Goal: Use online tool/utility: Use online tool/utility

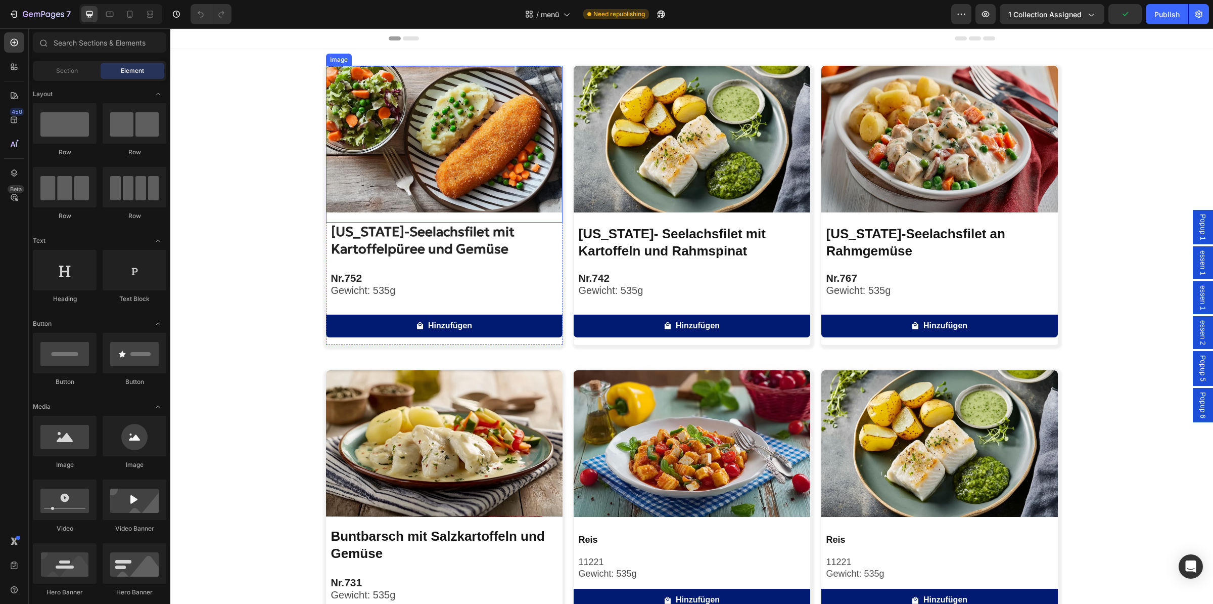
click at [476, 137] on img at bounding box center [444, 139] width 237 height 147
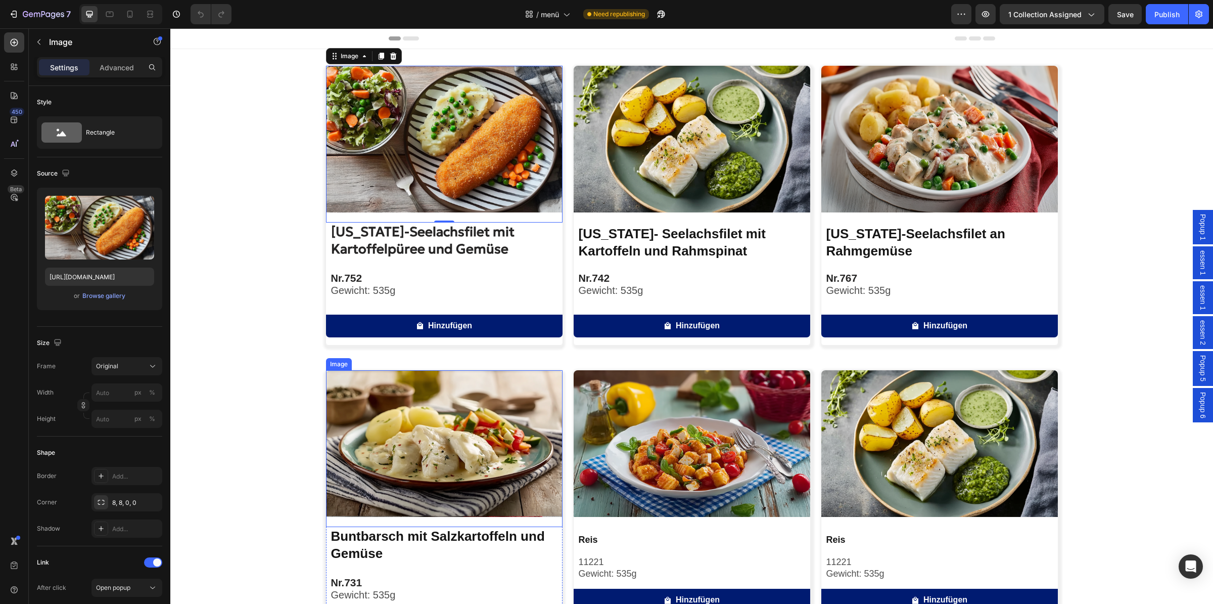
click at [401, 434] on img at bounding box center [444, 443] width 237 height 147
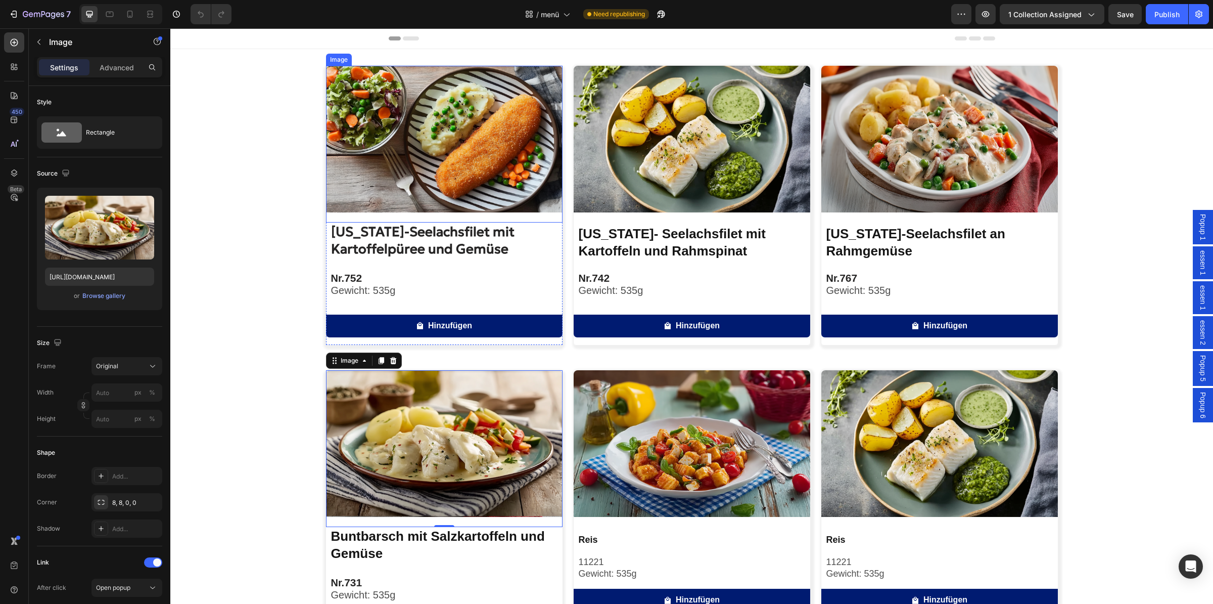
click at [408, 190] on img at bounding box center [444, 139] width 237 height 147
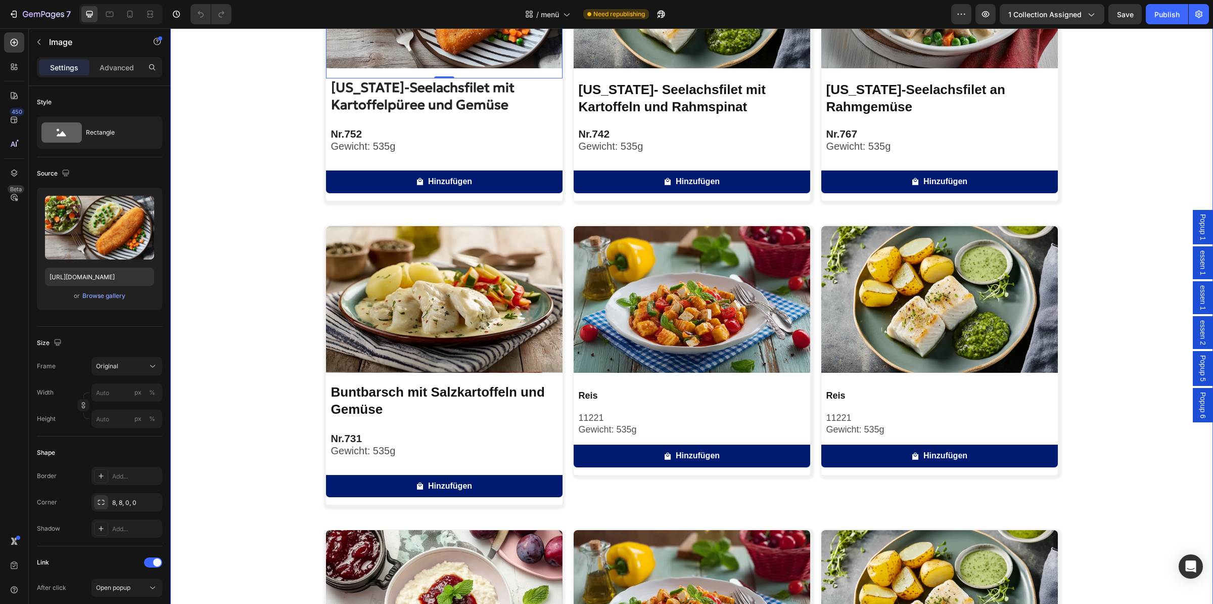
scroll to position [159, 0]
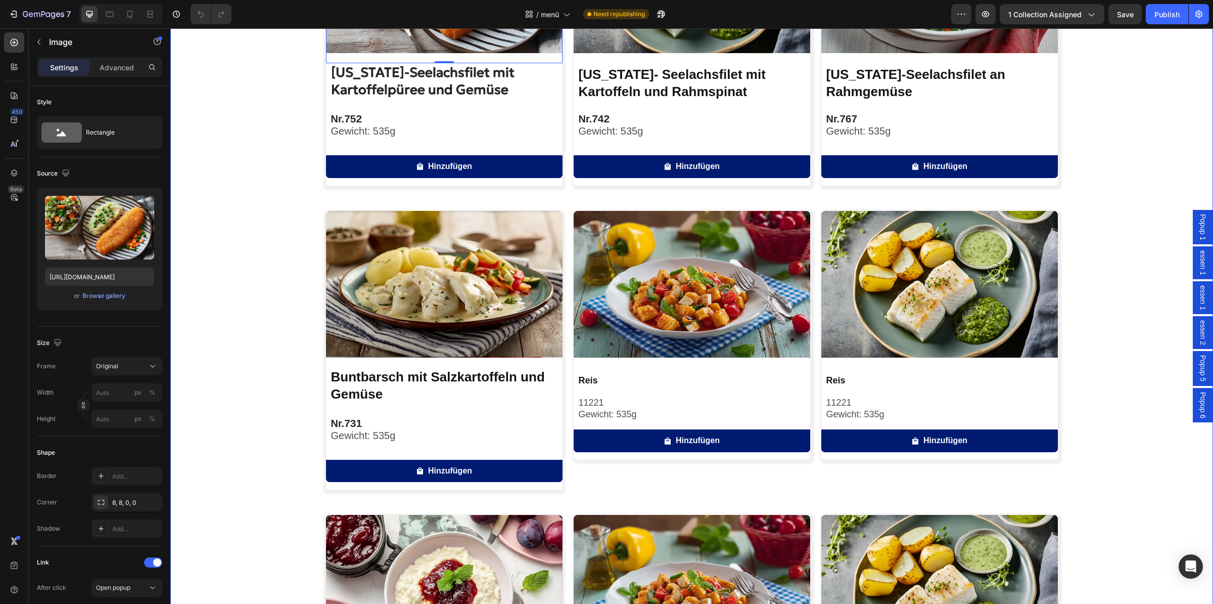
click at [280, 328] on div "Image 0 [US_STATE]-Seelachsfilet mit Kartoffelpüree und Gemüse Product Title Nr…" at bounding box center [691, 347] width 1043 height 883
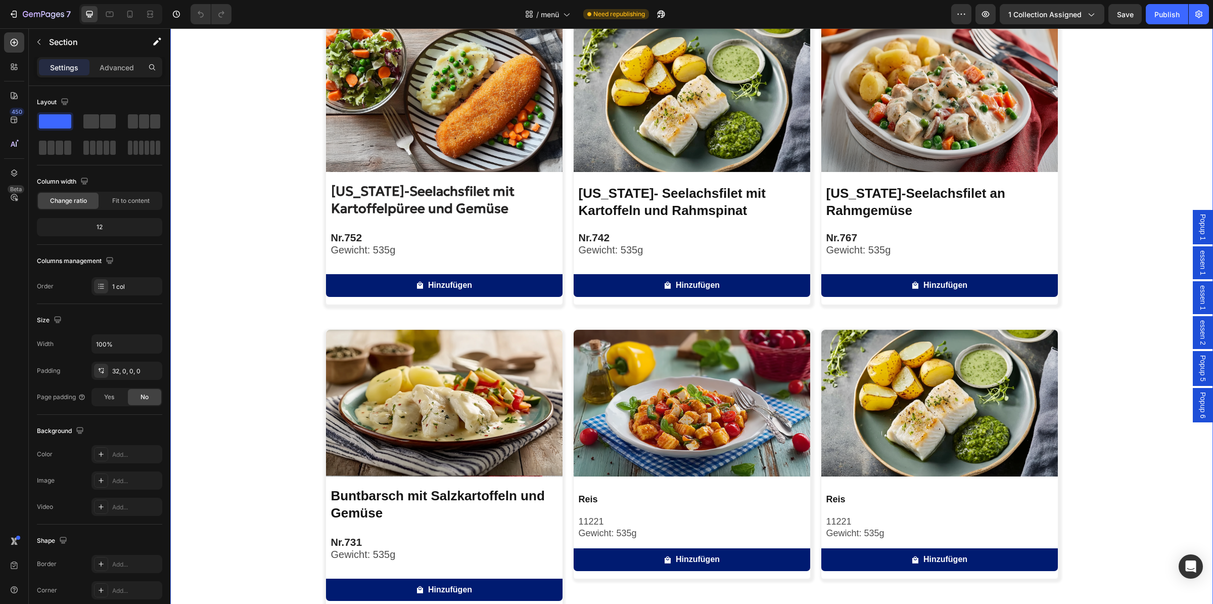
scroll to position [0, 0]
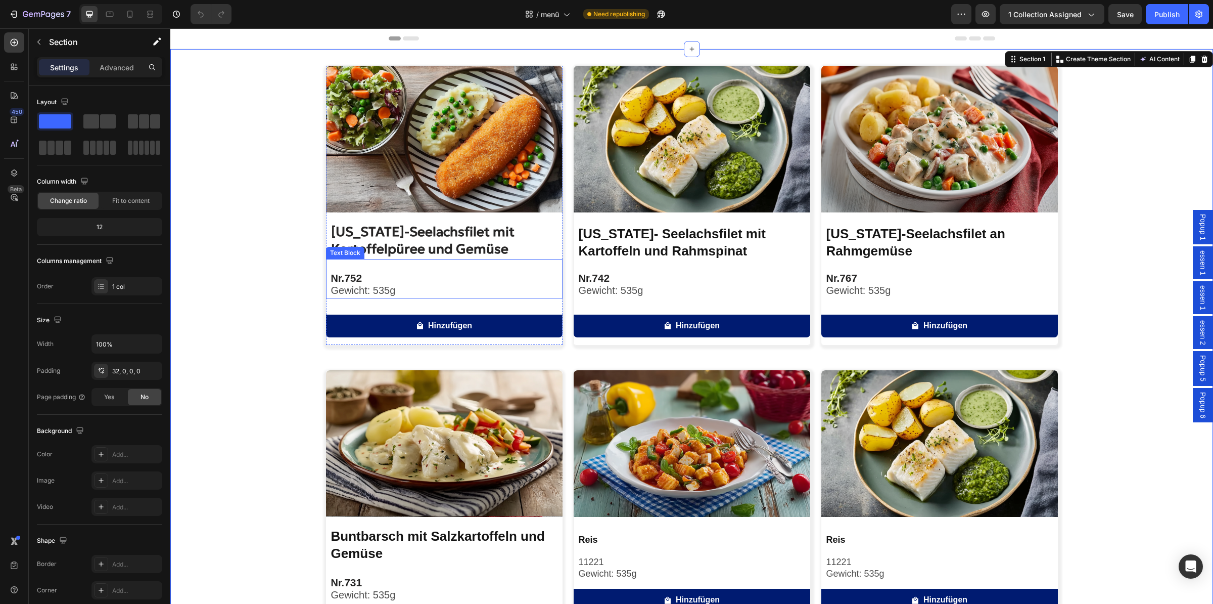
click at [420, 286] on p "Gewicht: 535g" at bounding box center [446, 291] width 231 height 12
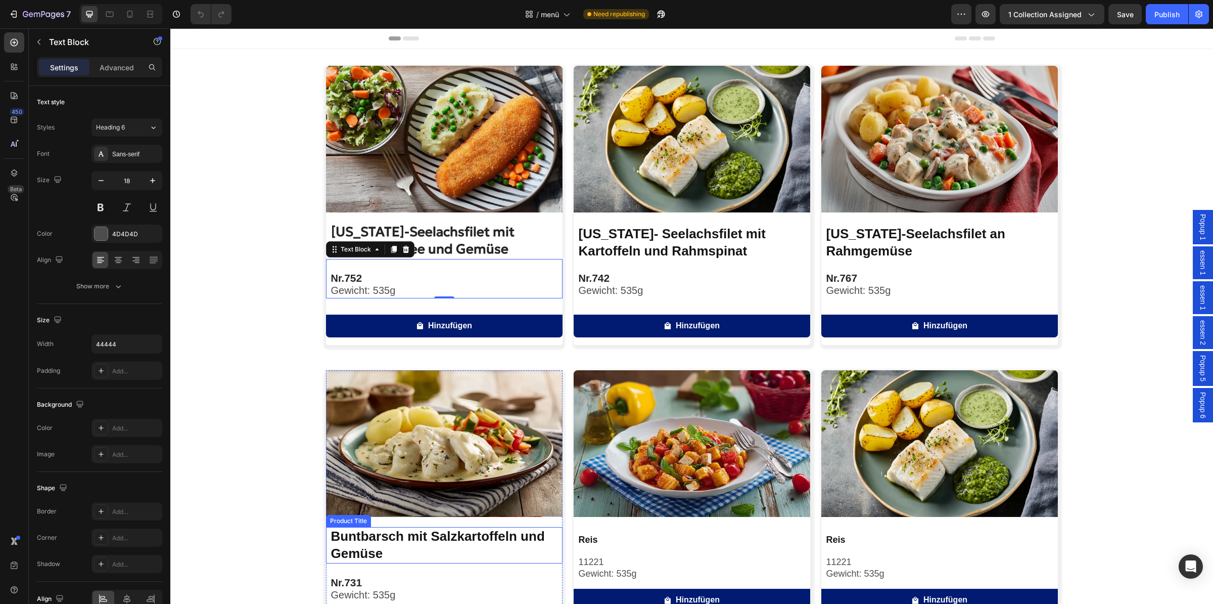
click at [406, 553] on h2 "Buntbarsch mit Salzkartoffeln und Gemüse" at bounding box center [446, 545] width 233 height 36
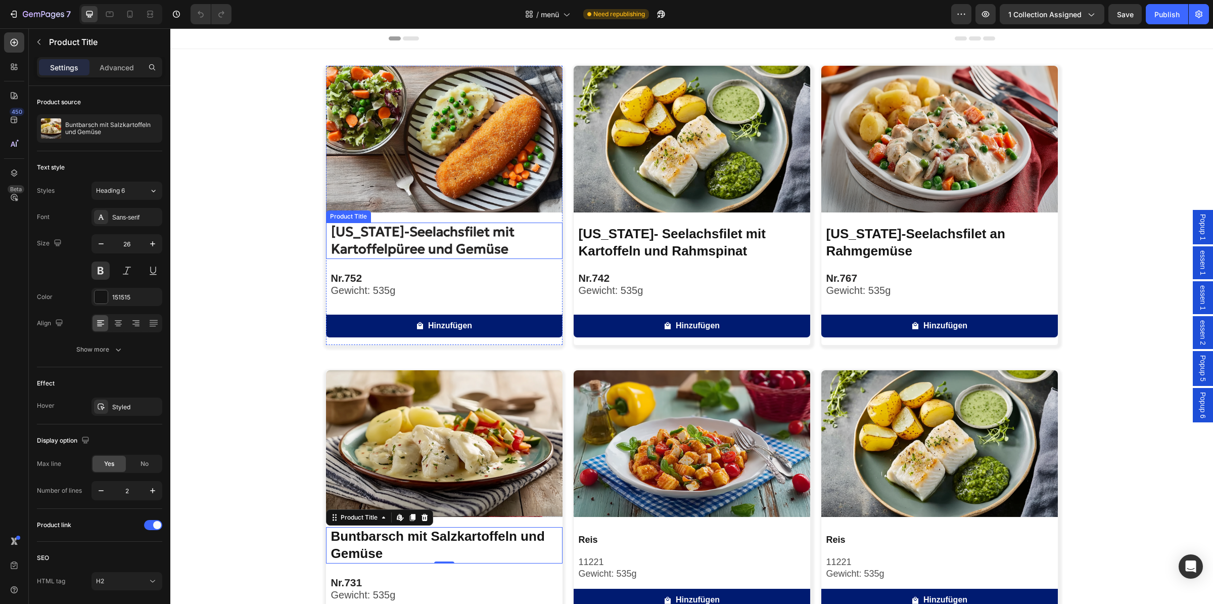
click at [364, 251] on h2 "[US_STATE]-Seelachsfilet mit Kartoffelpüree und Gemüse" at bounding box center [446, 240] width 233 height 36
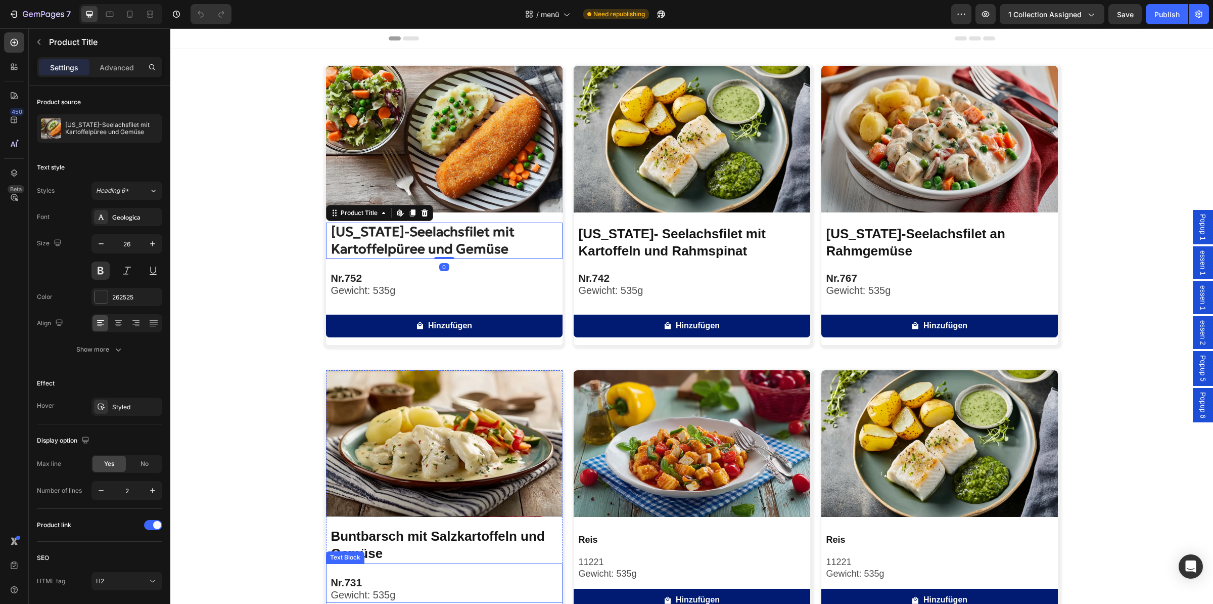
click at [377, 585] on p "Nr. 731" at bounding box center [446, 582] width 231 height 13
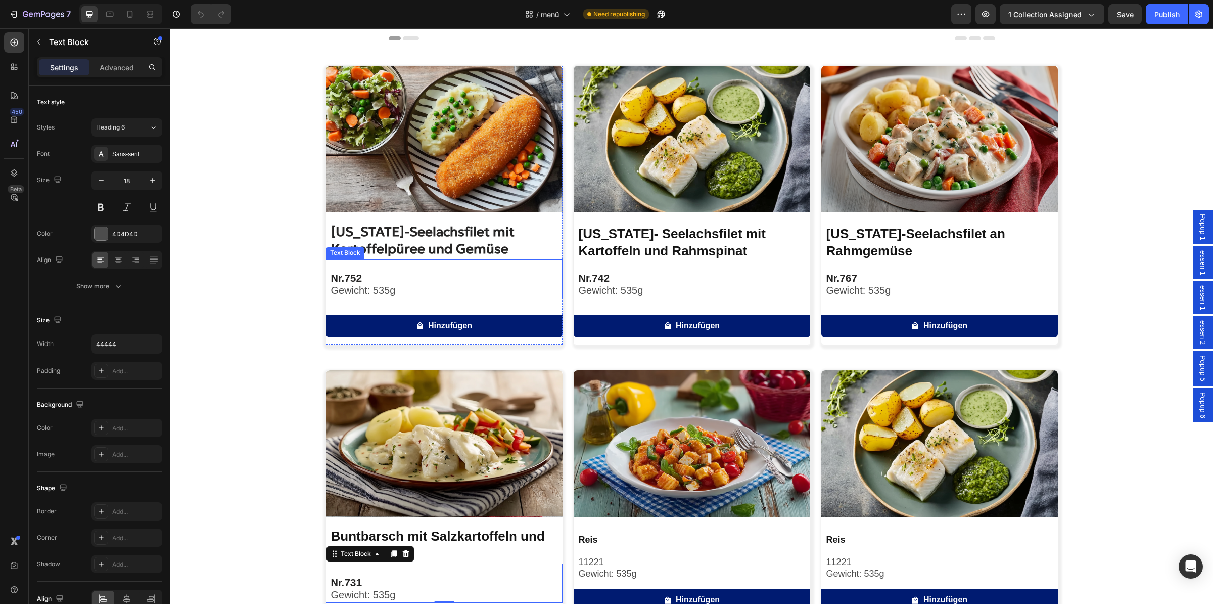
click at [392, 270] on div "Nr. 752 Gewicht: 535g Text Block" at bounding box center [444, 278] width 237 height 39
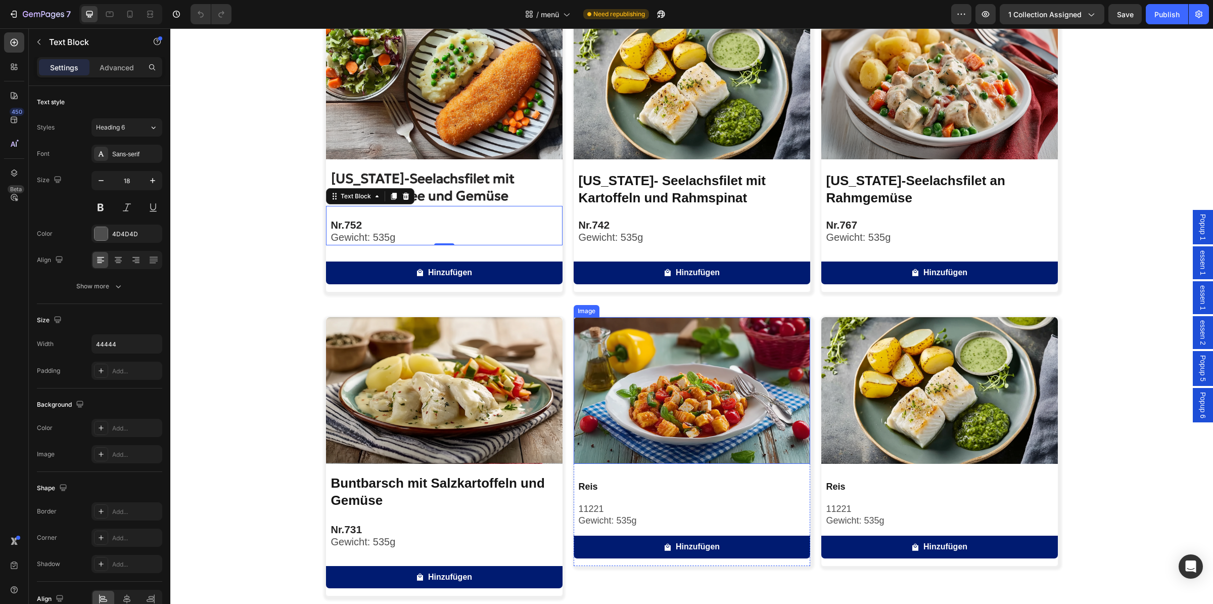
scroll to position [106, 0]
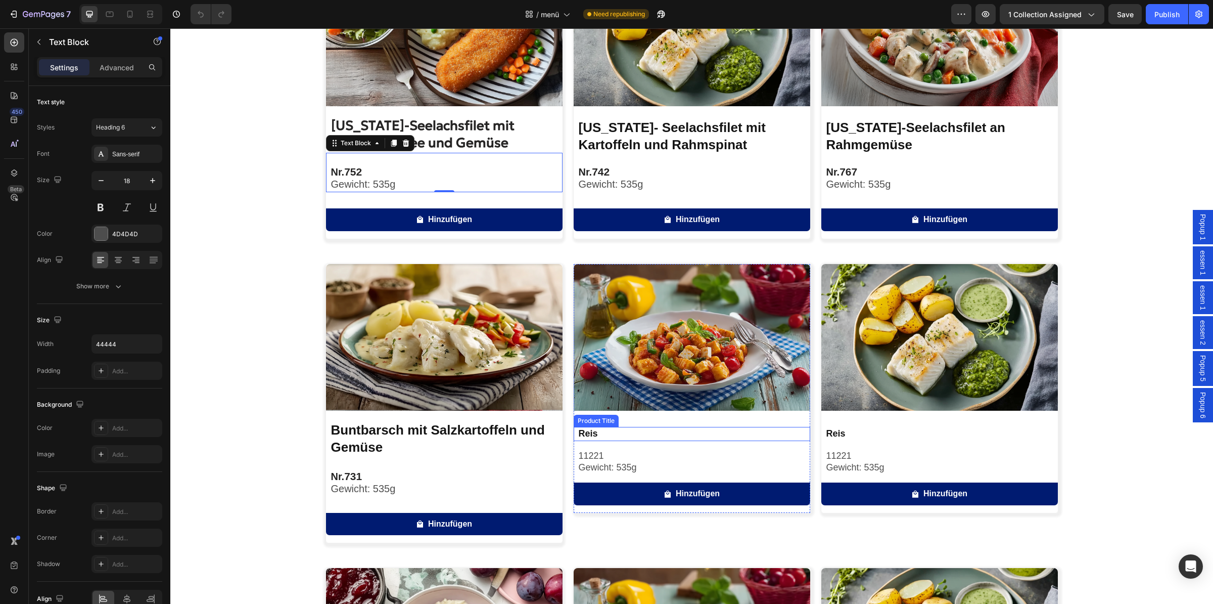
click at [662, 436] on h2 "Reis" at bounding box center [694, 434] width 233 height 14
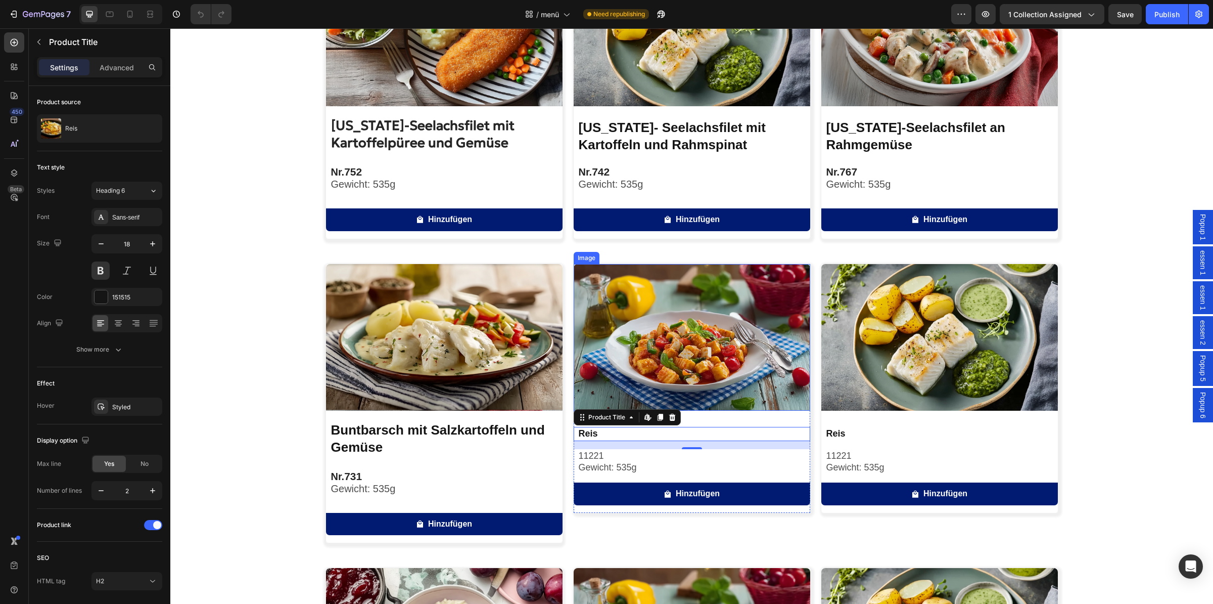
click at [759, 406] on img at bounding box center [692, 337] width 237 height 147
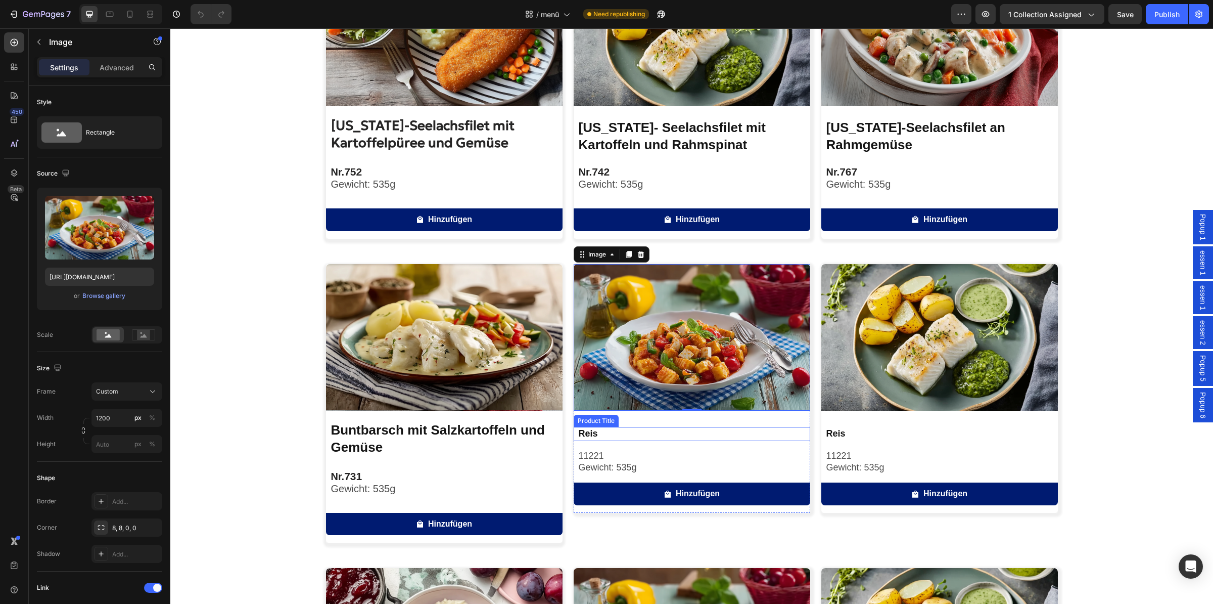
click at [685, 435] on h2 "Reis" at bounding box center [694, 434] width 233 height 14
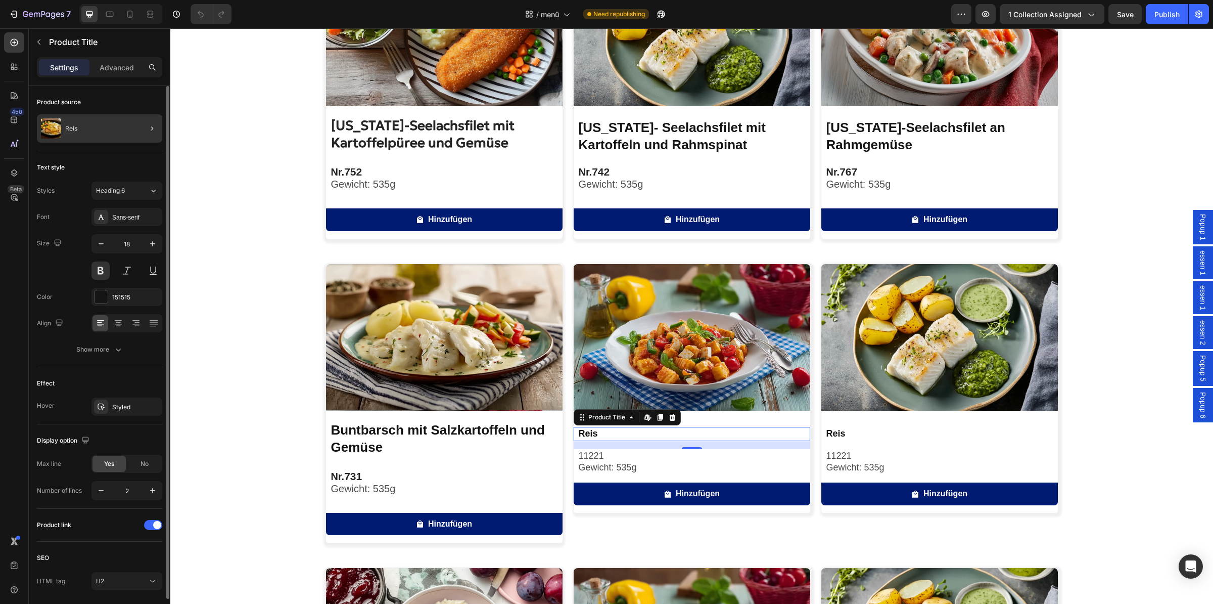
click at [139, 131] on div at bounding box center [148, 128] width 28 height 28
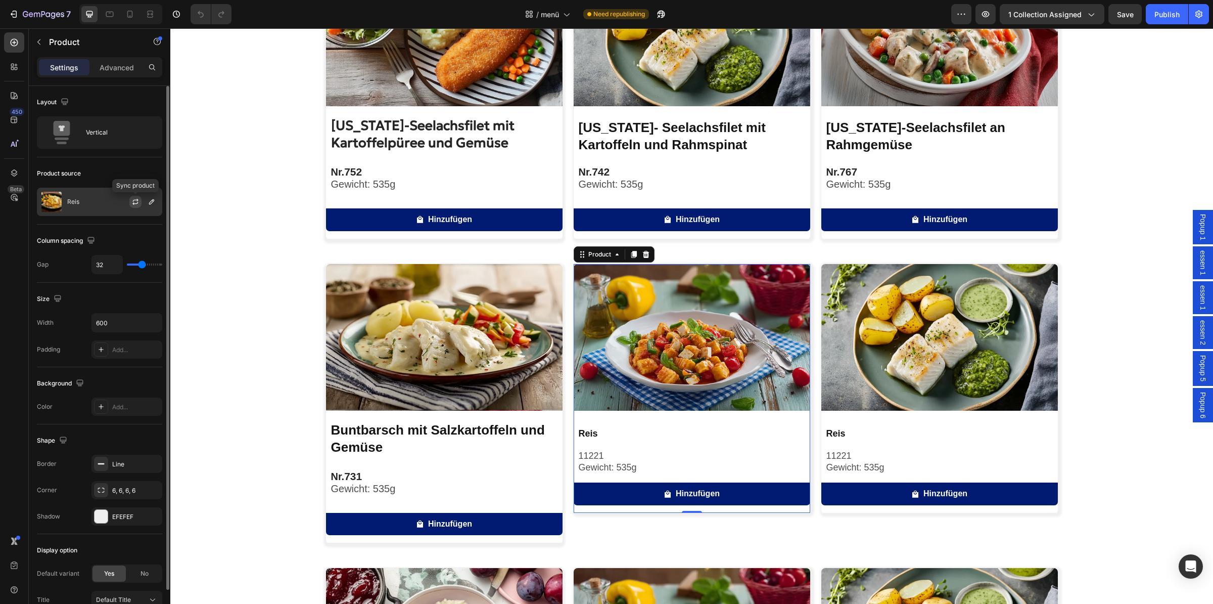
click at [134, 205] on icon "button" at bounding box center [135, 203] width 6 height 3
click at [148, 204] on icon "button" at bounding box center [152, 202] width 8 height 8
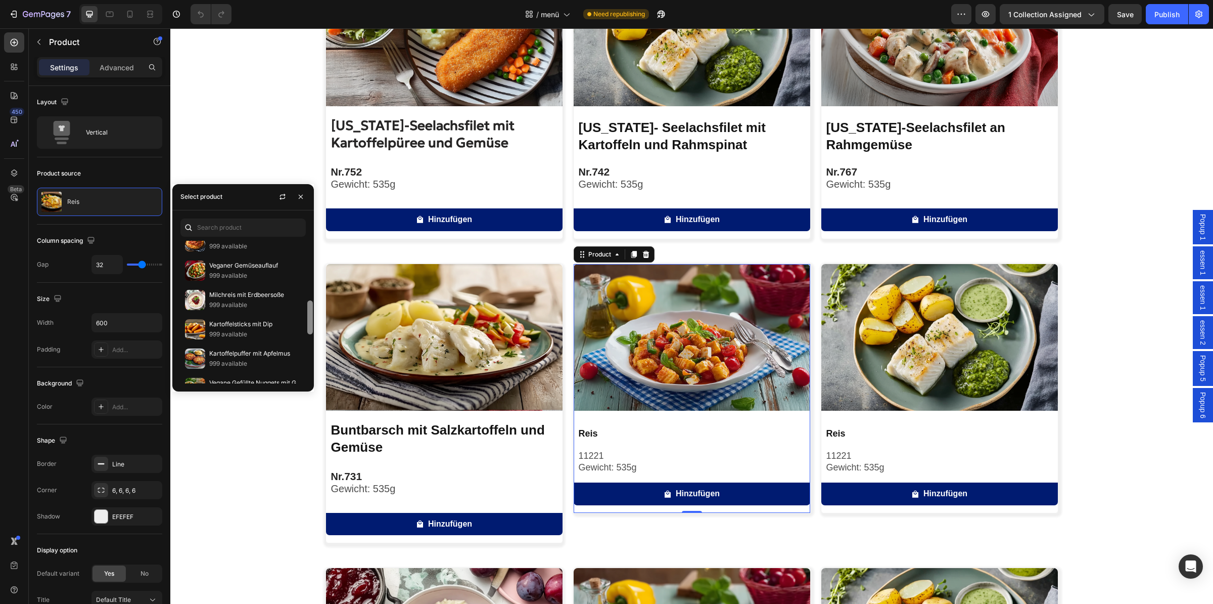
drag, startPoint x: 307, startPoint y: 283, endPoint x: 307, endPoint y: 297, distance: 14.2
click at [307, 297] on div at bounding box center [310, 312] width 8 height 143
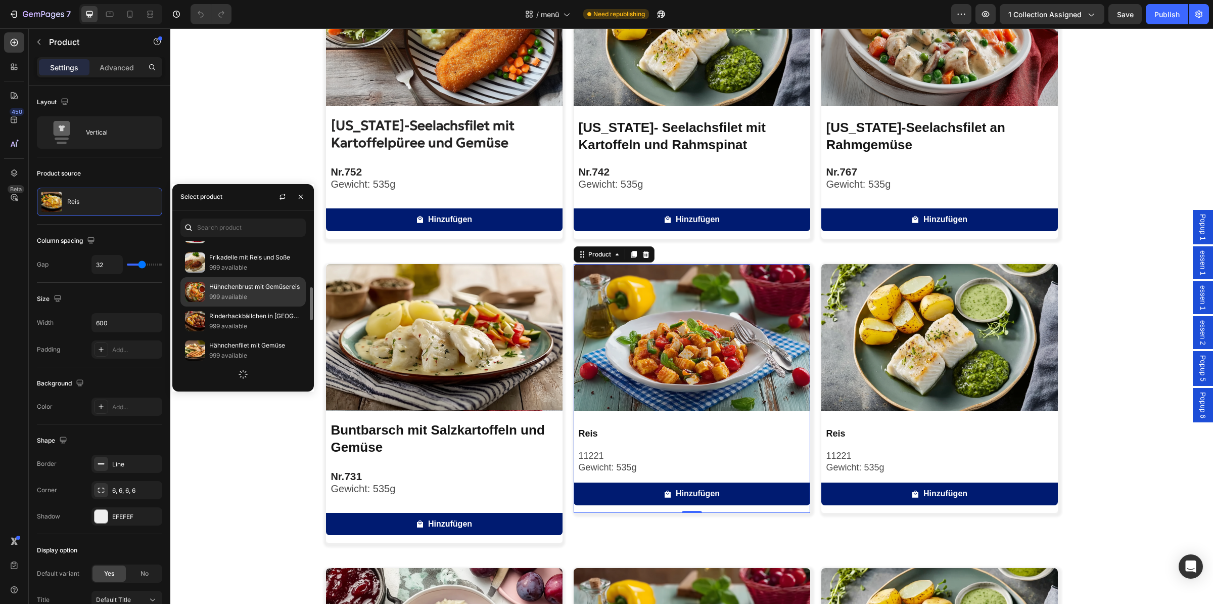
scroll to position [412, 0]
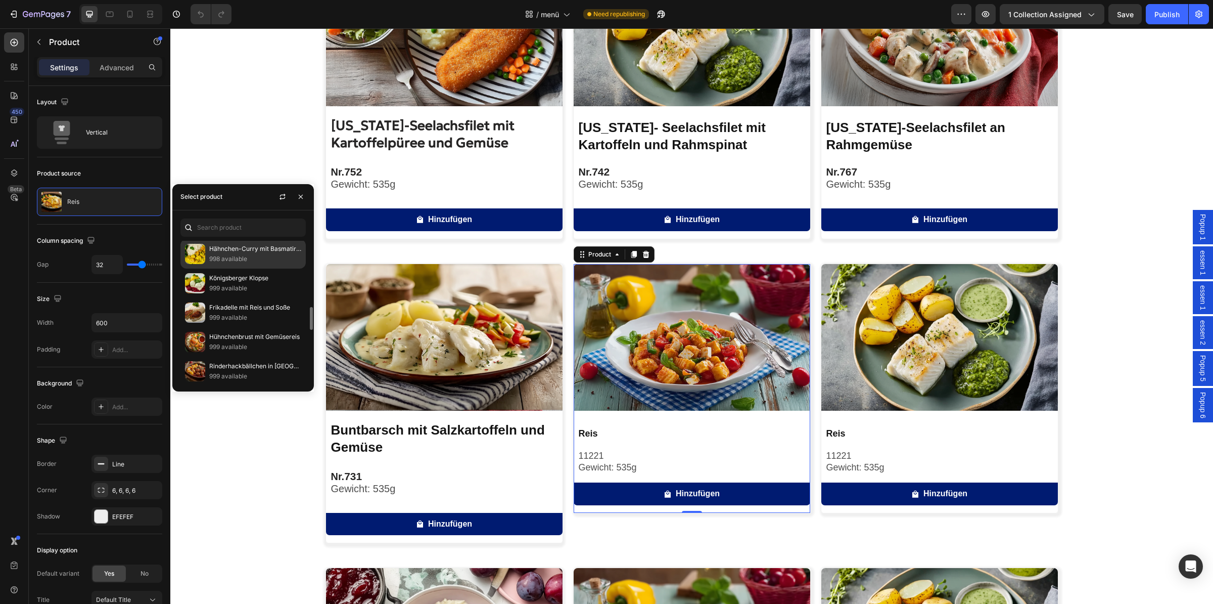
click at [242, 260] on p "998 available" at bounding box center [255, 259] width 92 height 10
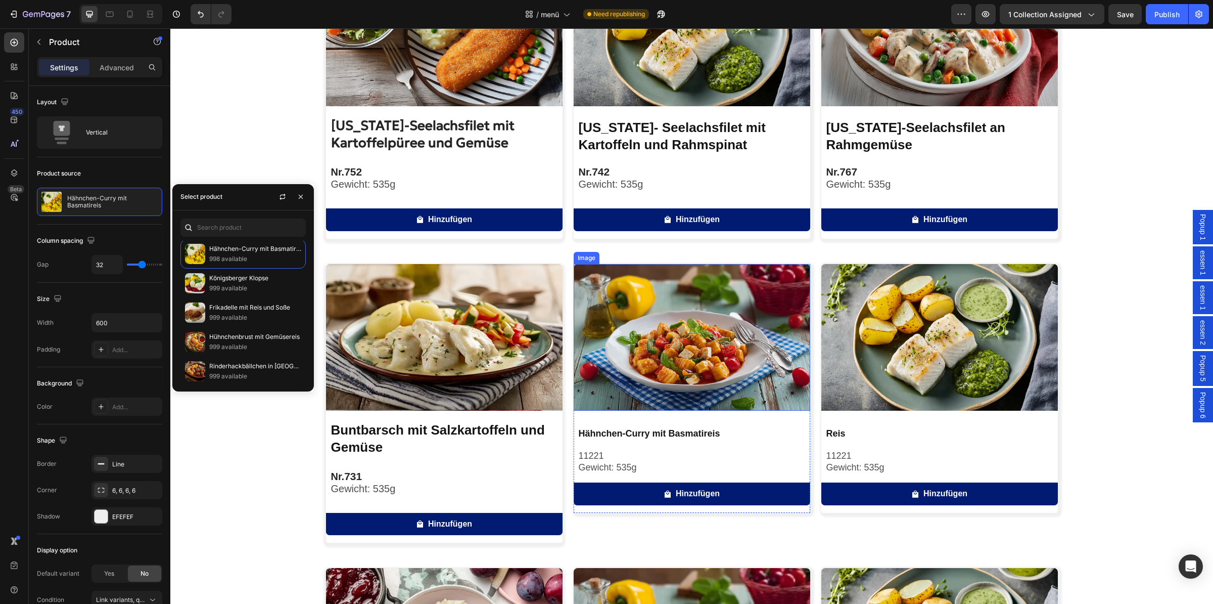
click at [654, 321] on img at bounding box center [692, 337] width 237 height 147
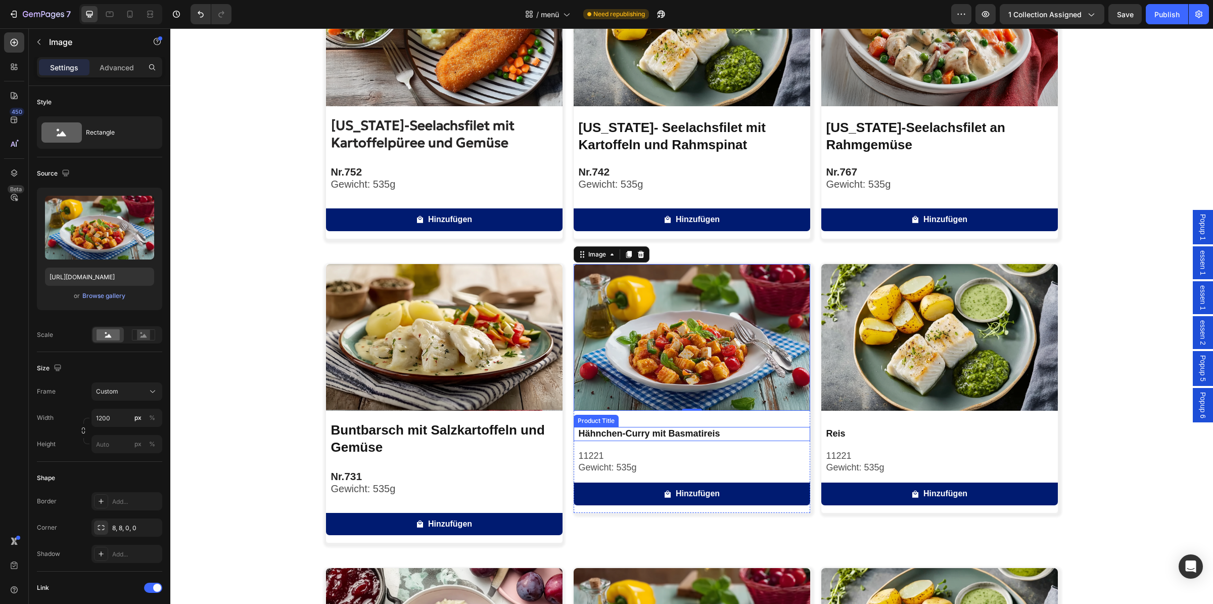
click at [631, 430] on h2 "Hähnchen-Curry mit Basmatireis" at bounding box center [694, 434] width 233 height 14
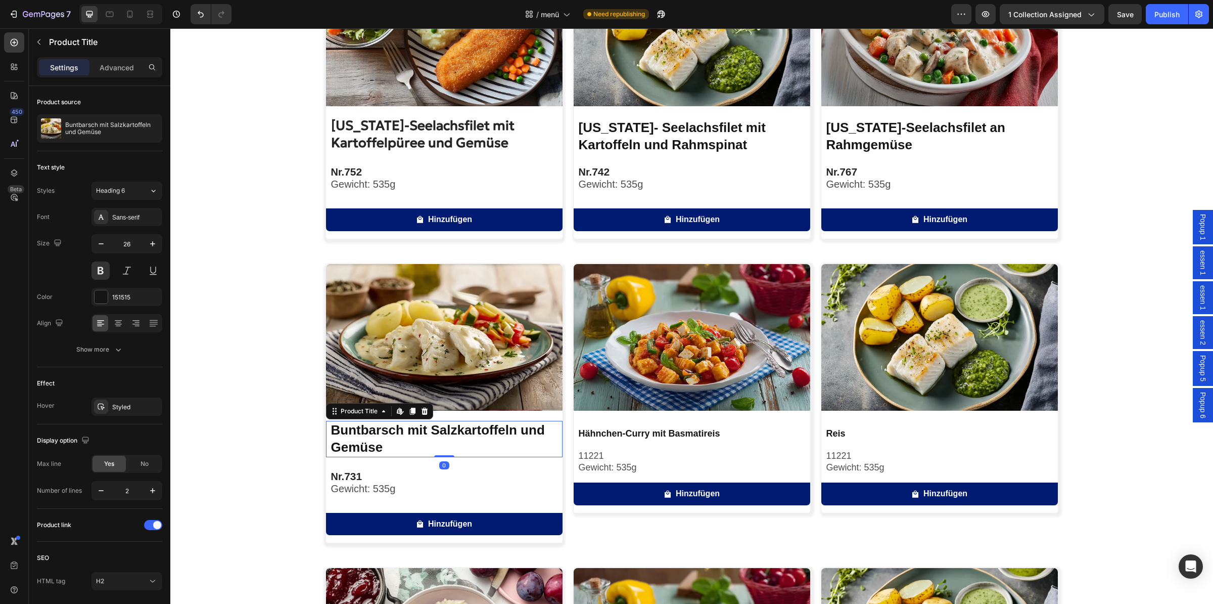
click at [441, 445] on h2 "Buntbarsch mit Salzkartoffeln und Gemüse" at bounding box center [446, 439] width 233 height 36
click at [134, 245] on input "26" at bounding box center [126, 244] width 33 height 18
click at [748, 434] on h2 "Hähnchen-Curry mit Basmatireis" at bounding box center [694, 434] width 233 height 14
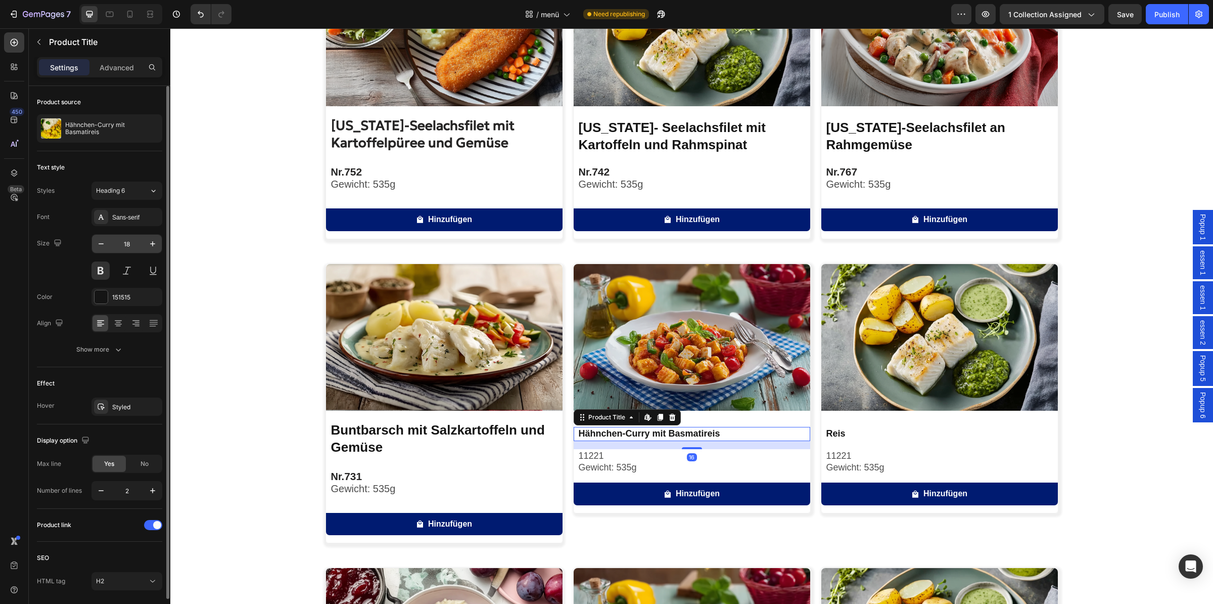
click at [134, 241] on input "18" at bounding box center [126, 244] width 33 height 18
type input "26"
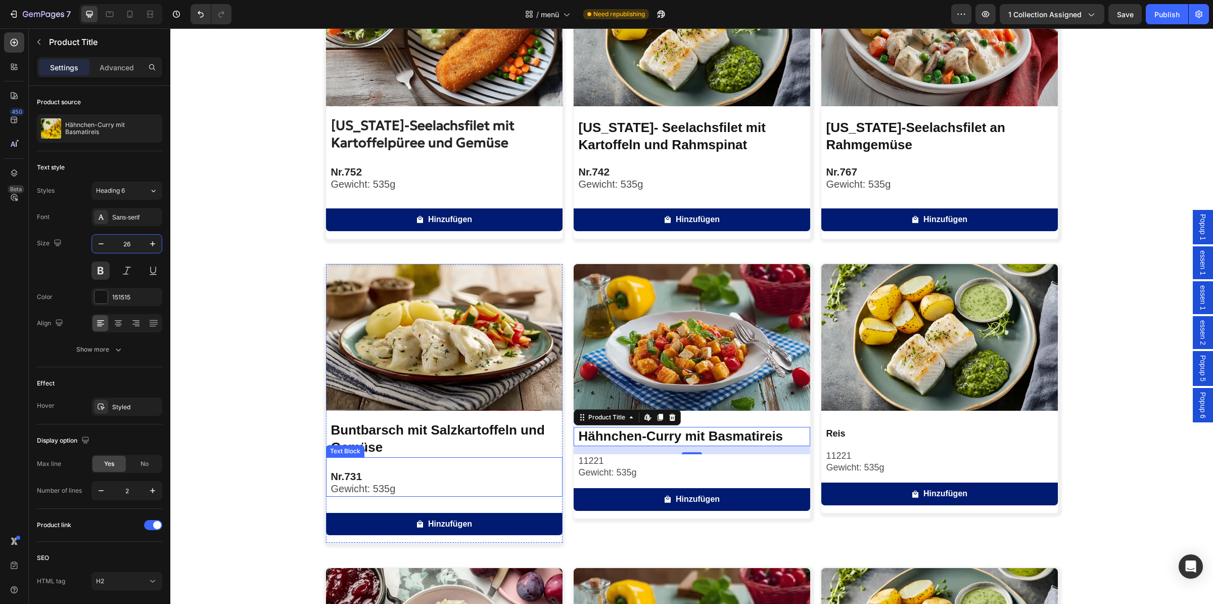
click at [401, 483] on p "Gewicht: 535g" at bounding box center [446, 489] width 231 height 12
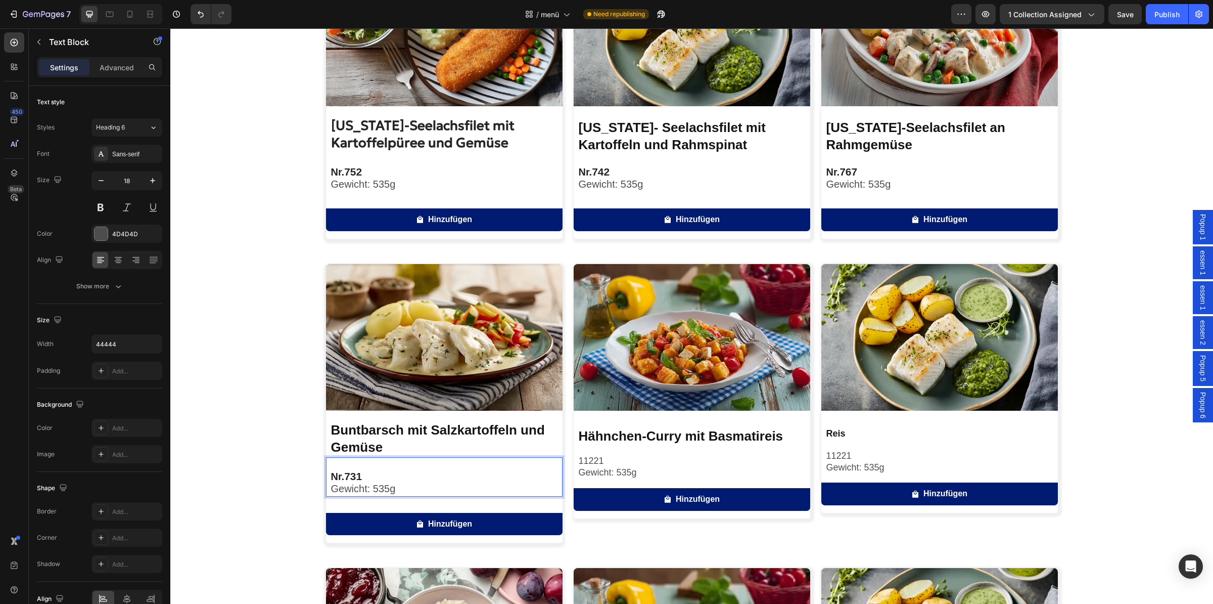
click at [401, 483] on p "Gewicht: 535g" at bounding box center [446, 489] width 231 height 12
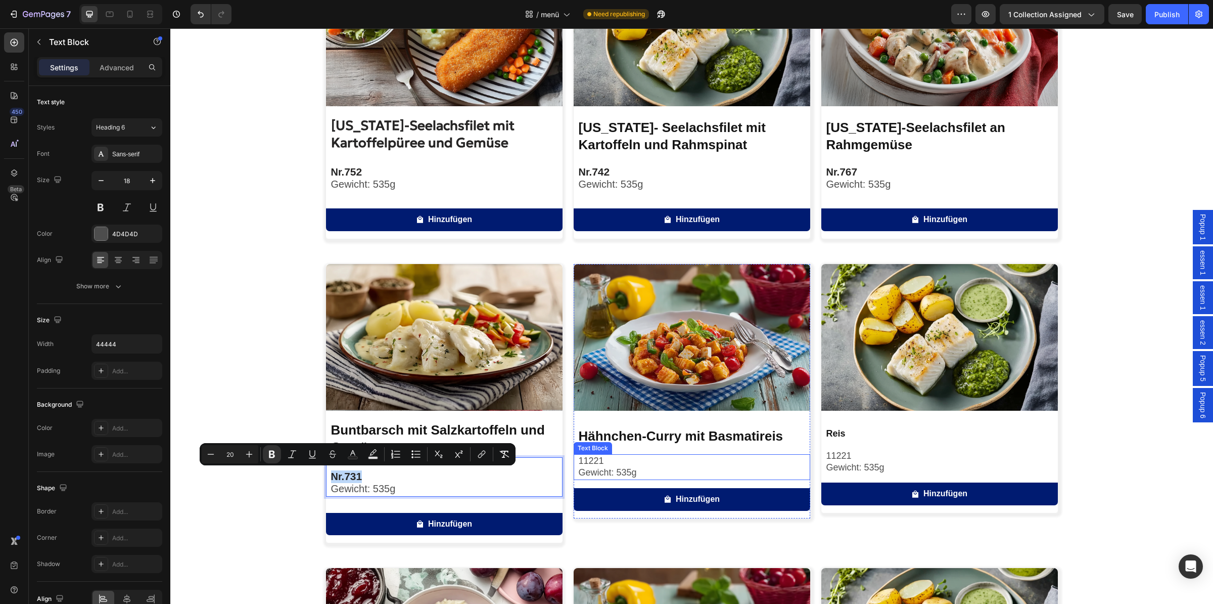
click at [635, 470] on p "Gewicht: 535g" at bounding box center [694, 473] width 231 height 12
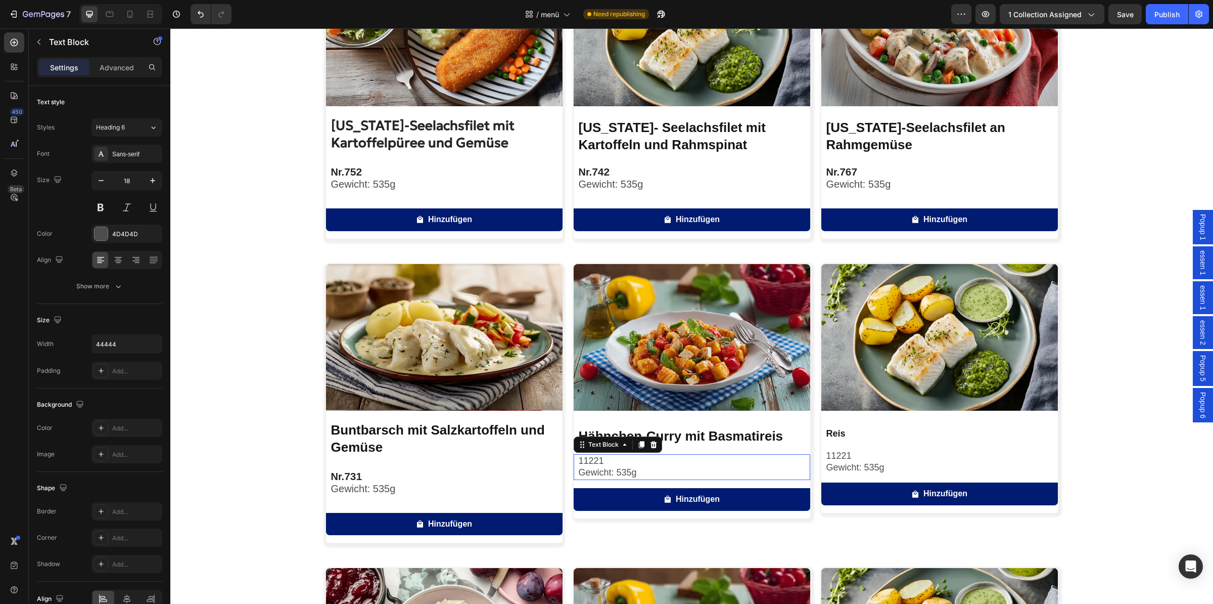
click at [635, 470] on p "Gewicht: 535g" at bounding box center [694, 473] width 231 height 12
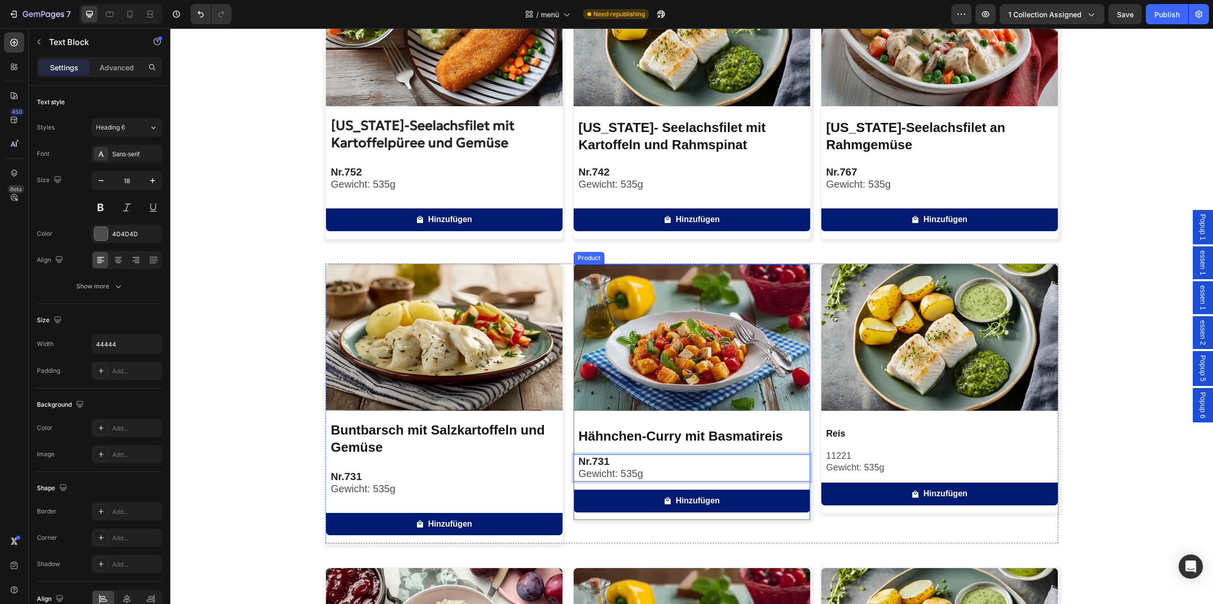
click at [661, 367] on img at bounding box center [692, 337] width 237 height 147
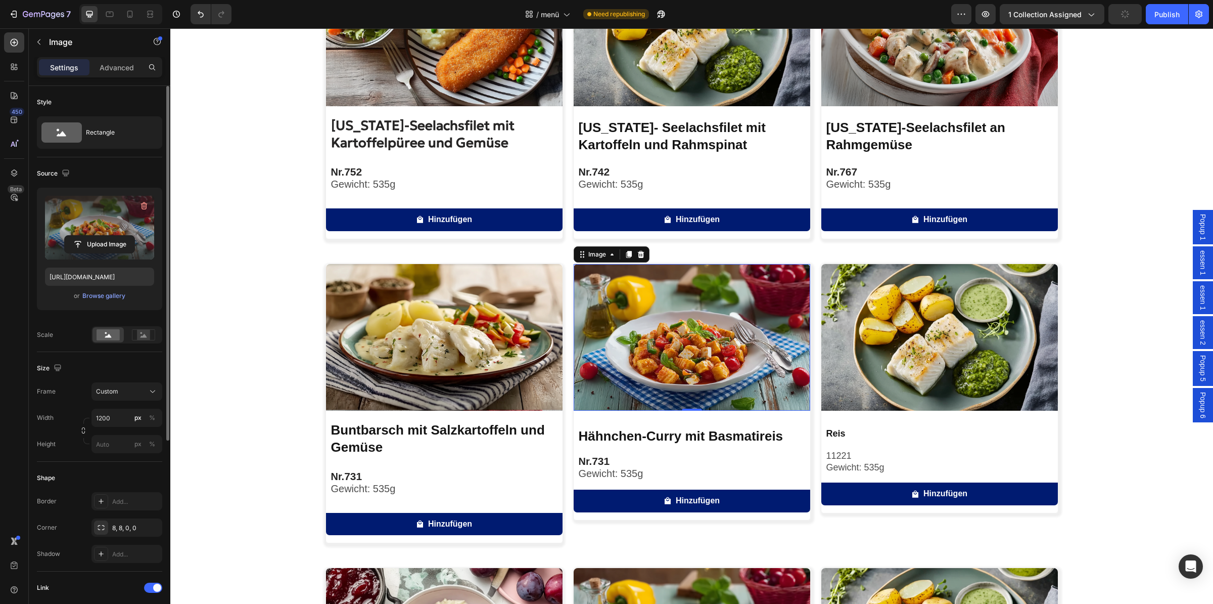
click at [101, 230] on label at bounding box center [99, 228] width 109 height 64
click at [101, 236] on input "file" at bounding box center [100, 244] width 70 height 17
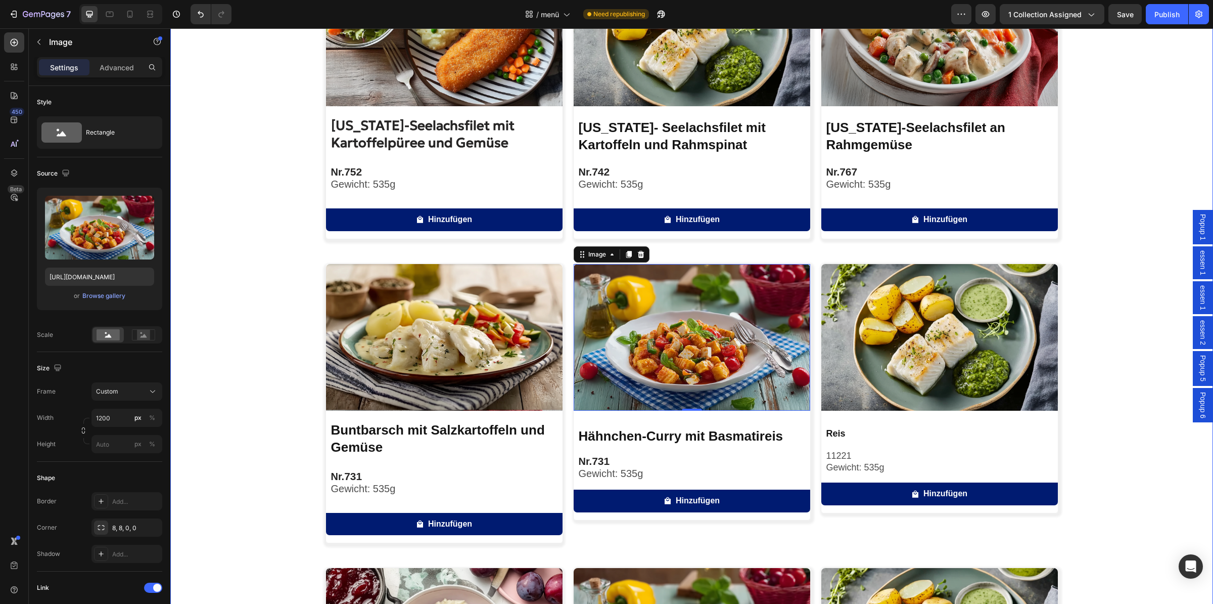
click at [1142, 467] on div "Image [US_STATE]-Seelachsfilet mit Kartoffelpüree und Gemüse Product Title Nr. …" at bounding box center [691, 400] width 1043 height 883
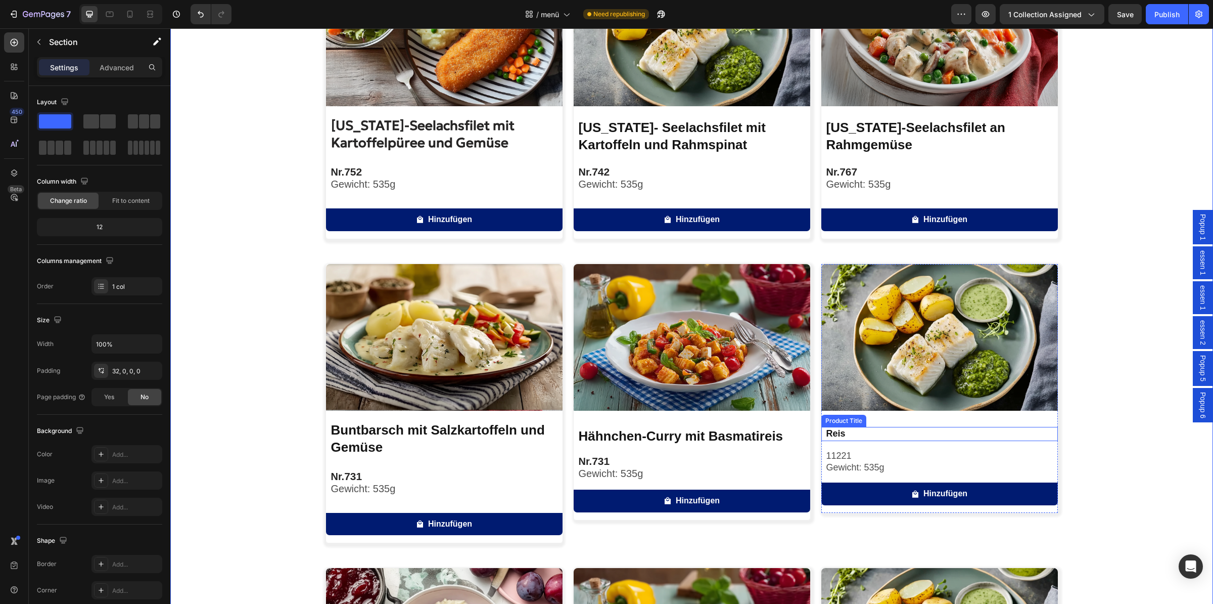
click at [873, 437] on h2 "Reis" at bounding box center [942, 434] width 233 height 14
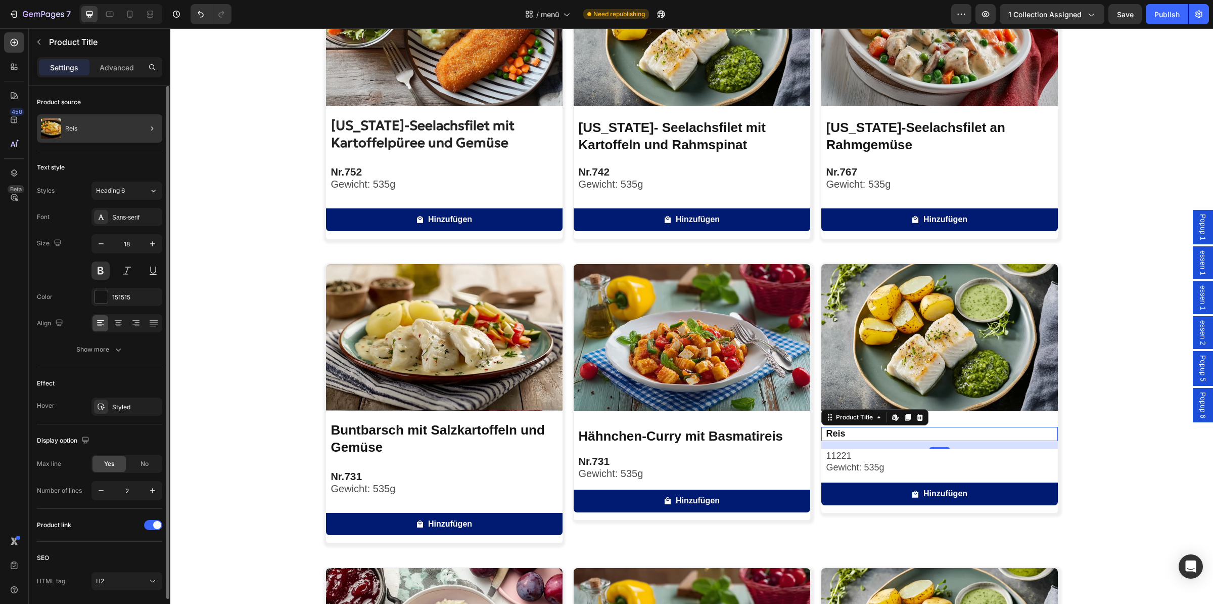
click at [135, 131] on div at bounding box center [148, 128] width 28 height 28
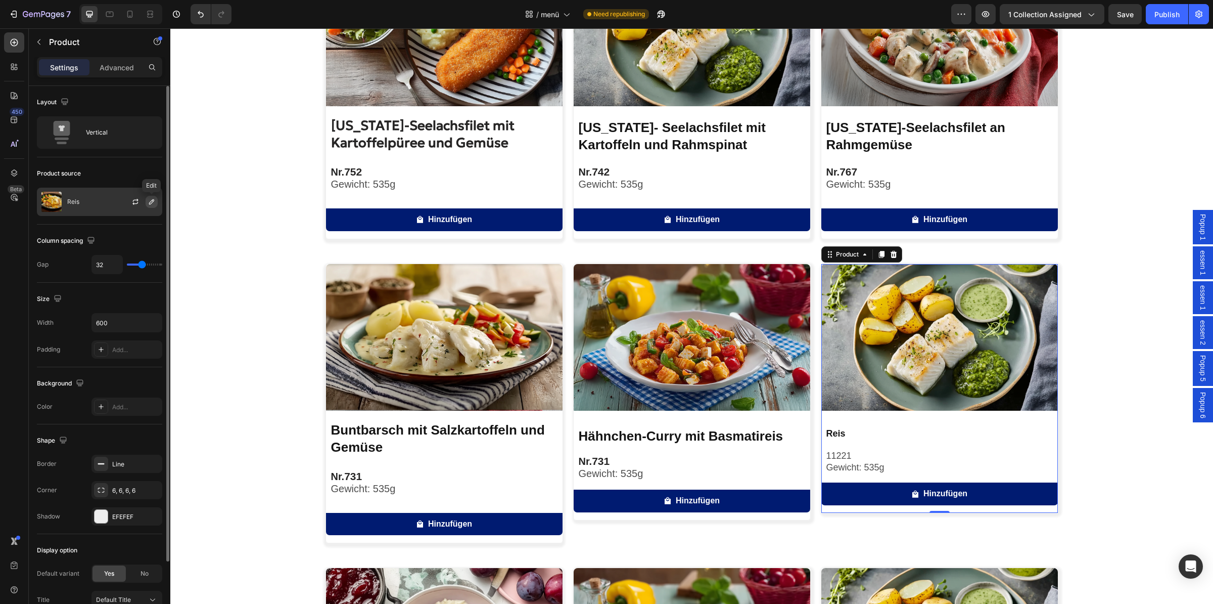
click at [152, 204] on icon "button" at bounding box center [152, 202] width 8 height 8
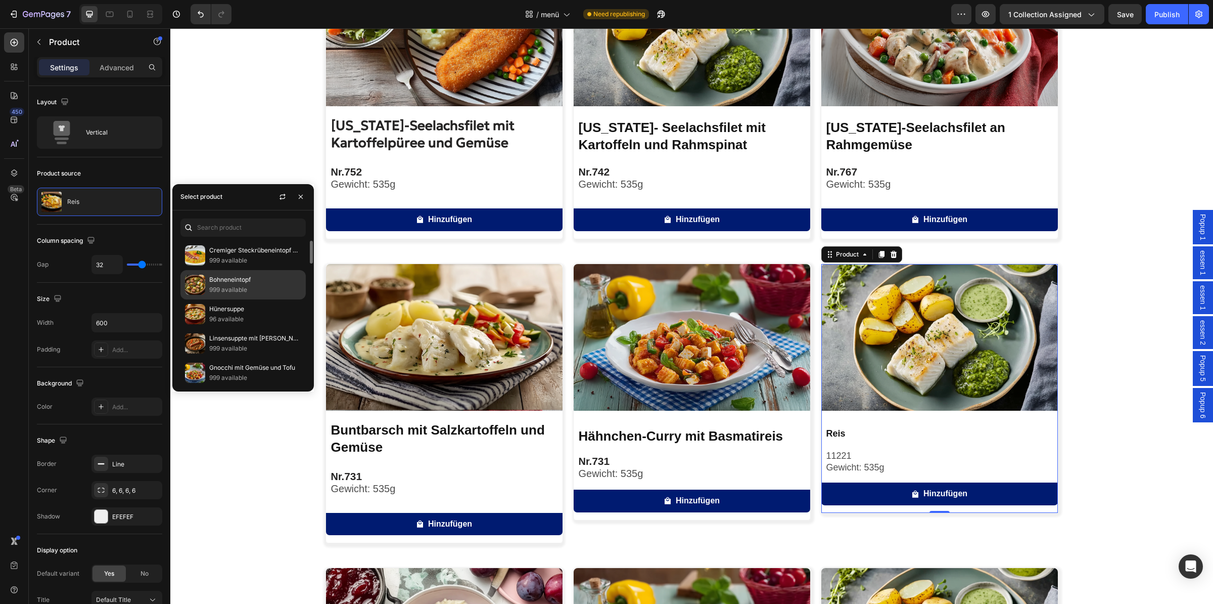
click at [256, 286] on p "999 available" at bounding box center [255, 290] width 92 height 10
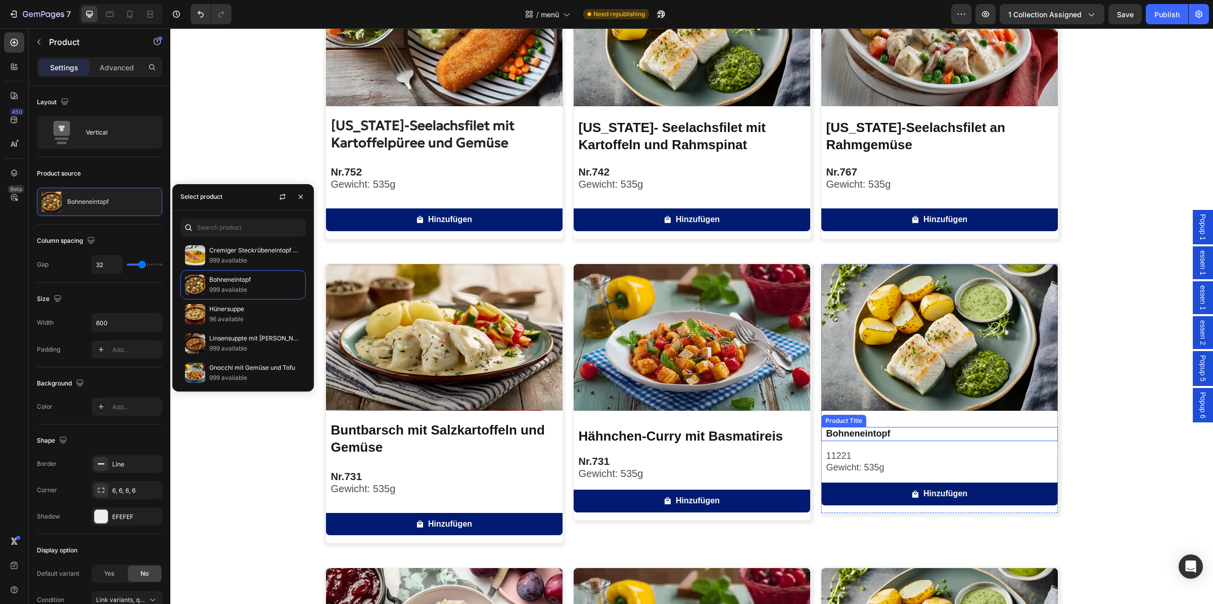
click at [910, 437] on h2 "Bohneneintopf" at bounding box center [942, 434] width 233 height 14
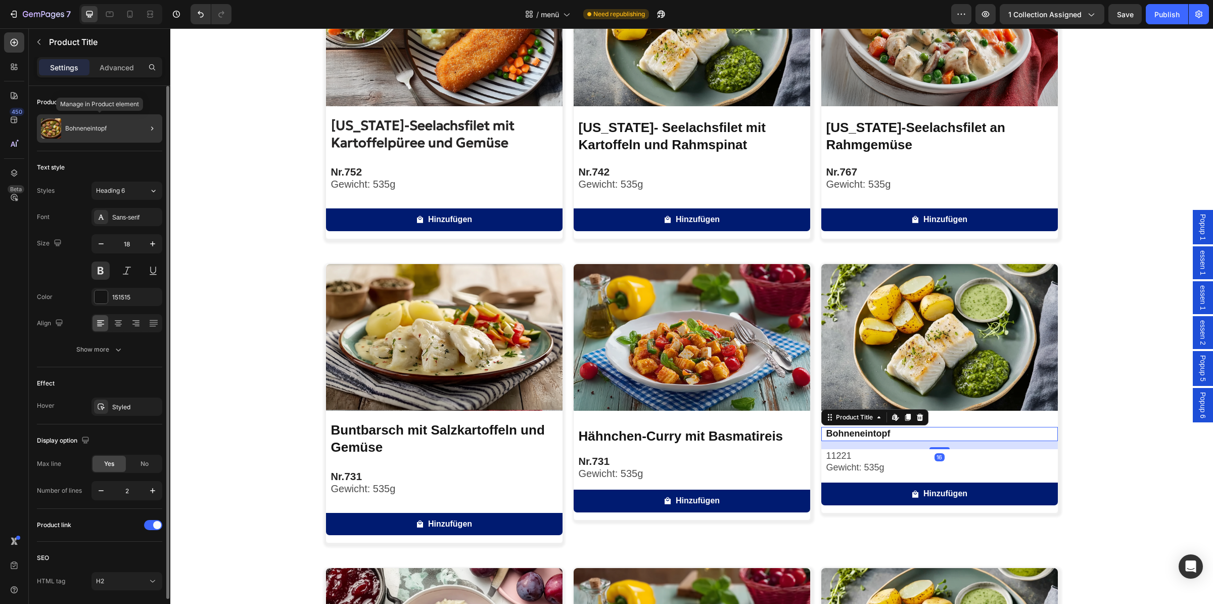
click at [124, 129] on div "Bohneneintopf" at bounding box center [99, 128] width 125 height 28
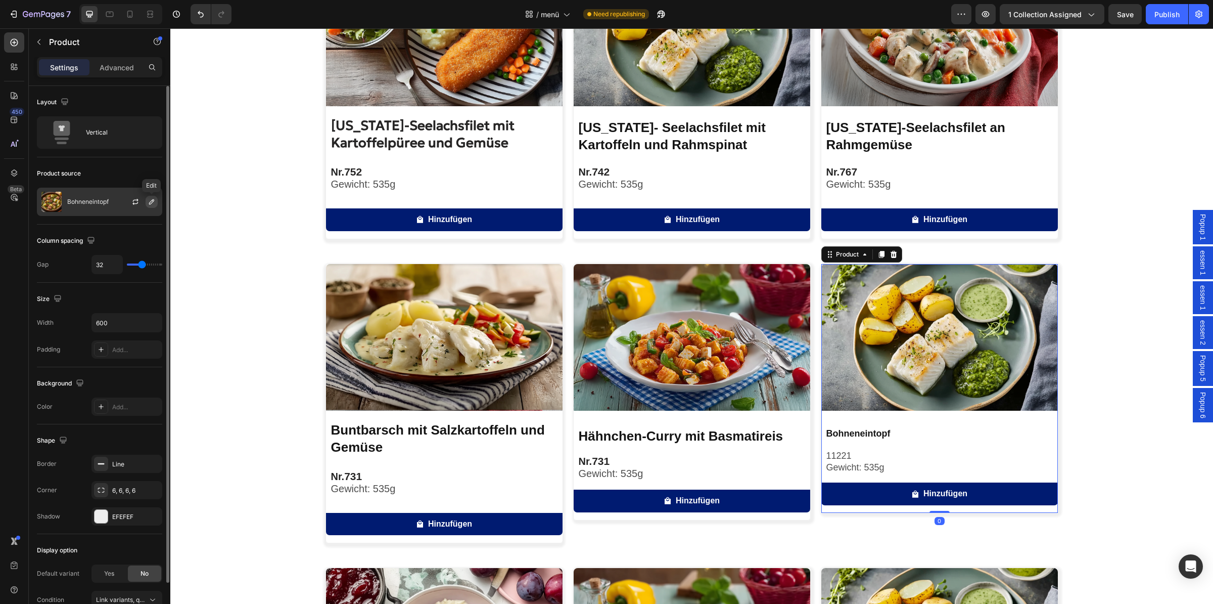
click at [154, 204] on icon "button" at bounding box center [152, 202] width 8 height 8
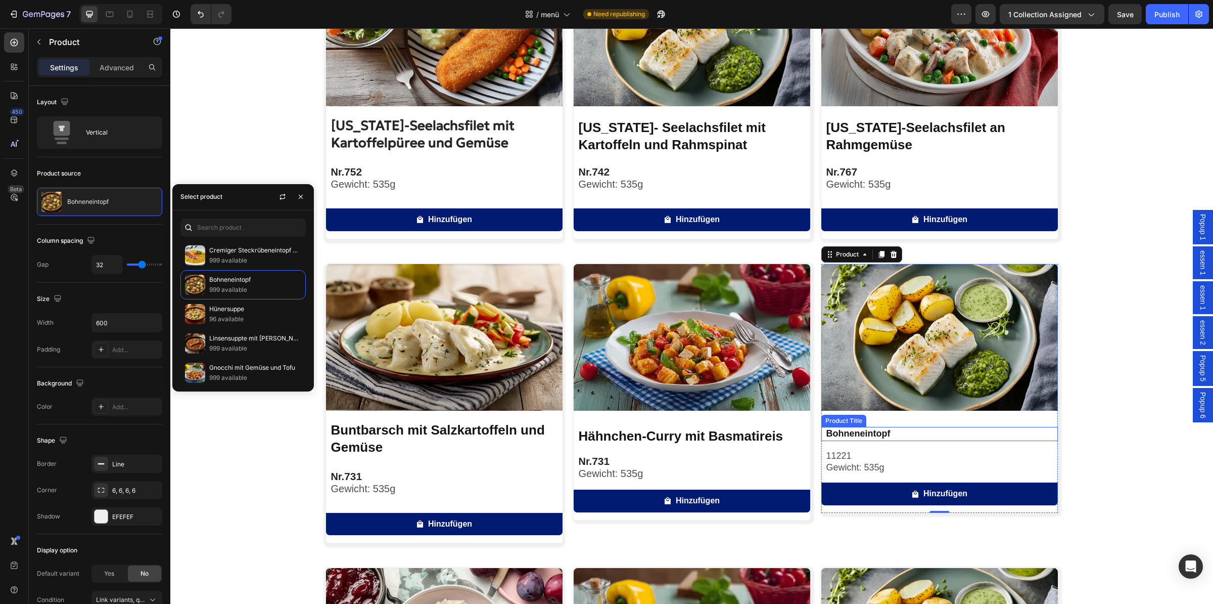
click at [861, 432] on h2 "Bohneneintopf" at bounding box center [942, 434] width 233 height 14
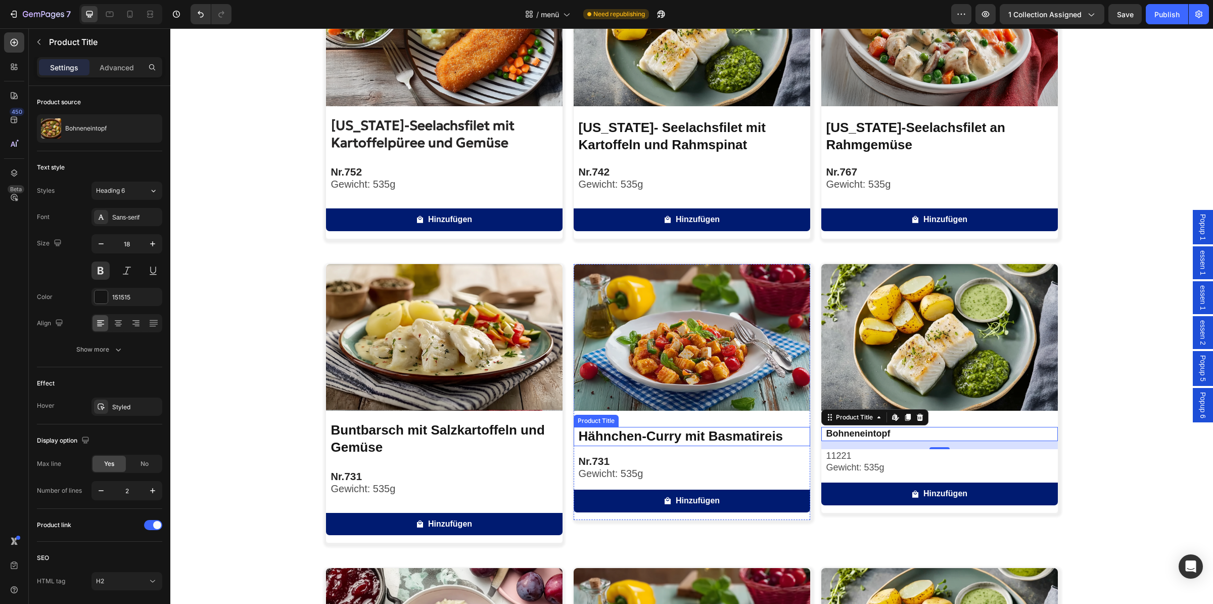
click at [663, 434] on h2 "Hähnchen-Curry mit Basmatireis" at bounding box center [694, 436] width 233 height 19
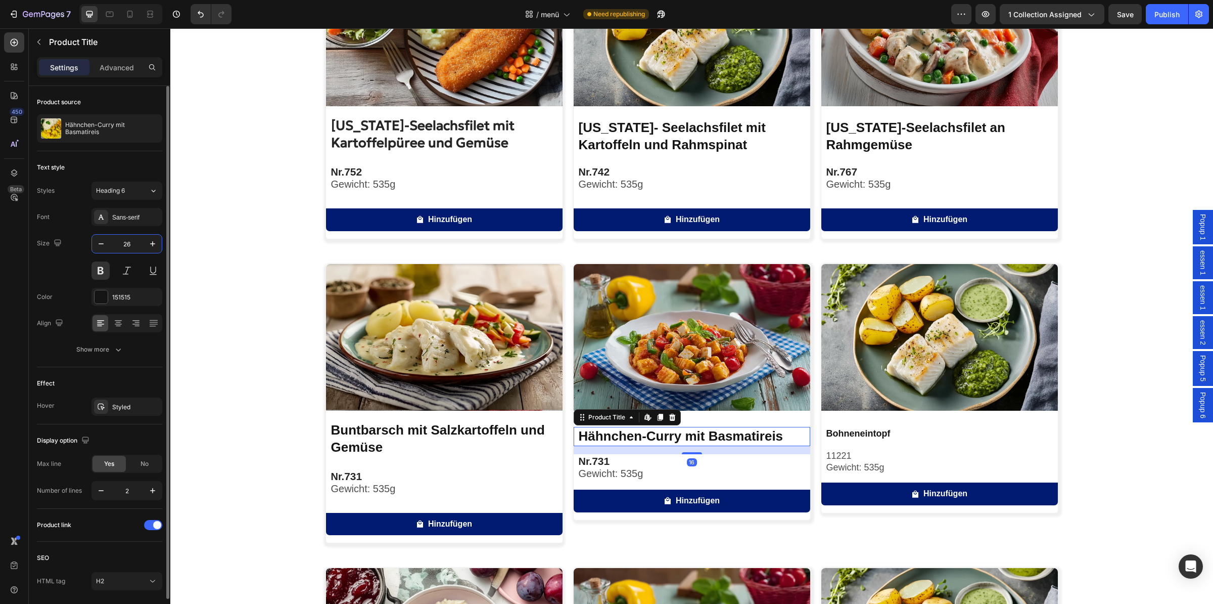
click at [139, 239] on input "26" at bounding box center [126, 244] width 33 height 18
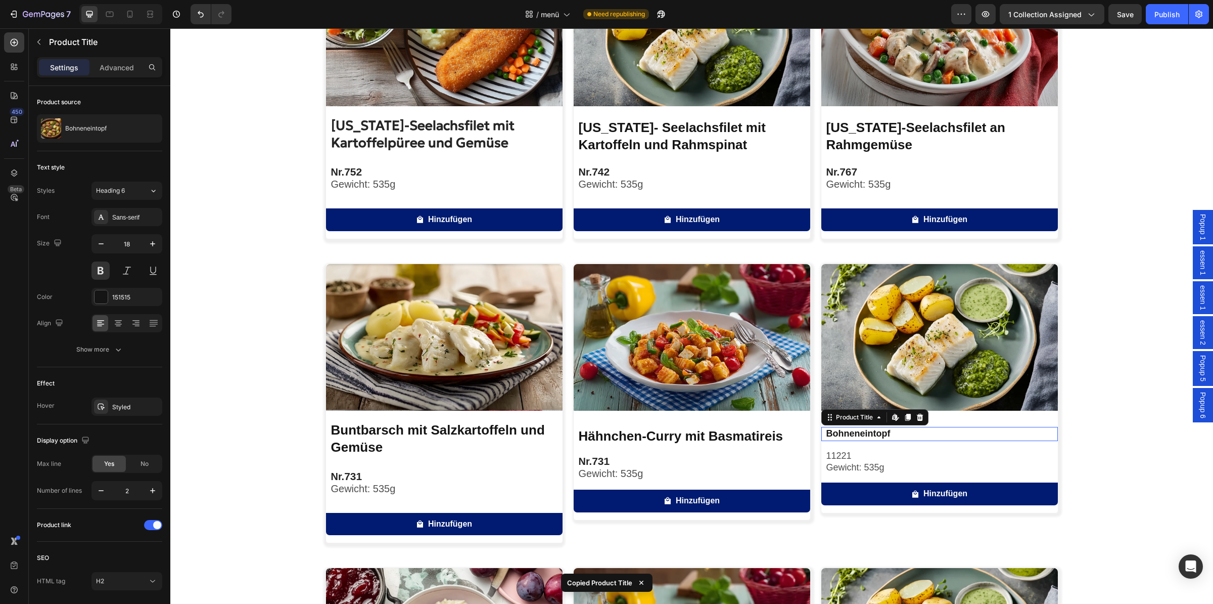
click at [867, 435] on h2 "Bohneneintopf" at bounding box center [942, 434] width 233 height 14
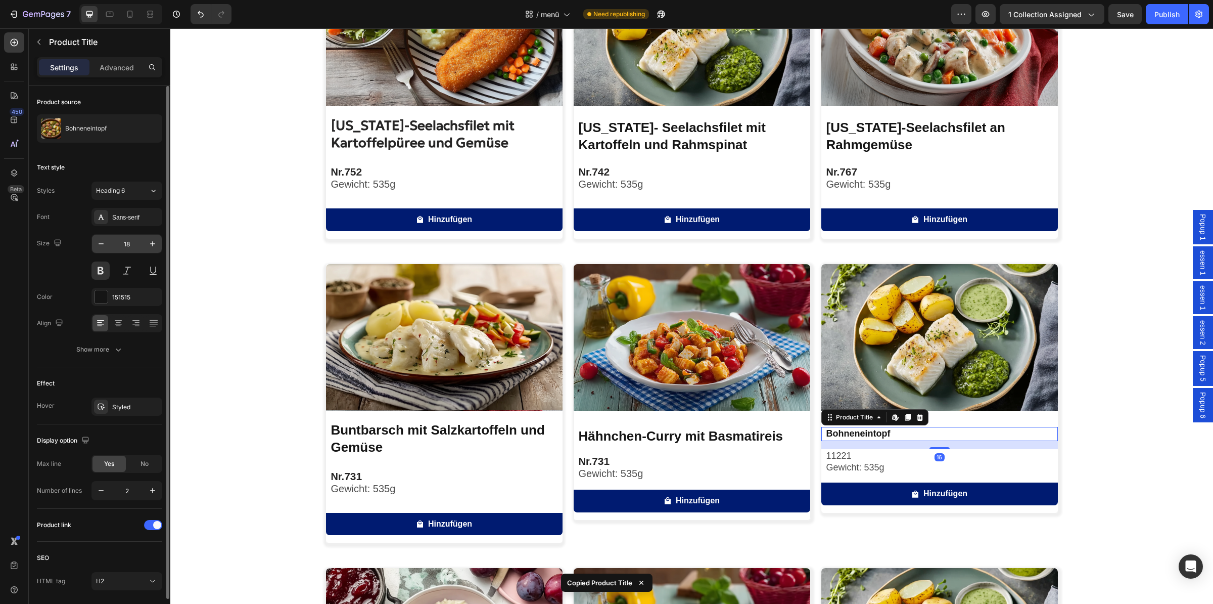
click at [133, 240] on input "18" at bounding box center [126, 244] width 33 height 18
paste input "26"
type input "26"
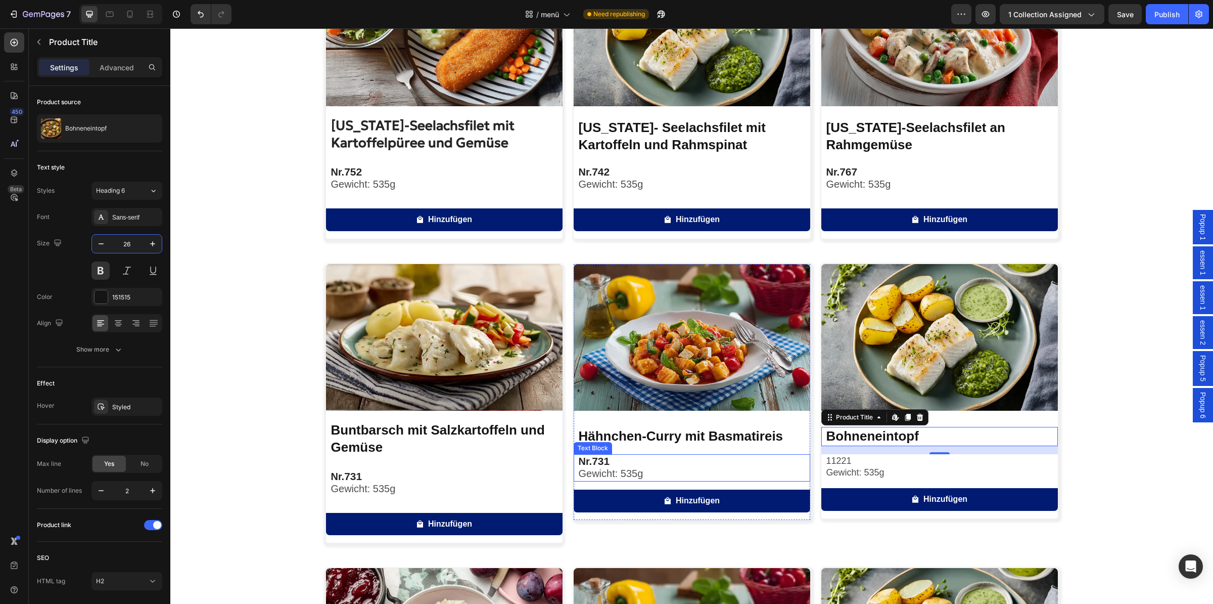
click at [659, 475] on p "Gewicht: 535g" at bounding box center [694, 474] width 231 height 12
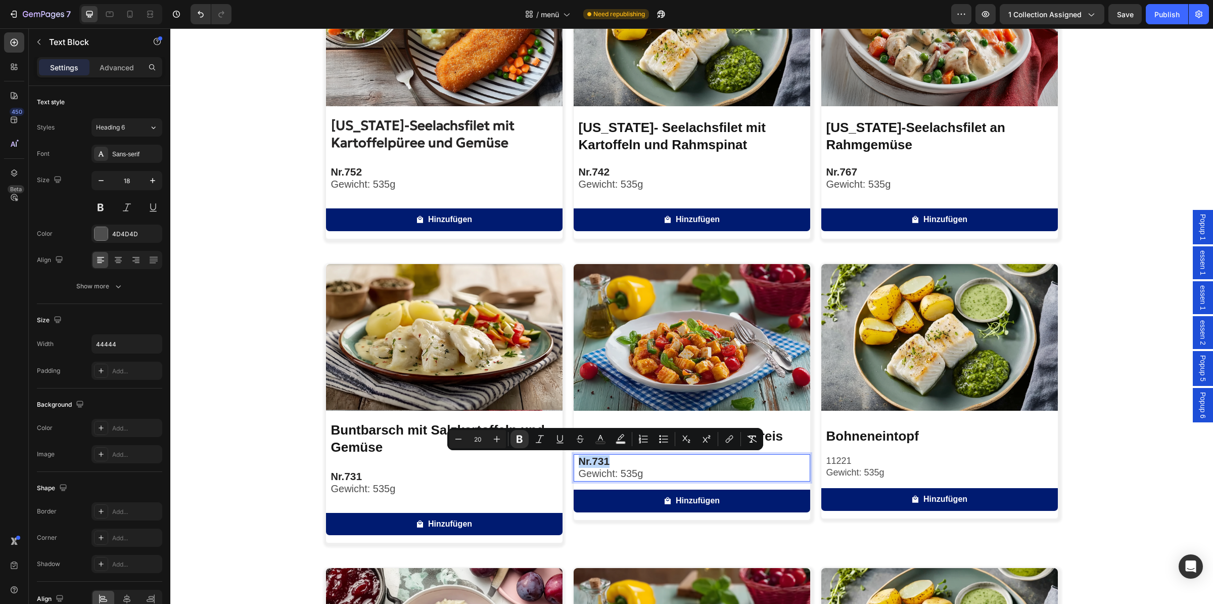
copy p "Nr. 731"
click at [900, 472] on p "Gewicht: 535g" at bounding box center [942, 473] width 231 height 12
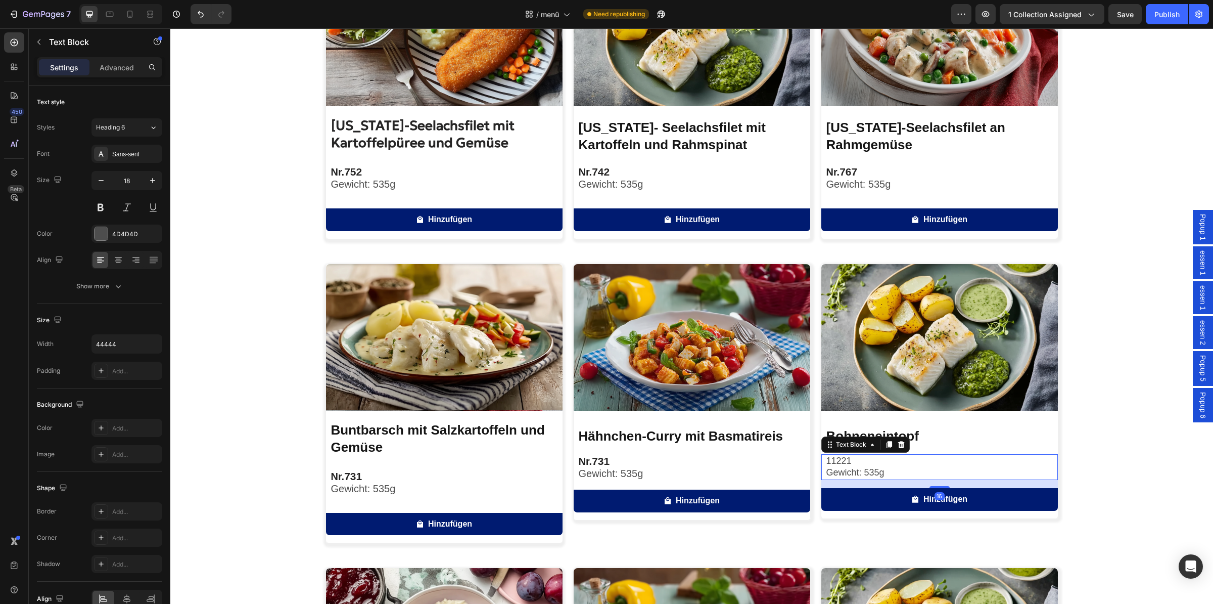
click at [900, 472] on p "Gewicht: 535g" at bounding box center [942, 473] width 231 height 12
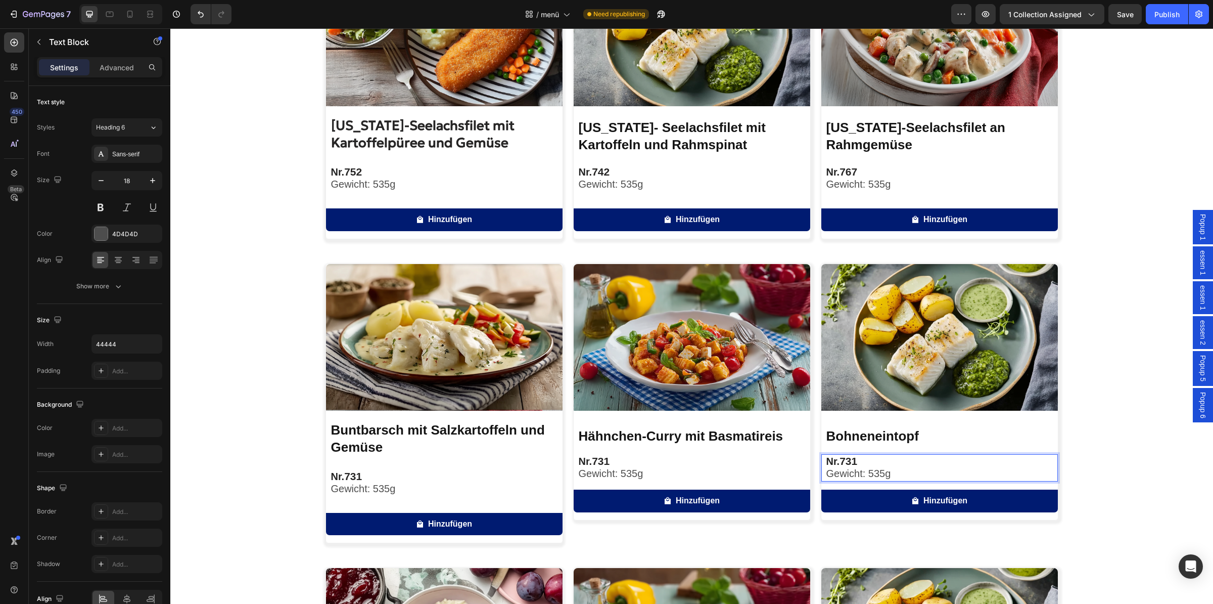
click at [847, 463] on strong "731" at bounding box center [849, 461] width 18 height 12
click at [840, 463] on strong "731" at bounding box center [849, 461] width 18 height 12
click at [855, 461] on p "Nr. 531" at bounding box center [942, 461] width 231 height 13
click at [896, 347] on img at bounding box center [940, 337] width 237 height 147
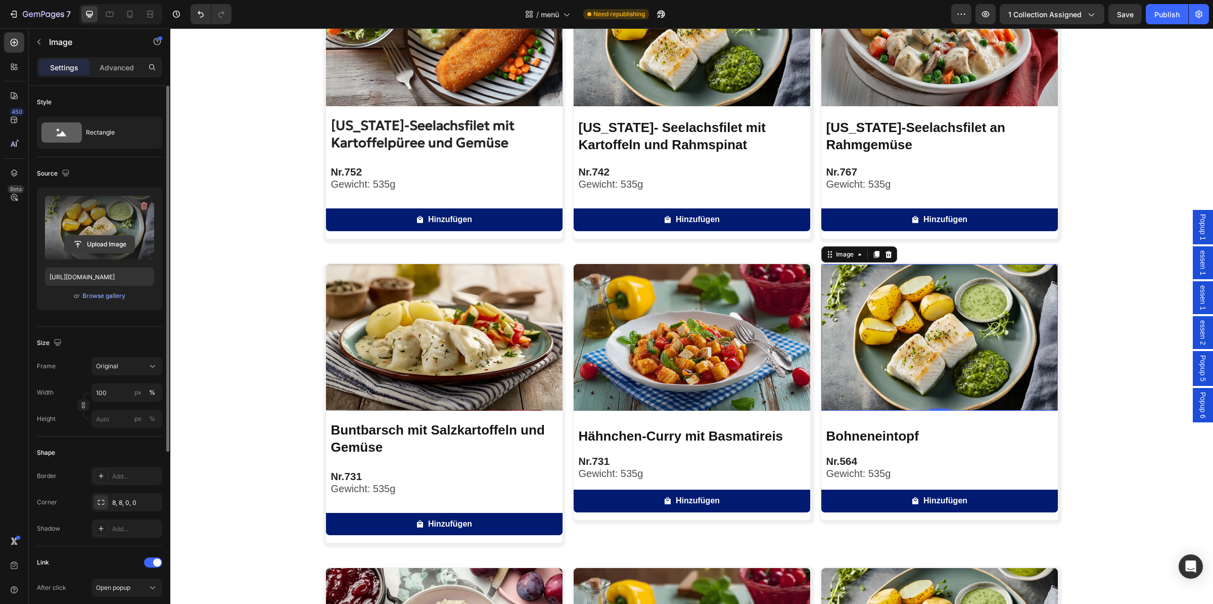
click at [106, 237] on input "file" at bounding box center [100, 244] width 70 height 17
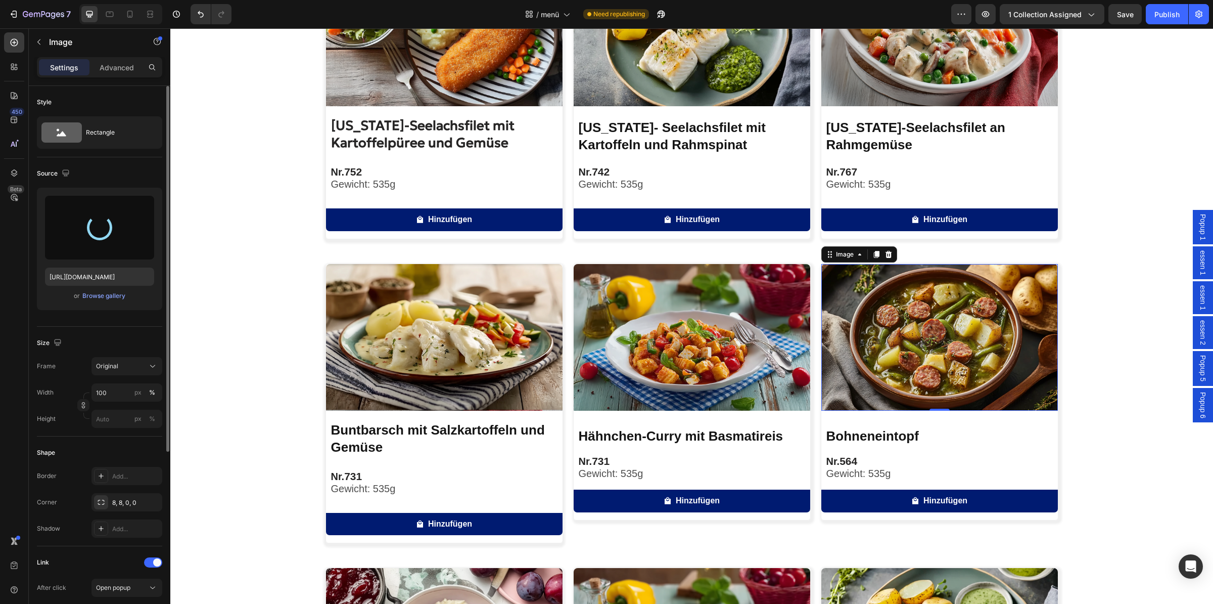
type input "[URL][DOMAIN_NAME]"
click at [1107, 439] on div "Image [US_STATE]-Seelachsfilet mit Kartoffelpüree und Gemüse Product Title Nr. …" at bounding box center [691, 400] width 1043 height 883
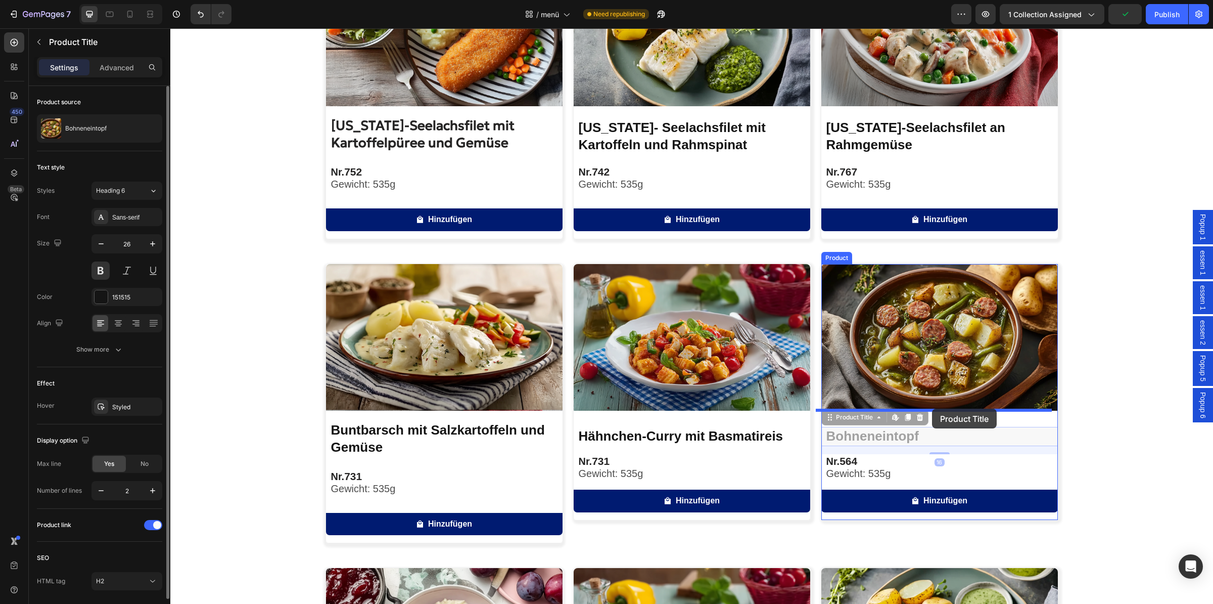
drag, startPoint x: 883, startPoint y: 437, endPoint x: 932, endPoint y: 408, distance: 57.1
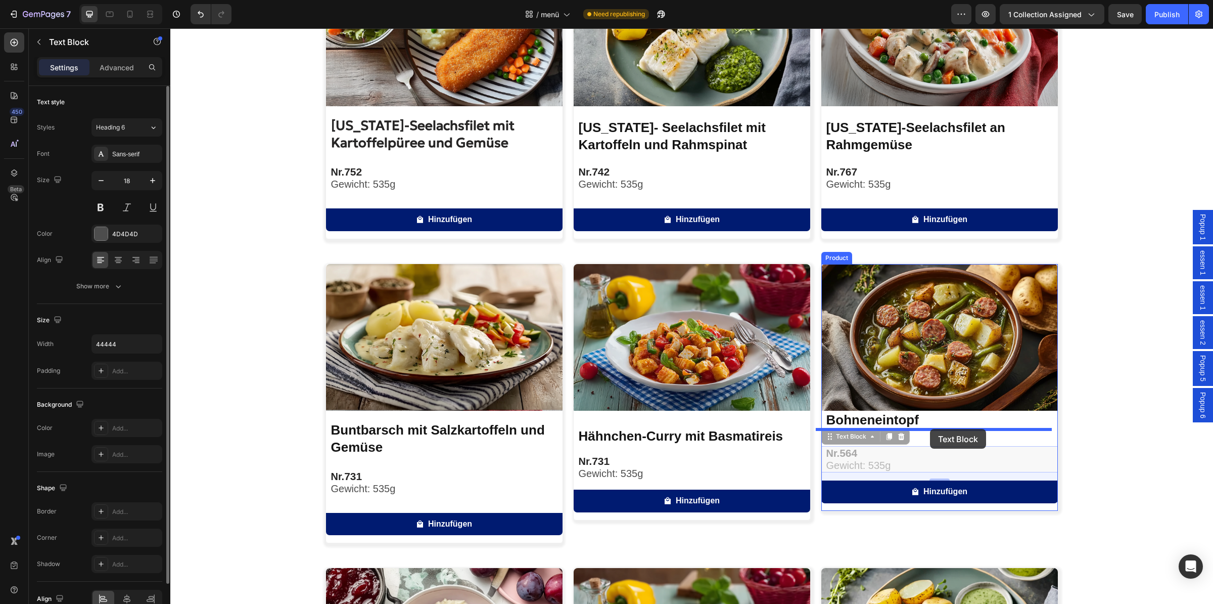
drag, startPoint x: 890, startPoint y: 451, endPoint x: 930, endPoint y: 429, distance: 46.0
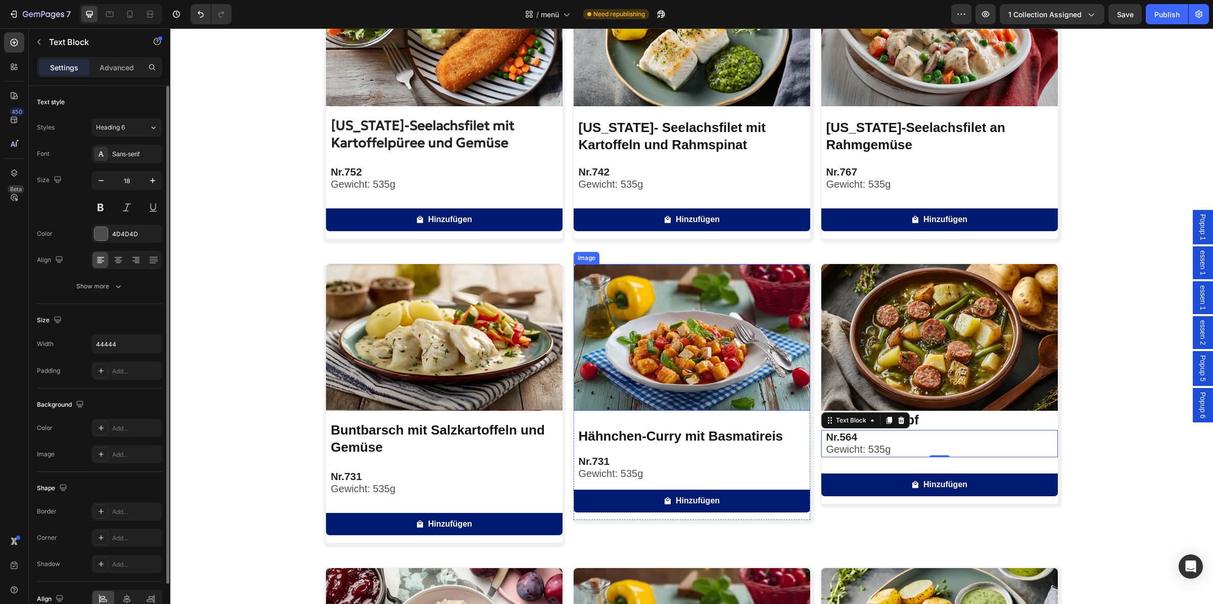
click at [772, 339] on img at bounding box center [692, 337] width 237 height 147
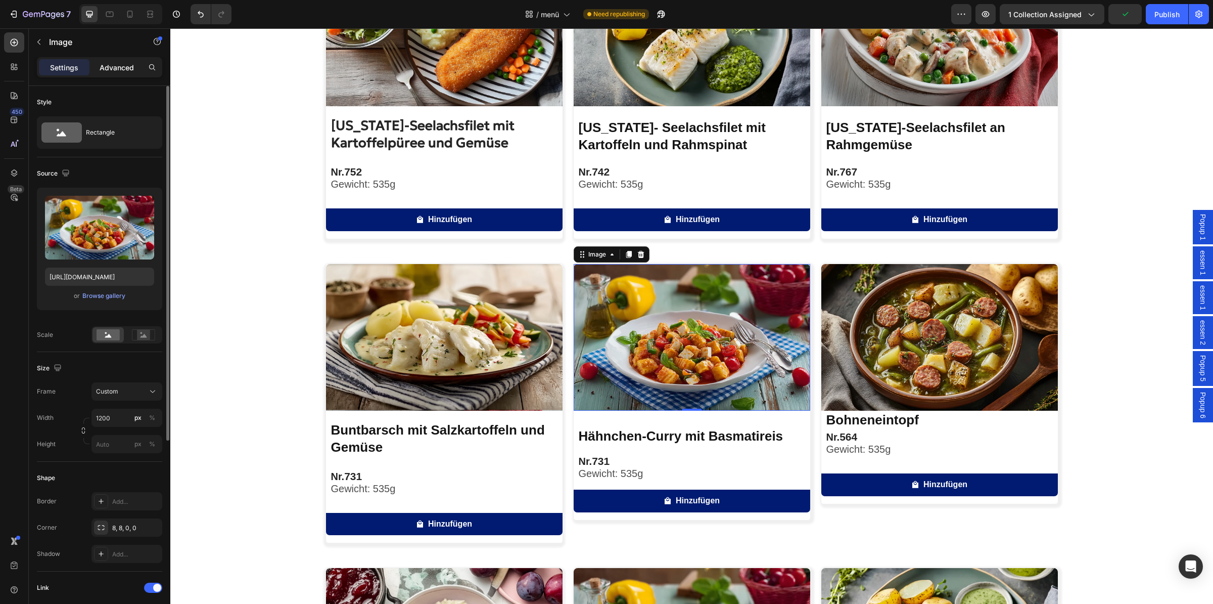
click at [123, 75] on div "Advanced" at bounding box center [117, 67] width 51 height 16
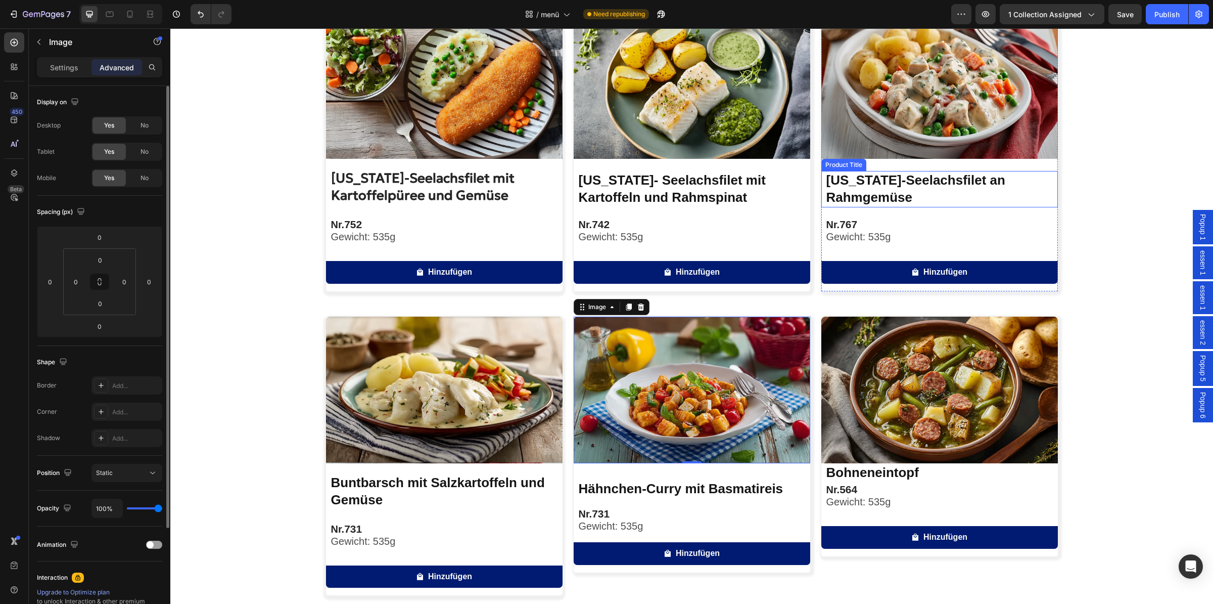
scroll to position [53, 0]
click at [895, 187] on h2 "[US_STATE]-Seelachsfilet an Rahmgemüse" at bounding box center [942, 189] width 233 height 36
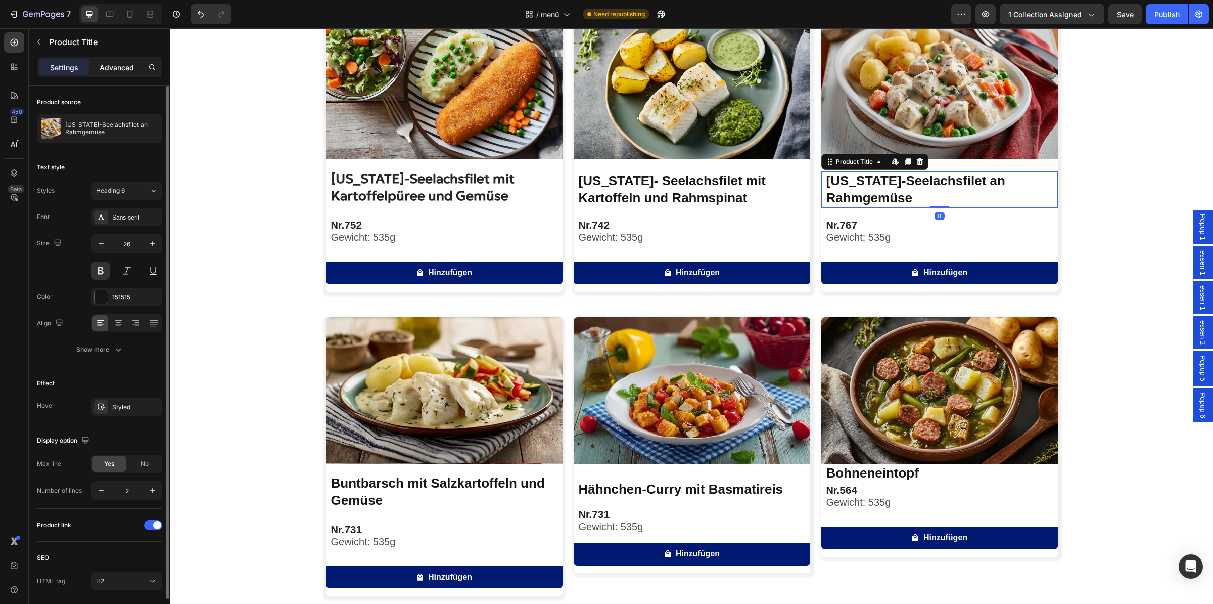
click at [107, 70] on p "Advanced" at bounding box center [117, 67] width 34 height 11
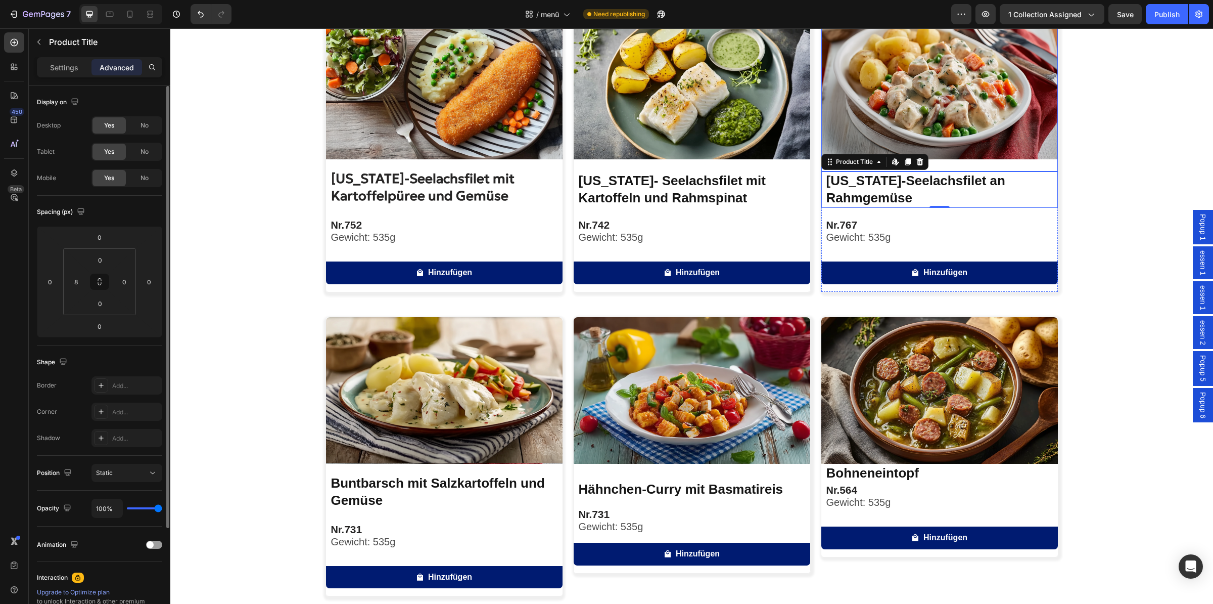
click at [917, 117] on img at bounding box center [940, 86] width 237 height 147
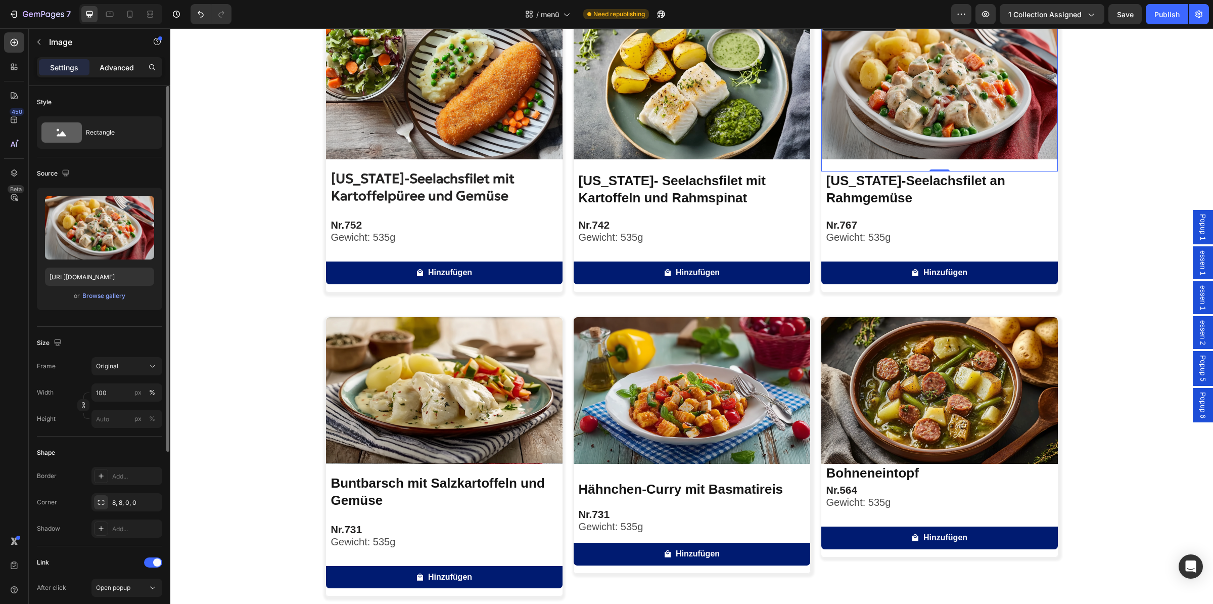
click at [119, 70] on p "Advanced" at bounding box center [117, 67] width 34 height 11
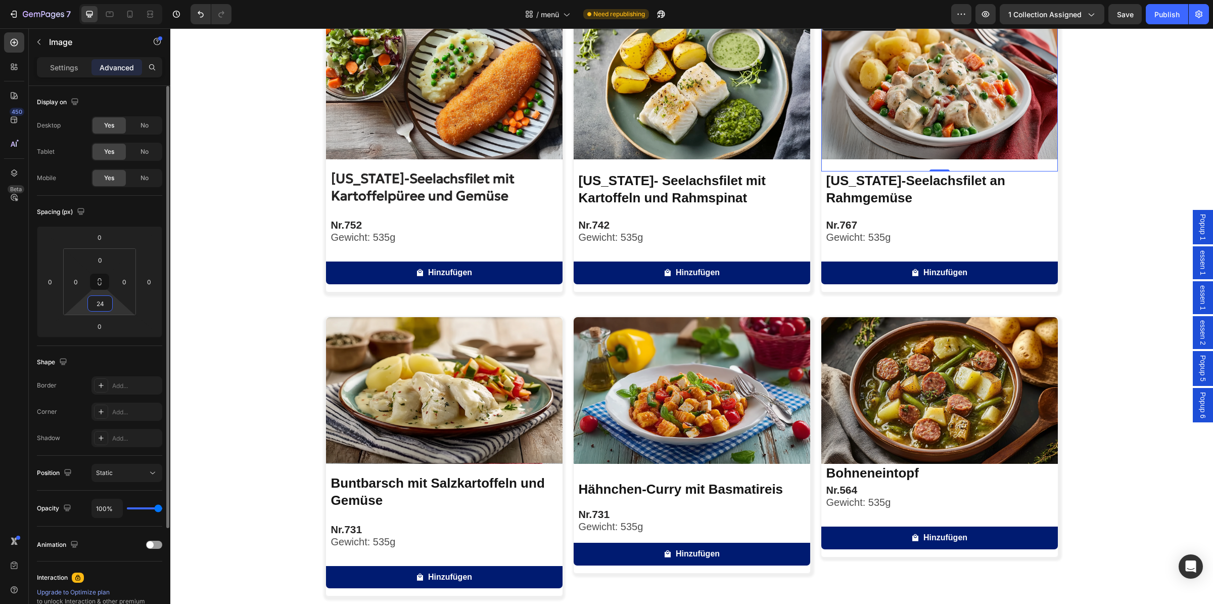
click at [107, 306] on input "24" at bounding box center [100, 303] width 20 height 15
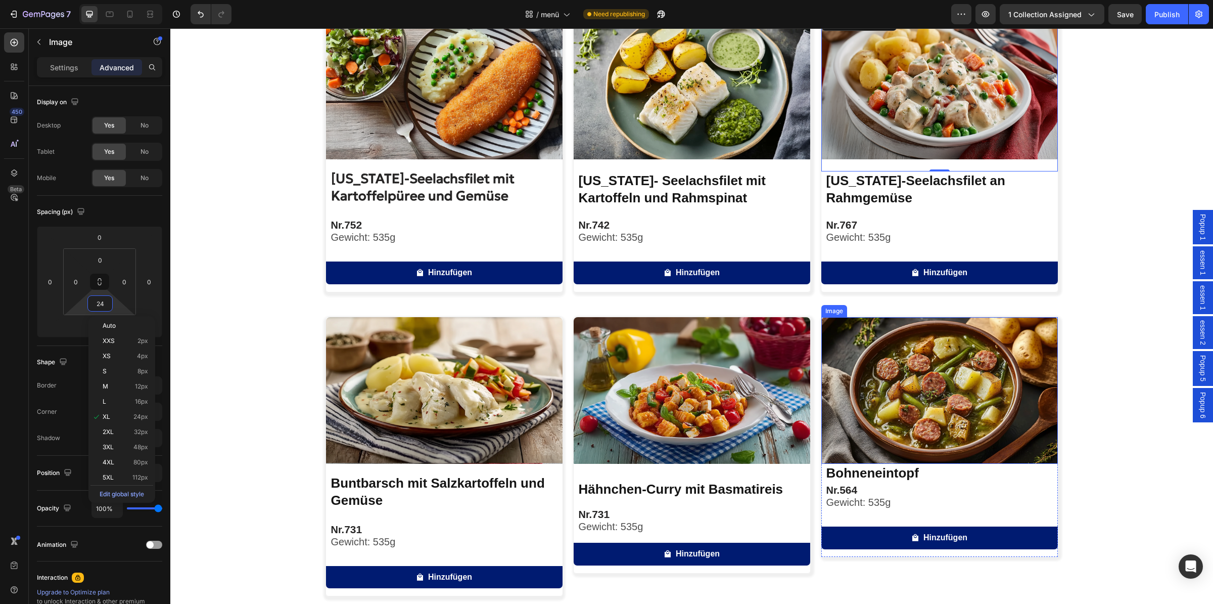
click at [927, 394] on img at bounding box center [940, 390] width 237 height 147
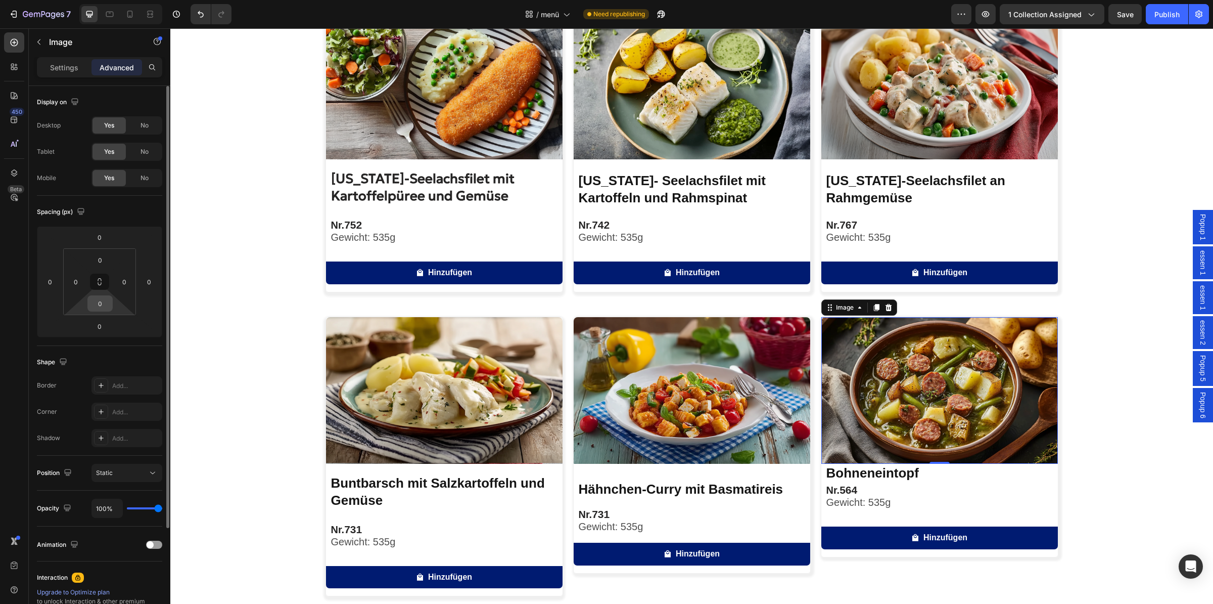
click at [101, 303] on input "0" at bounding box center [100, 303] width 20 height 15
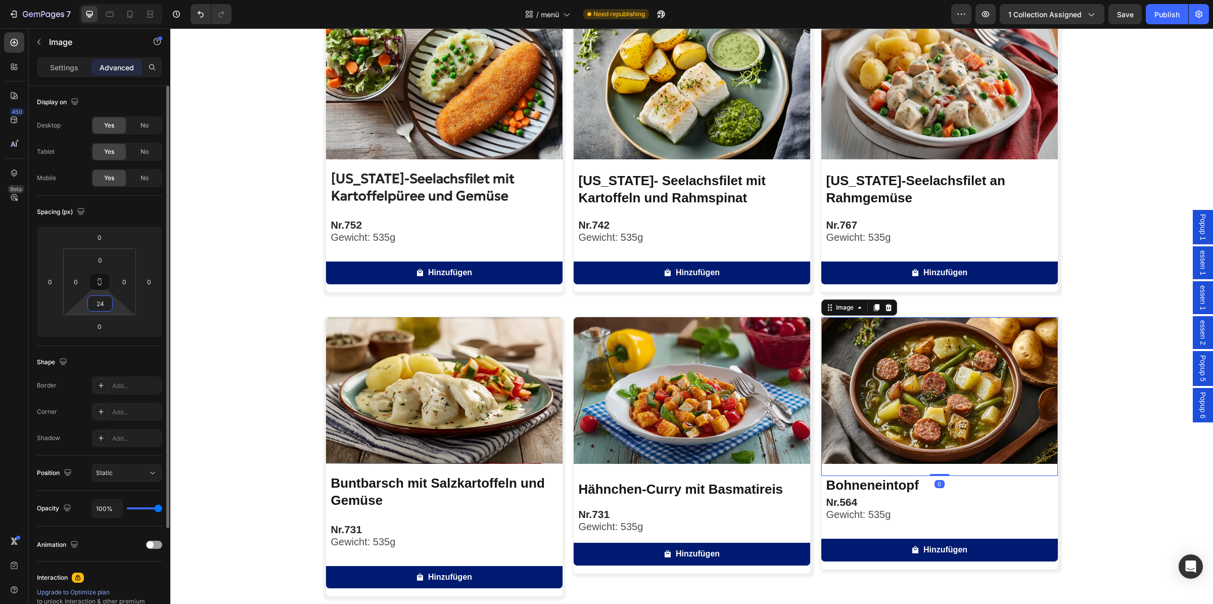
type input "24"
click at [126, 218] on div "Spacing (px)" at bounding box center [99, 212] width 125 height 16
click at [1091, 483] on div "Image [US_STATE]-Seelachsfilet mit Kartoffelpüree und Gemüse Product Title Nr. …" at bounding box center [691, 453] width 1043 height 883
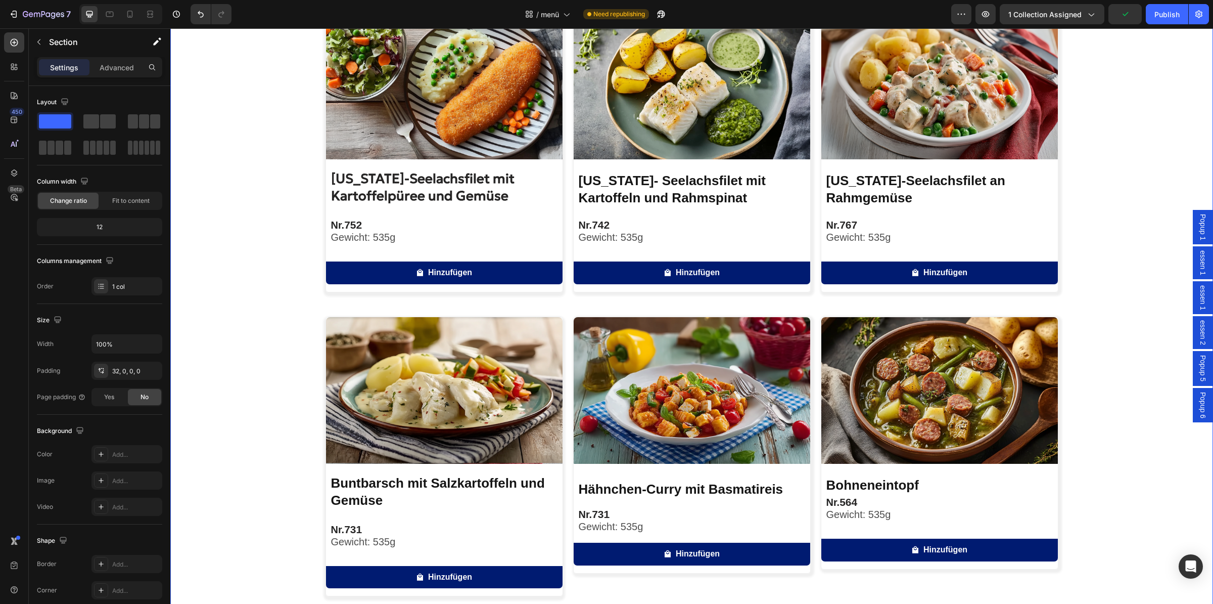
scroll to position [106, 0]
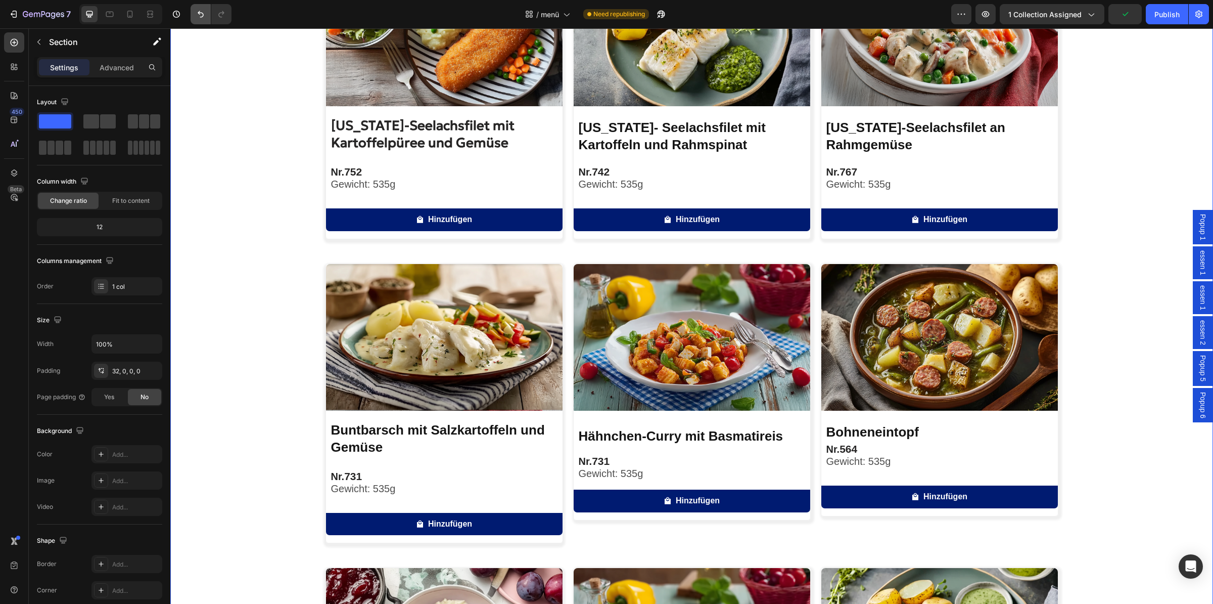
click at [194, 8] on button "Undo/Redo" at bounding box center [201, 14] width 20 height 20
click at [193, 11] on button "Undo/Redo" at bounding box center [201, 14] width 20 height 20
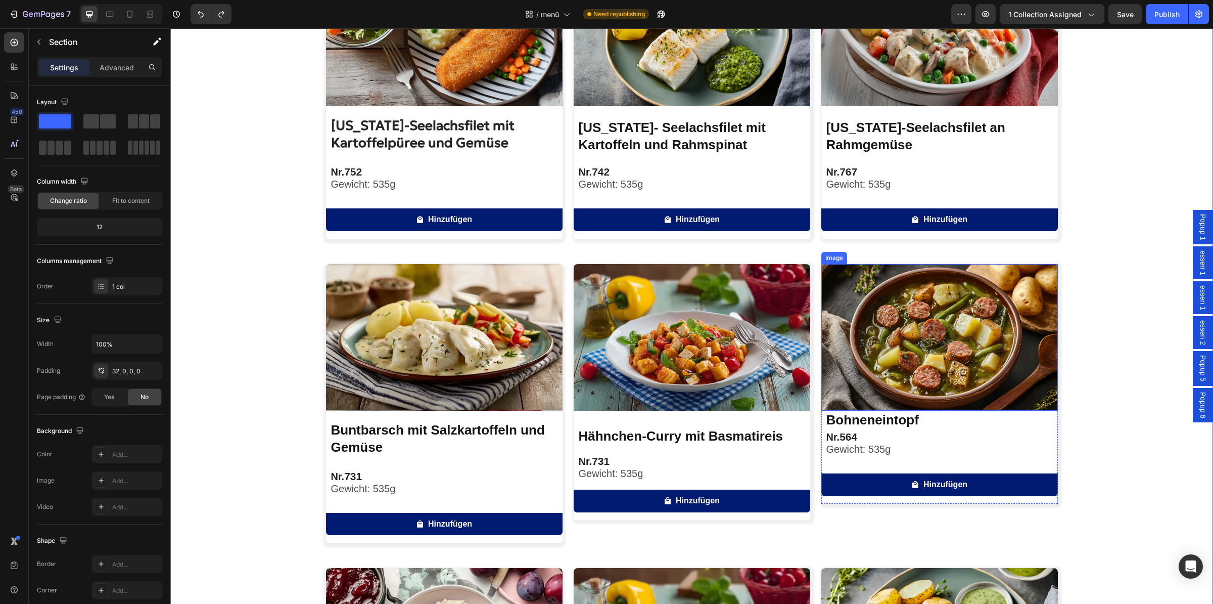
click at [907, 369] on img at bounding box center [940, 337] width 237 height 147
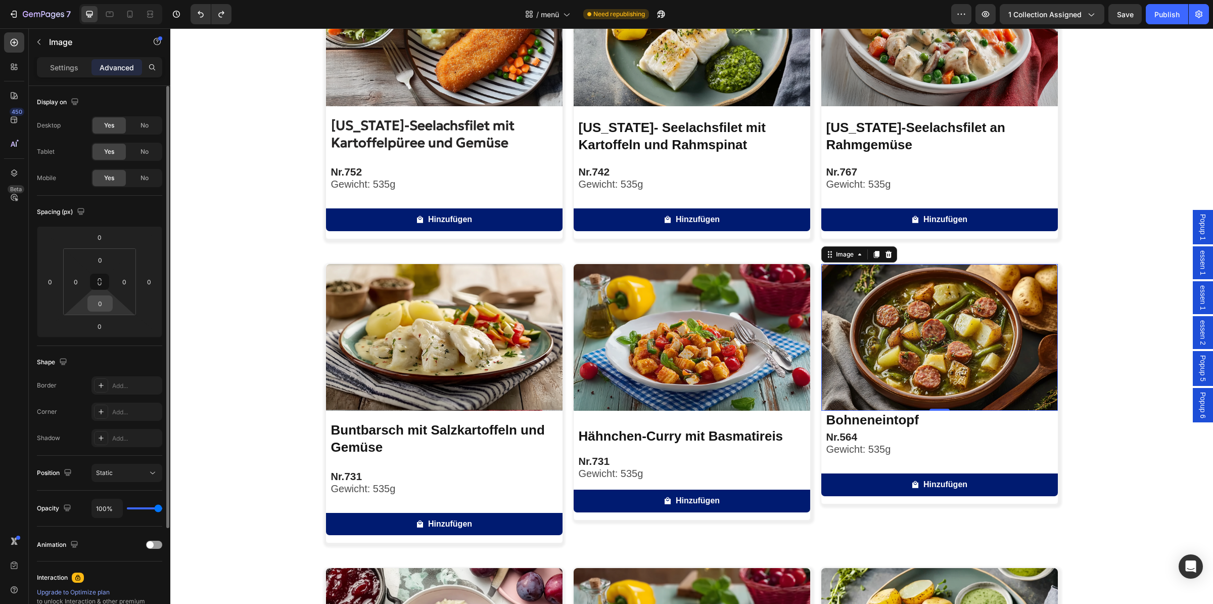
click at [103, 303] on input "0" at bounding box center [100, 303] width 20 height 15
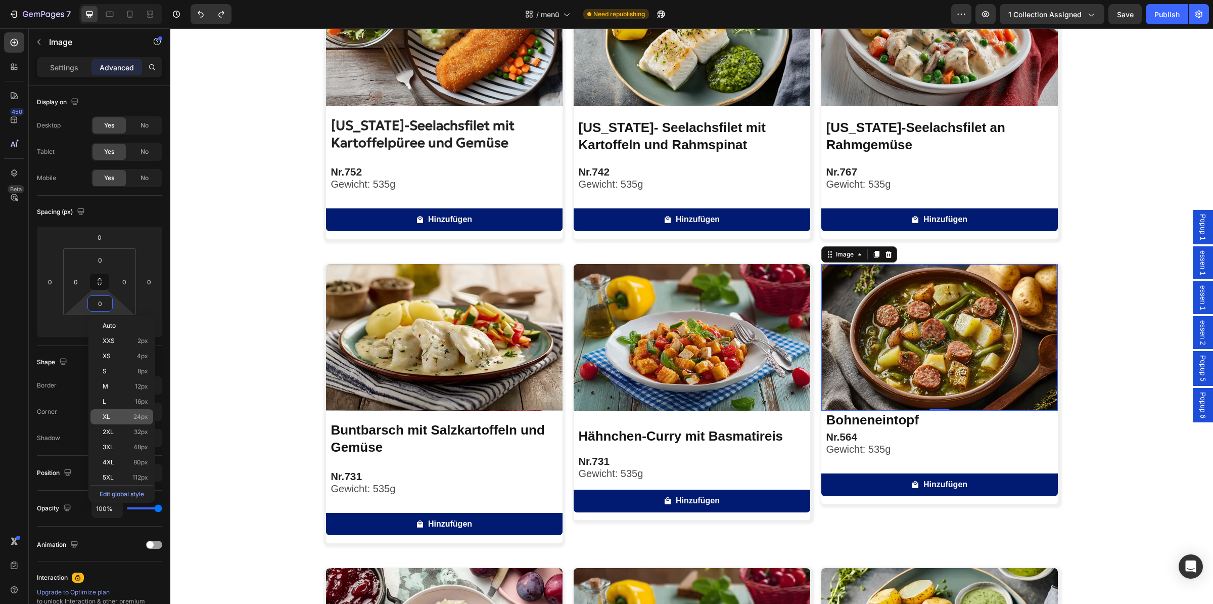
click at [124, 411] on div "XL 24px" at bounding box center [121, 416] width 63 height 15
type input "24"
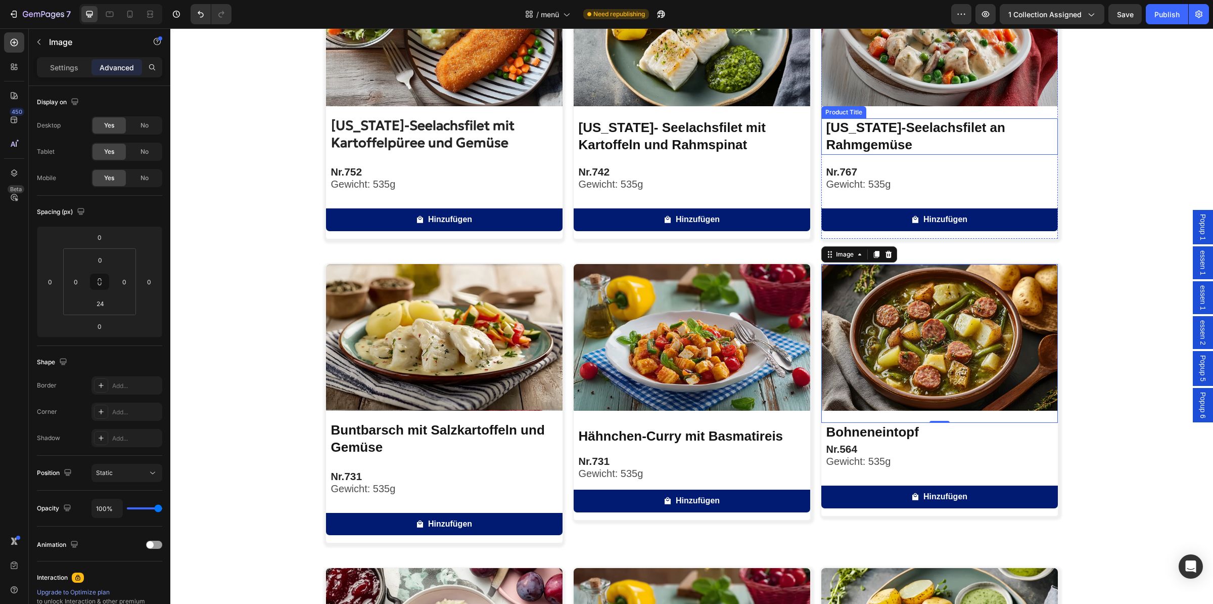
click at [898, 141] on h2 "[US_STATE]-Seelachsfilet an Rahmgemüse" at bounding box center [942, 136] width 233 height 36
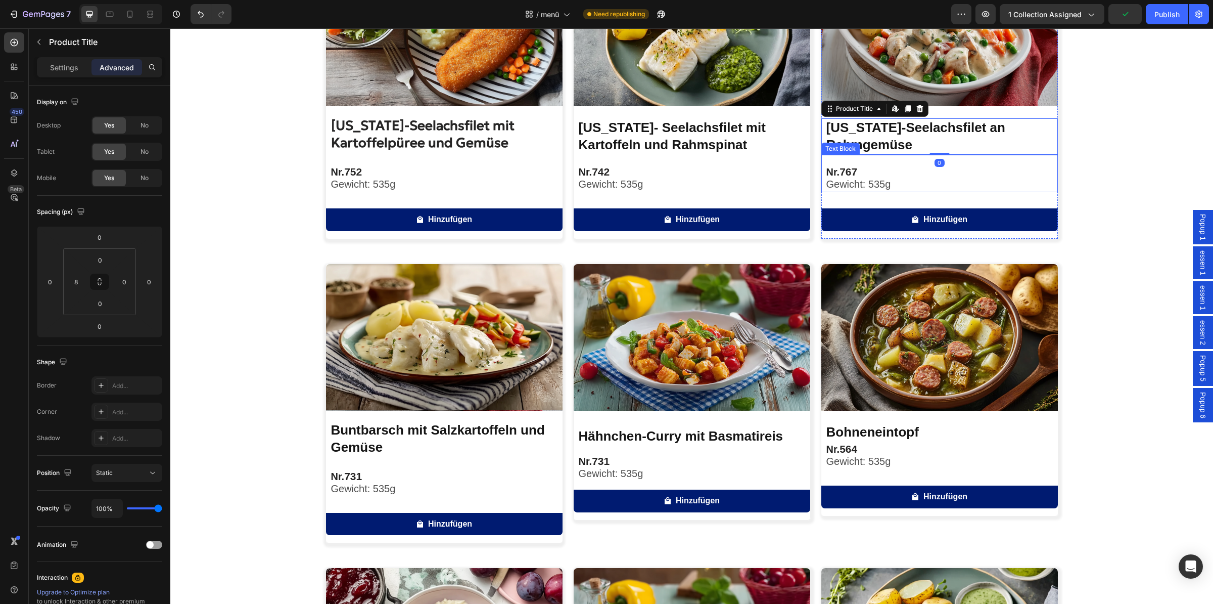
click at [874, 169] on p "Nr. 767" at bounding box center [942, 172] width 231 height 13
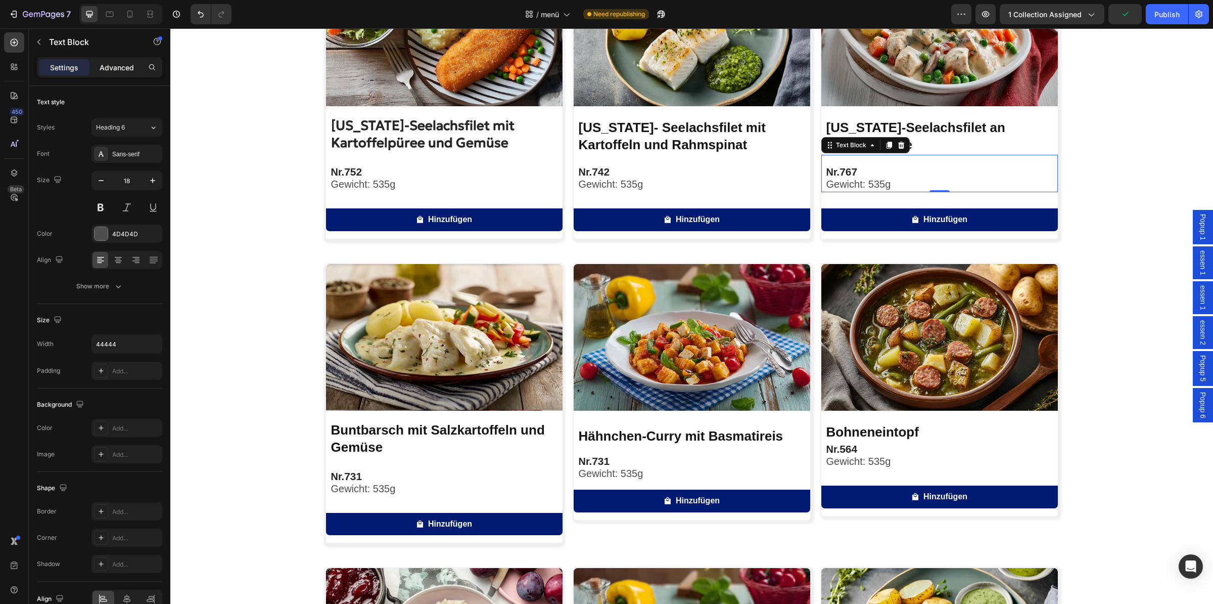
click at [107, 73] on div "Advanced" at bounding box center [117, 67] width 51 height 16
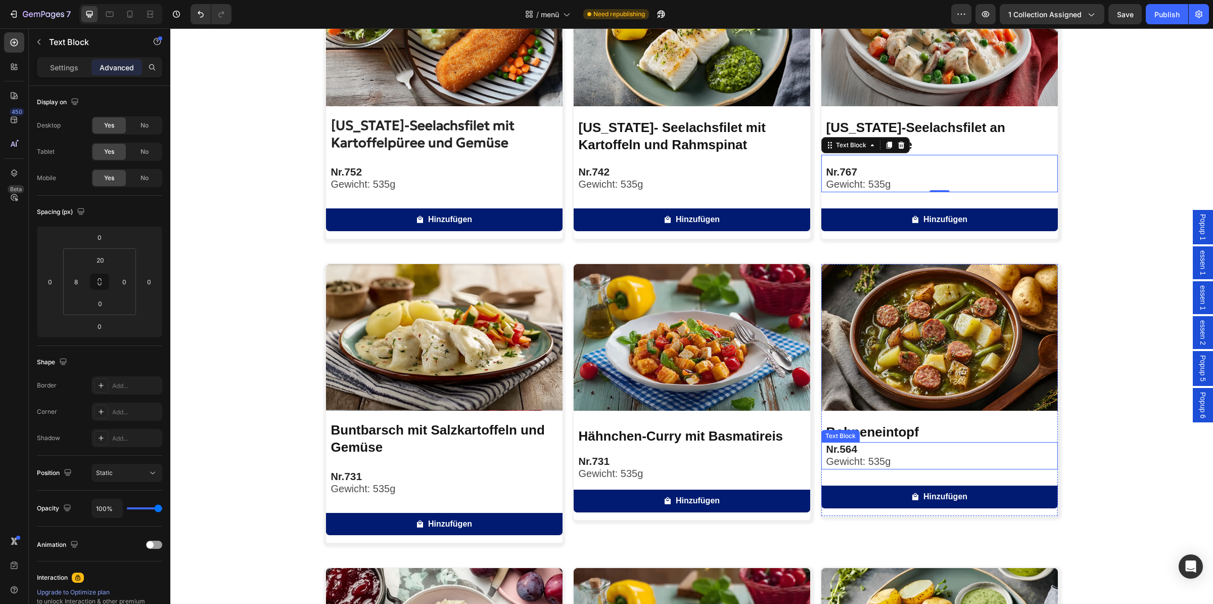
click at [904, 452] on p "Nr. 564" at bounding box center [942, 449] width 231 height 13
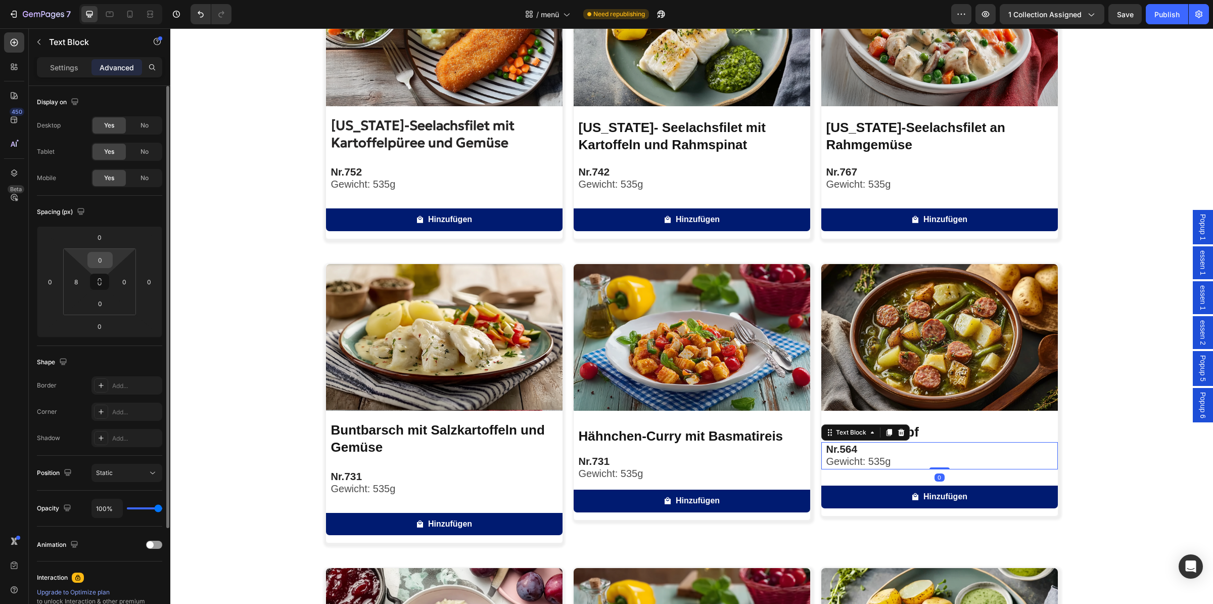
click at [104, 266] on input "0" at bounding box center [100, 259] width 20 height 15
type input "20"
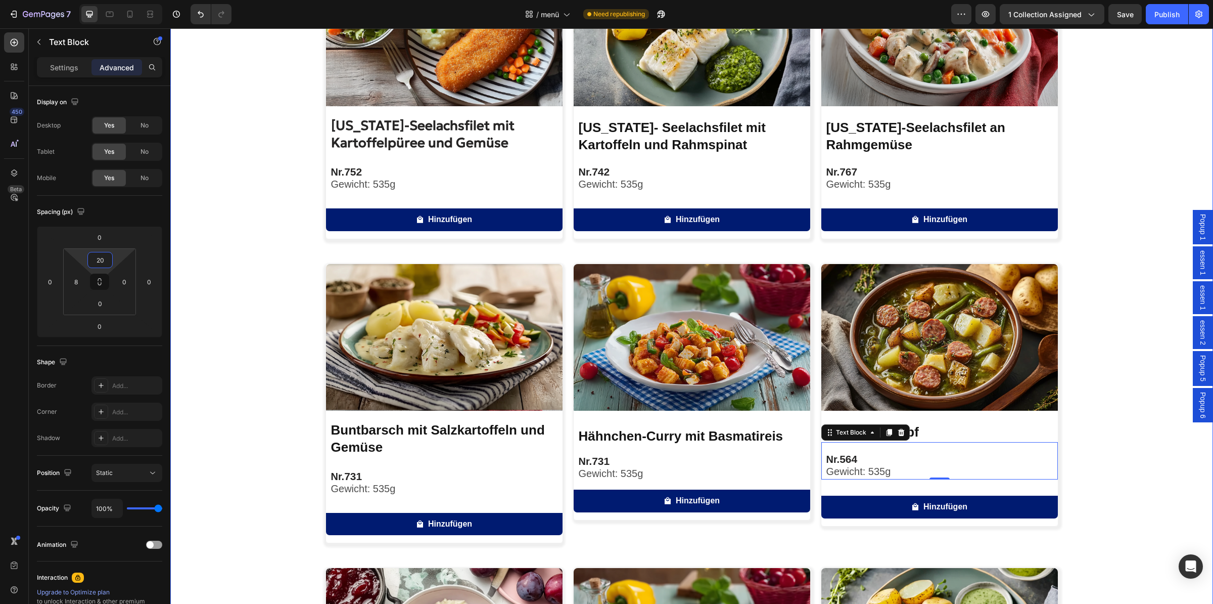
click at [1119, 409] on div "Image [US_STATE]-Seelachsfilet mit Kartoffelpüree und Gemüse Product Title Nr. …" at bounding box center [691, 400] width 1043 height 883
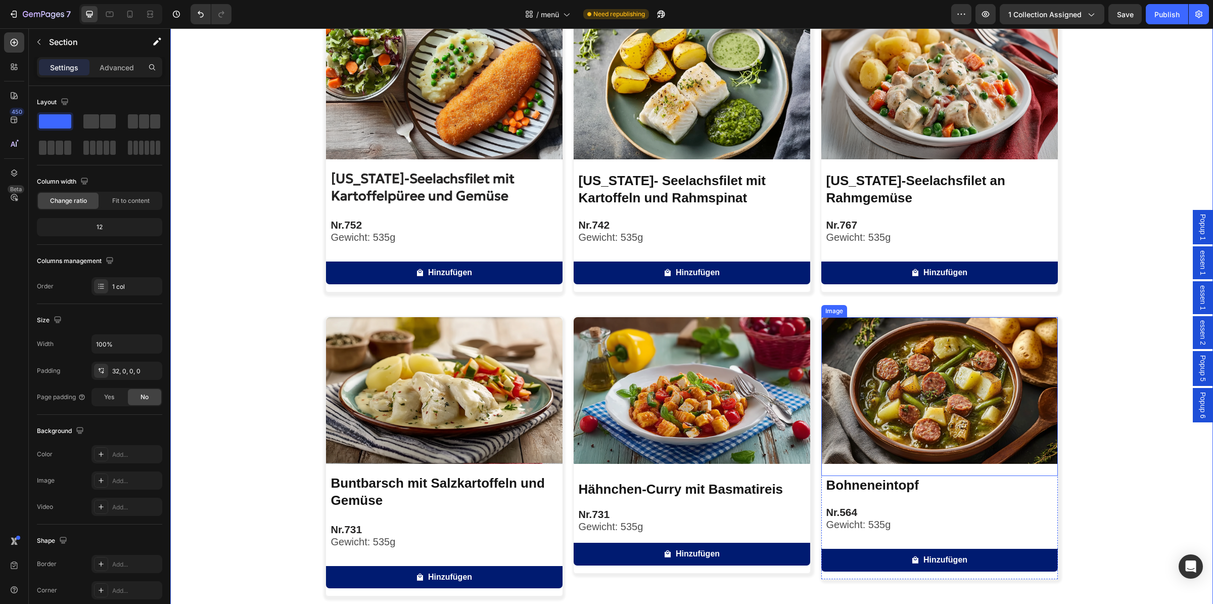
scroll to position [0, 0]
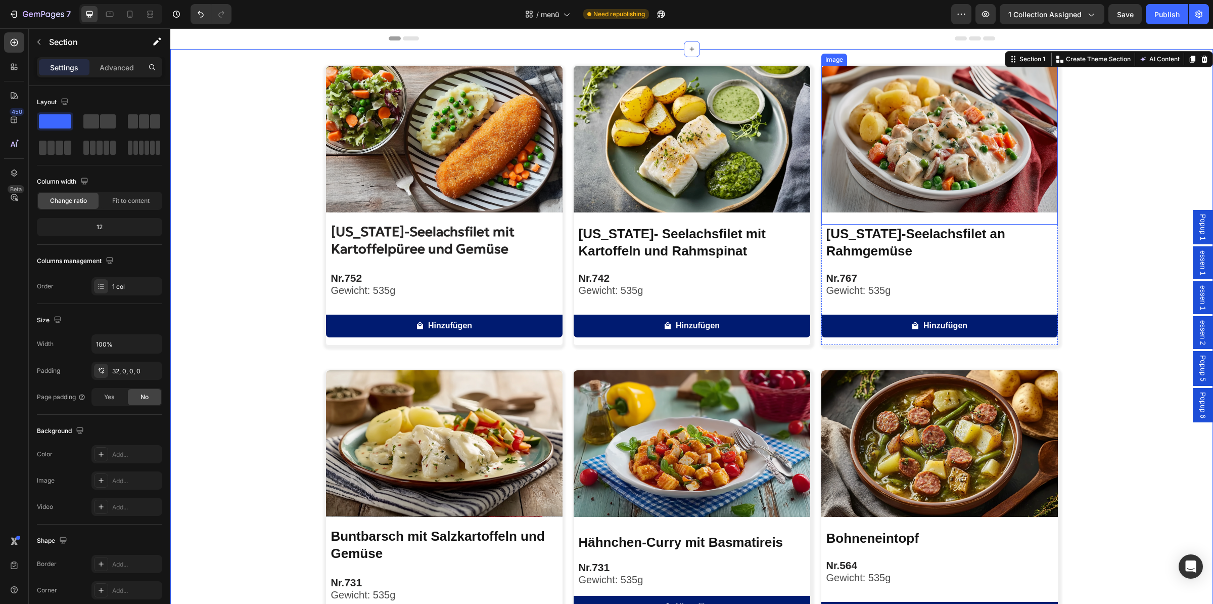
click at [988, 218] on div "Image" at bounding box center [940, 145] width 237 height 159
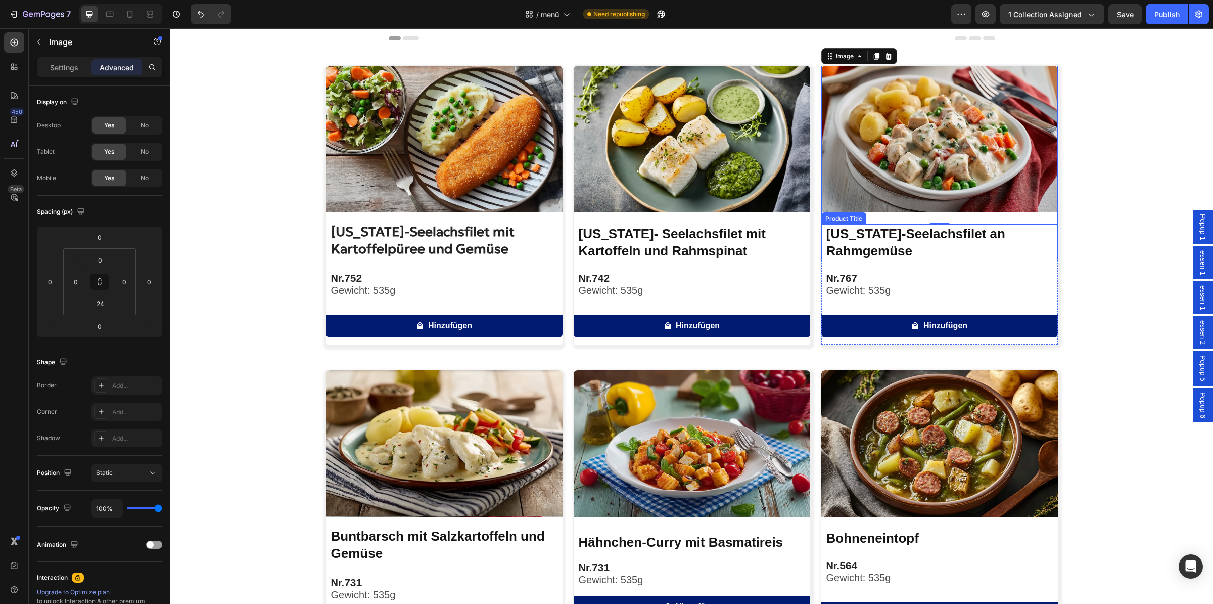
click at [989, 230] on h2 "[US_STATE]-Seelachsfilet an Rahmgemüse" at bounding box center [942, 242] width 233 height 36
click at [811, 225] on div "Image [US_STATE]-Seelachsfilet mit Kartoffelpüree und Gemüse Product Title Nr. …" at bounding box center [692, 205] width 733 height 280
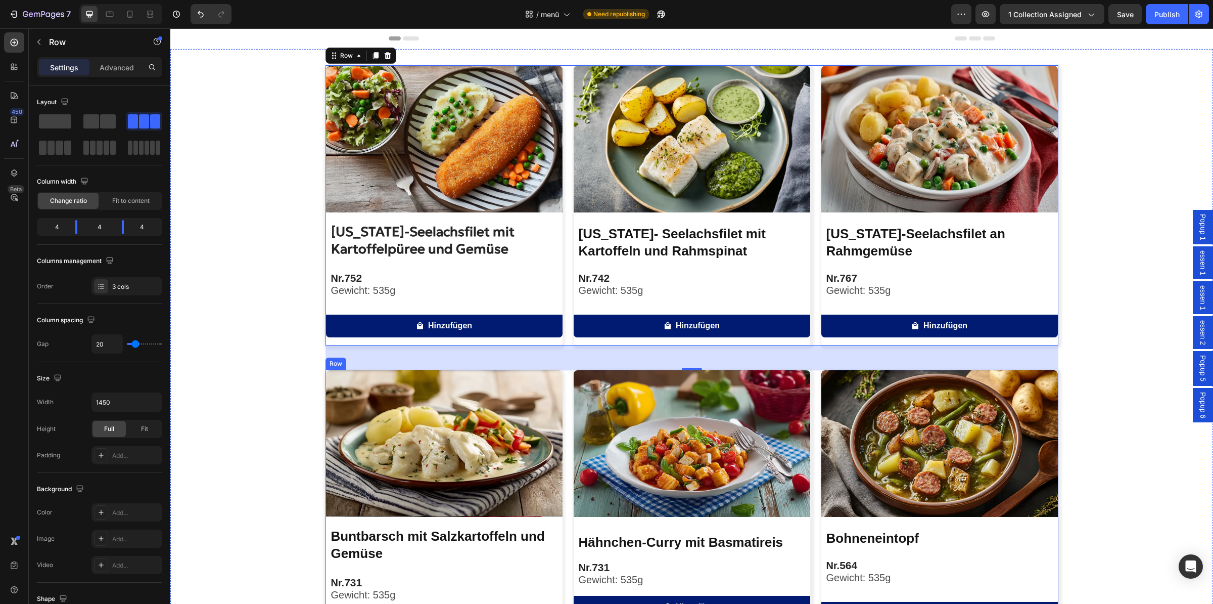
click at [564, 402] on div "Image Buntbarsch mit Salzkartoffeln und Gemüse Product Title Nr. 731 Gewicht: 5…" at bounding box center [692, 510] width 733 height 280
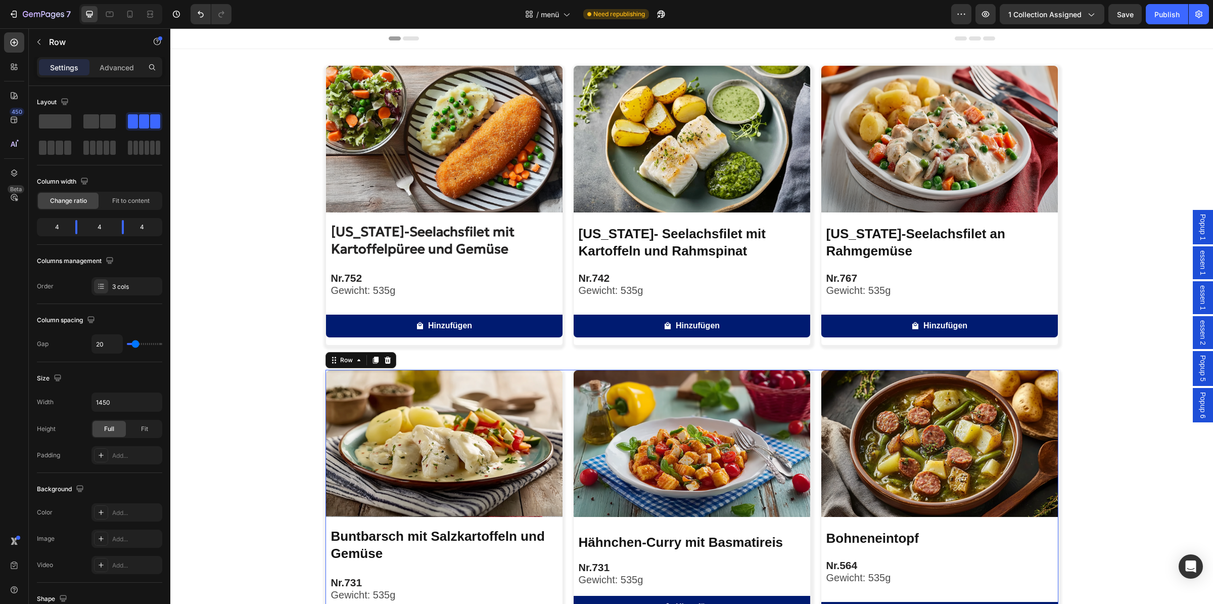
click at [564, 402] on div "Image Buntbarsch mit Salzkartoffeln und Gemüse Product Title Nr. 731 Gewicht: 5…" at bounding box center [692, 510] width 733 height 280
click at [560, 235] on div "Image [US_STATE]-Seelachsfilet mit Kartoffelpüree und Gemüse Product Title Nr. …" at bounding box center [692, 205] width 733 height 280
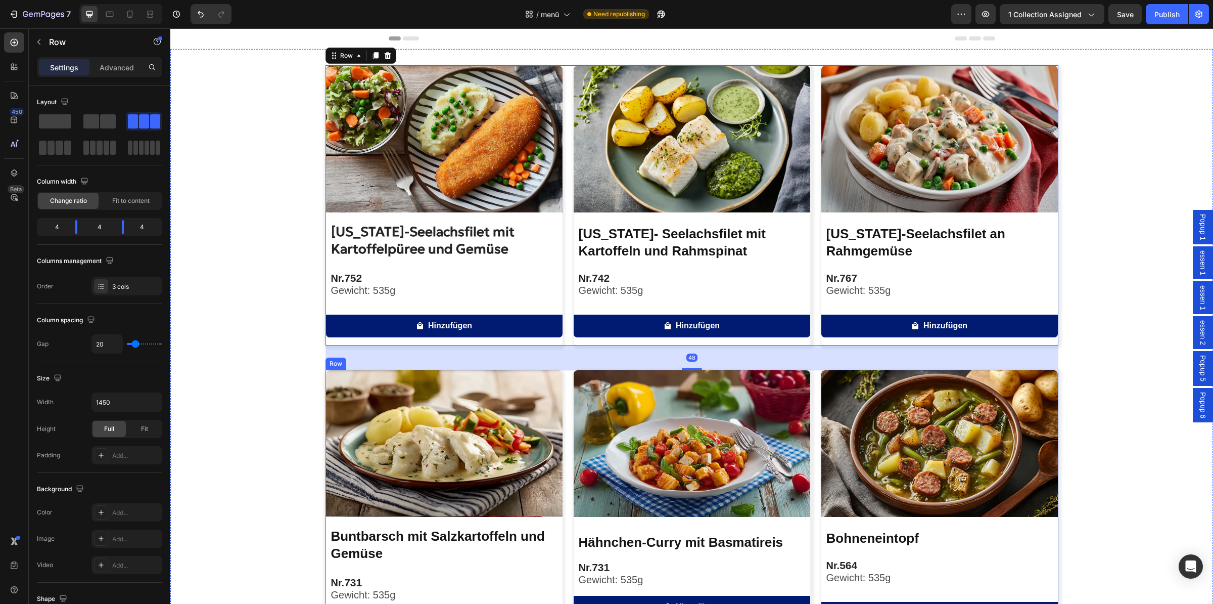
click at [561, 377] on div "Image Buntbarsch mit Salzkartoffeln und Gemüse Product Title Nr. 731 Gewicht: 5…" at bounding box center [692, 510] width 733 height 280
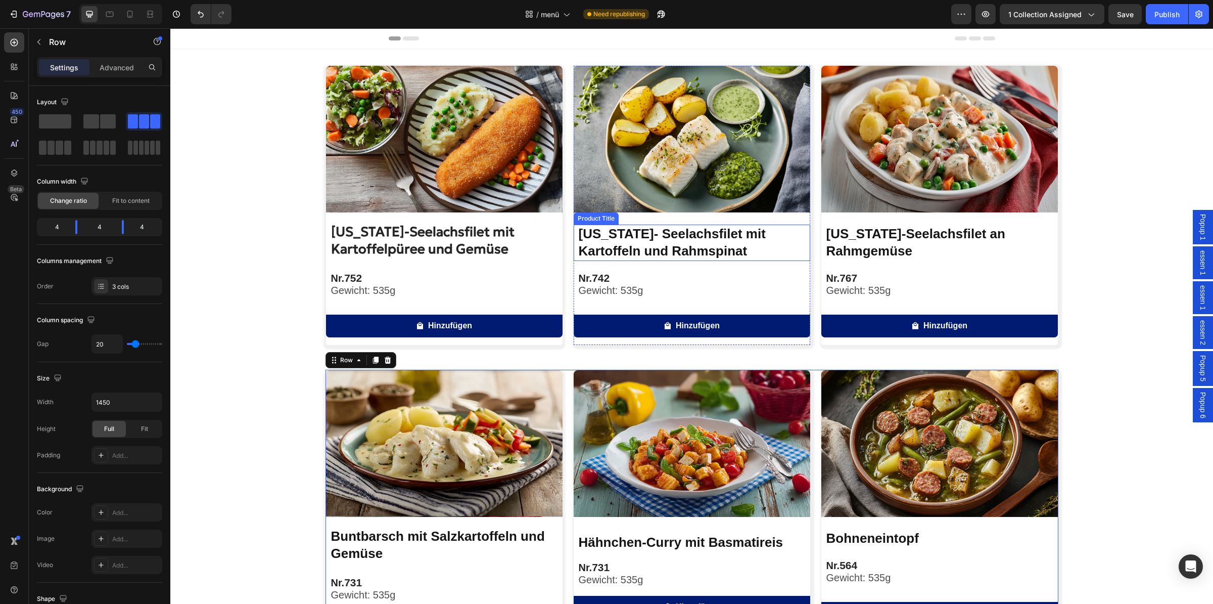
click at [706, 255] on h2 "[US_STATE]- Seelachsfilet mit Kartoffeln und Rahmspinat" at bounding box center [694, 242] width 233 height 36
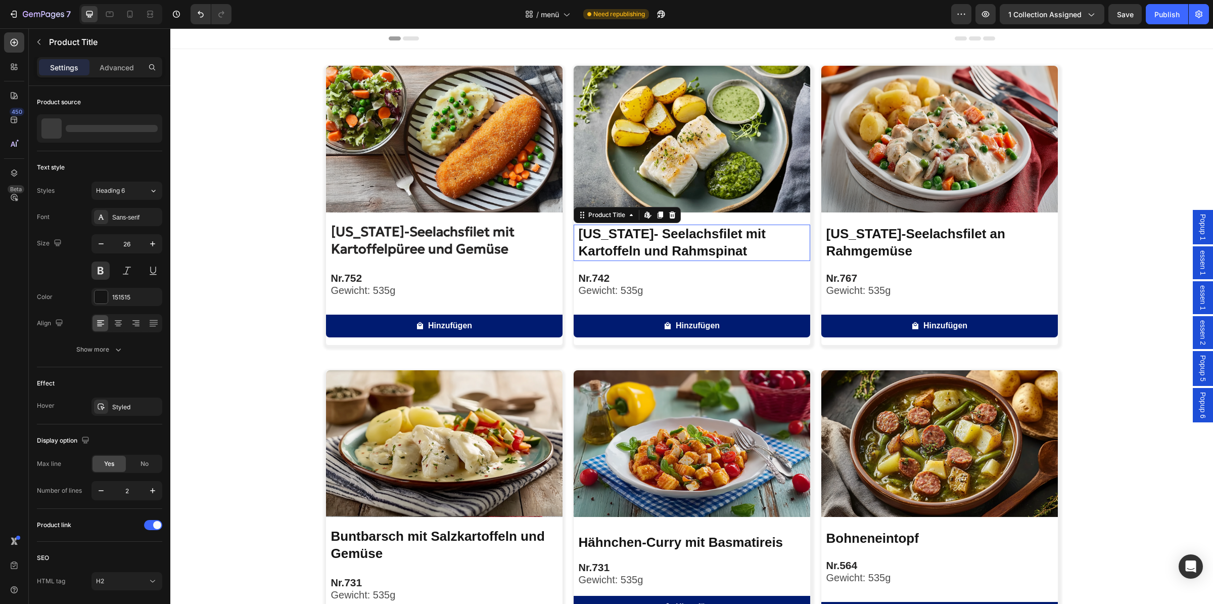
click at [706, 255] on h2 "[US_STATE]- Seelachsfilet mit Kartoffeln und Rahmspinat" at bounding box center [694, 242] width 233 height 36
click at [669, 249] on h2 "[US_STATE]- Seelachsfilet mit Kartoffeln und Rahmspinat" at bounding box center [694, 242] width 233 height 36
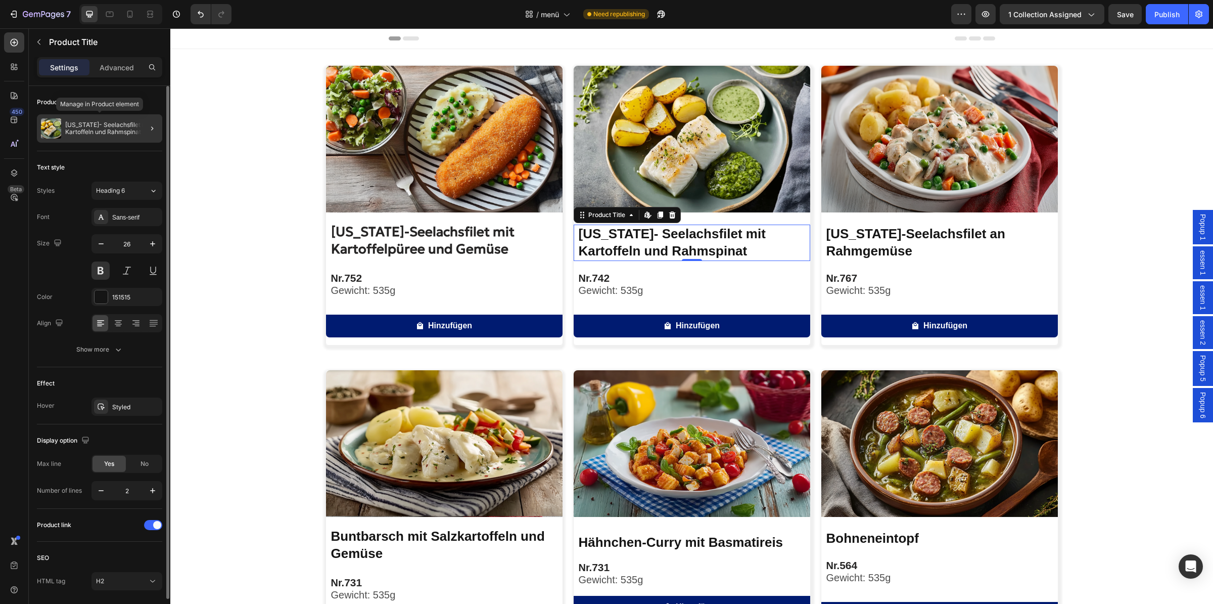
click at [116, 127] on p "[US_STATE]- Seelachsfilet mit Kartoffeln und Rahmspinat" at bounding box center [111, 128] width 93 height 14
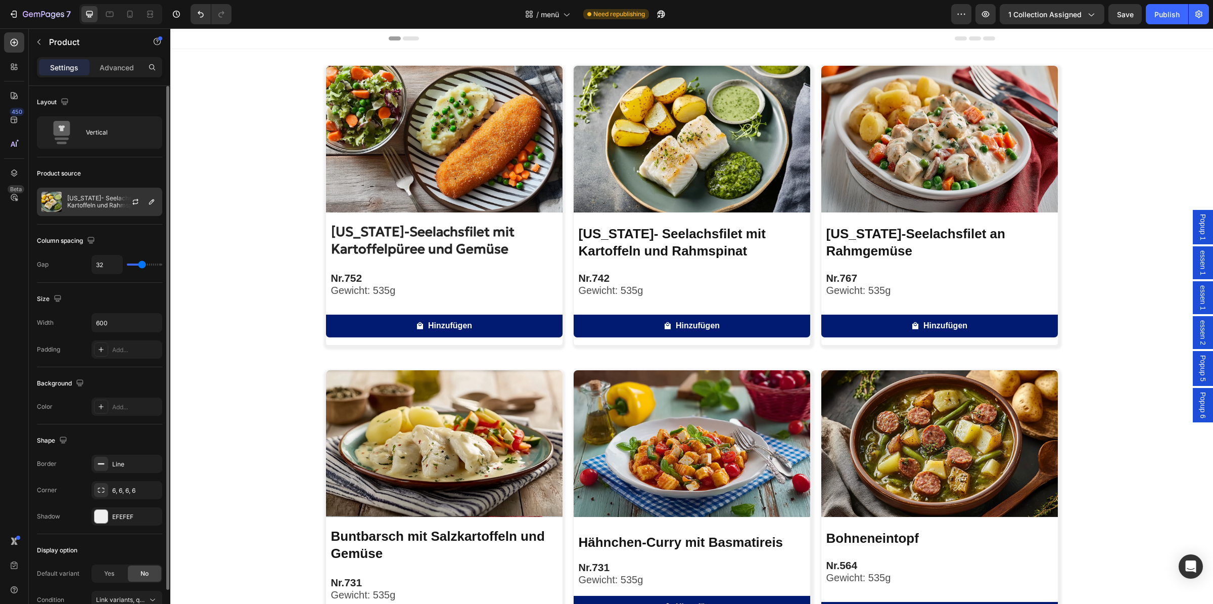
click at [122, 203] on div at bounding box center [139, 201] width 44 height 27
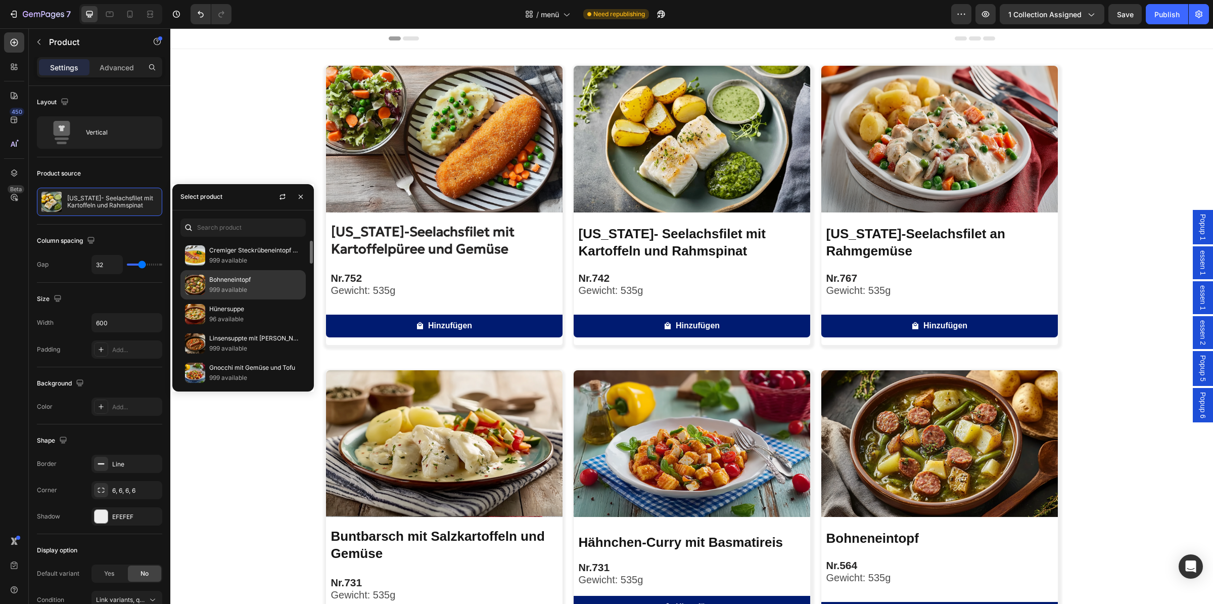
click at [217, 278] on p "Bohneneintopf" at bounding box center [255, 280] width 92 height 10
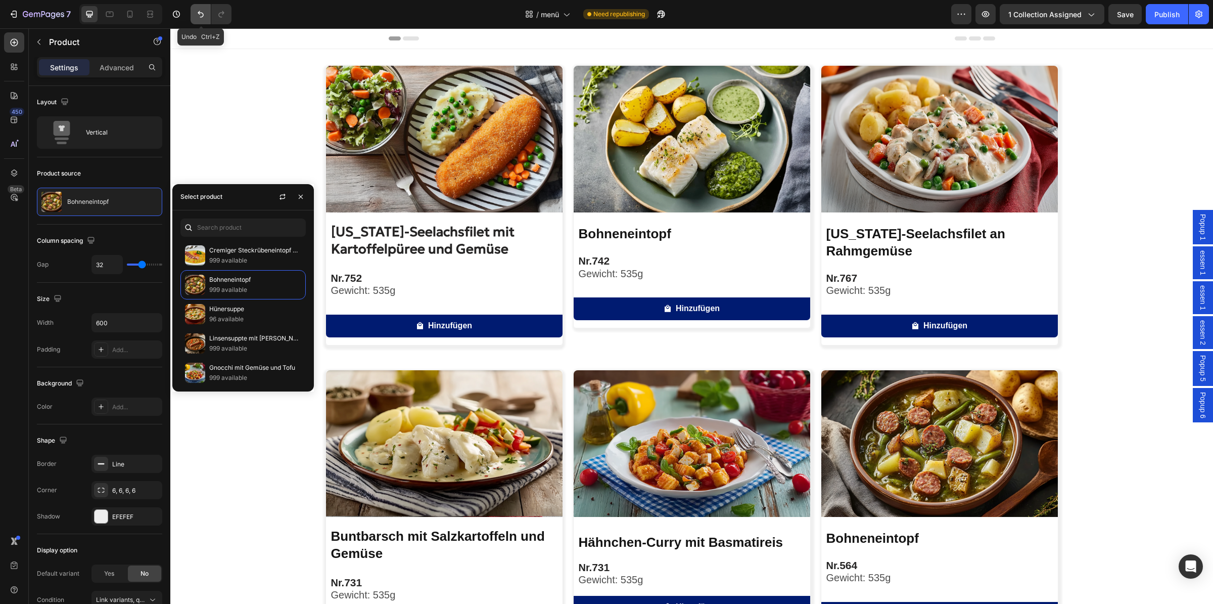
click at [196, 9] on button "Undo/Redo" at bounding box center [201, 14] width 20 height 20
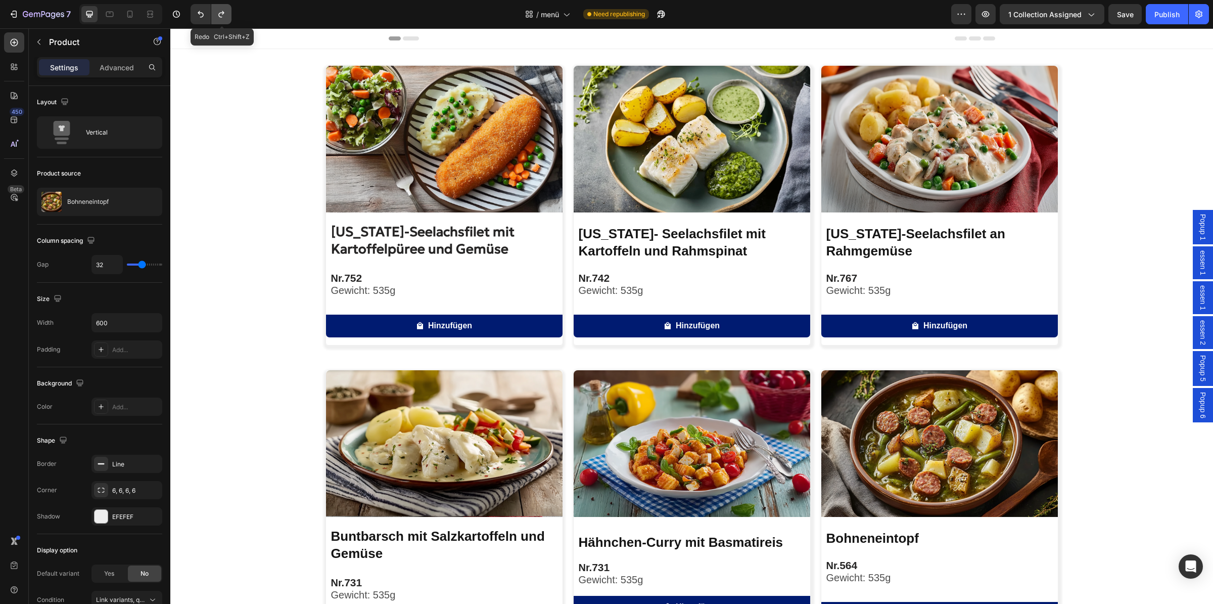
click at [218, 13] on icon "Undo/Redo" at bounding box center [221, 14] width 10 height 10
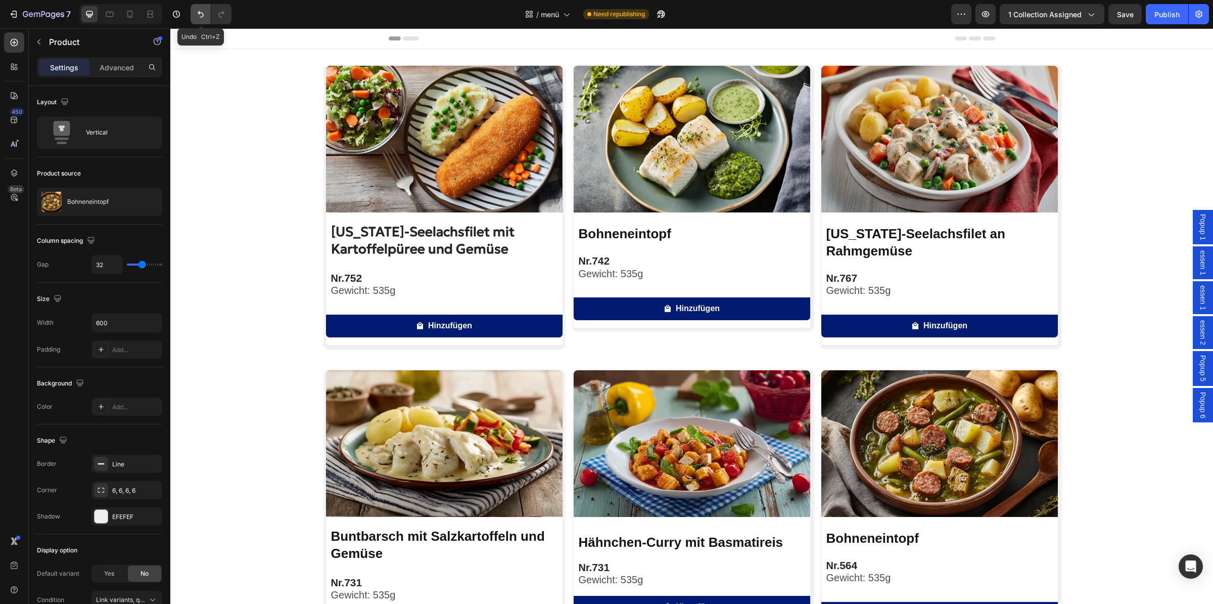
click at [209, 13] on button "Undo/Redo" at bounding box center [201, 14] width 20 height 20
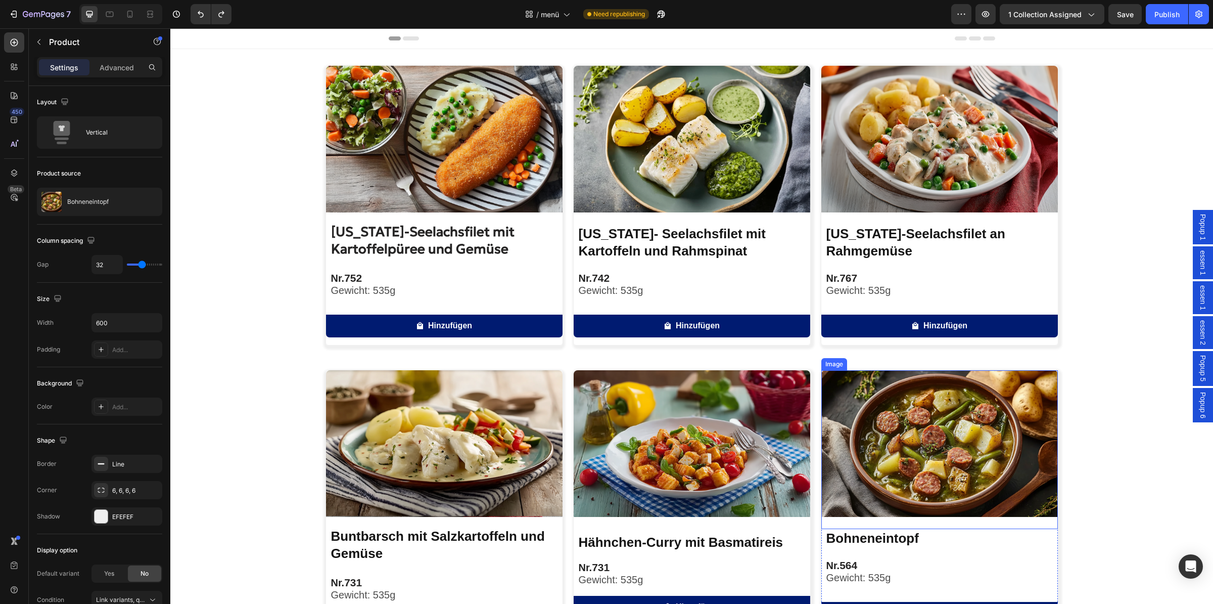
scroll to position [159, 0]
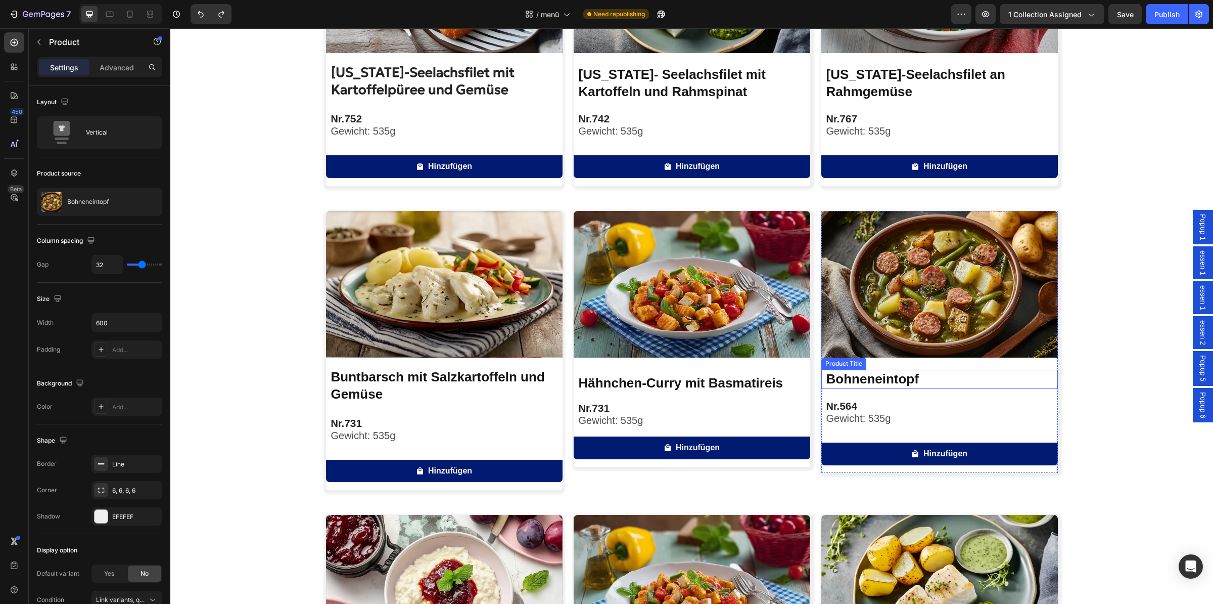
click at [923, 382] on h2 "Bohneneintopf" at bounding box center [942, 379] width 233 height 19
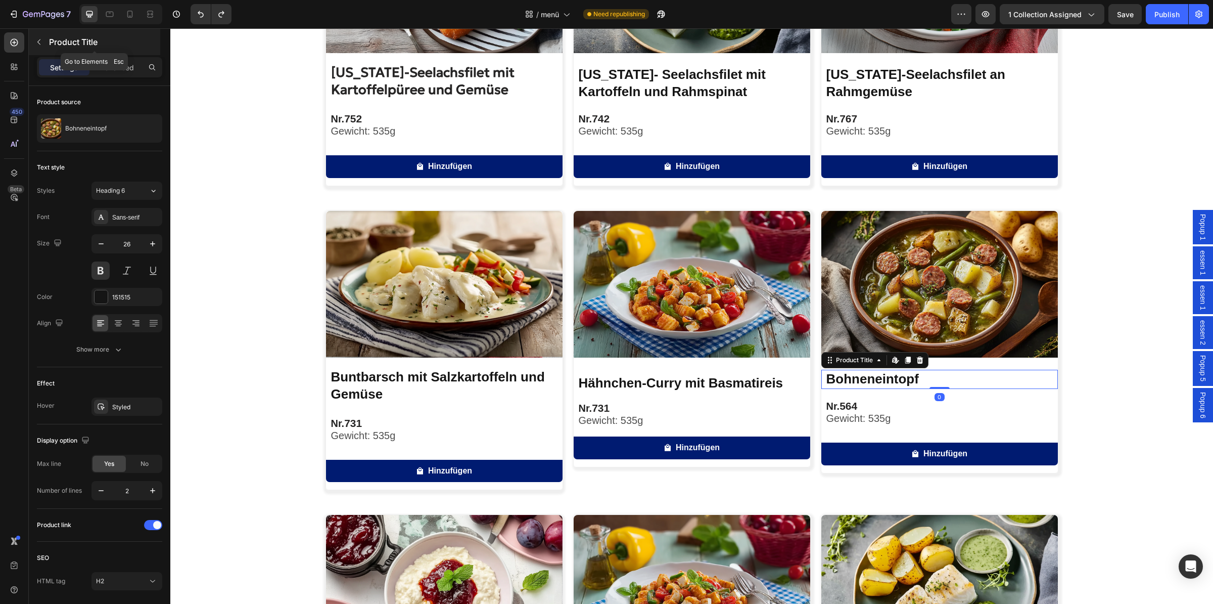
click at [119, 51] on div "Product Title" at bounding box center [94, 42] width 131 height 26
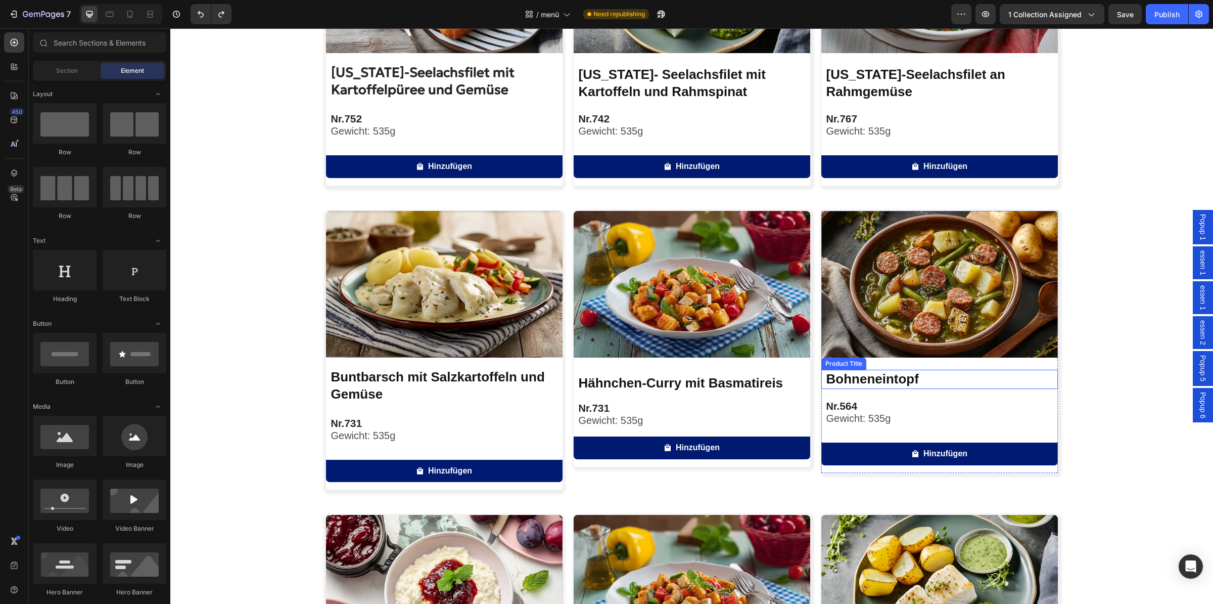
click at [923, 379] on h2 "Bohneneintopf" at bounding box center [942, 379] width 233 height 19
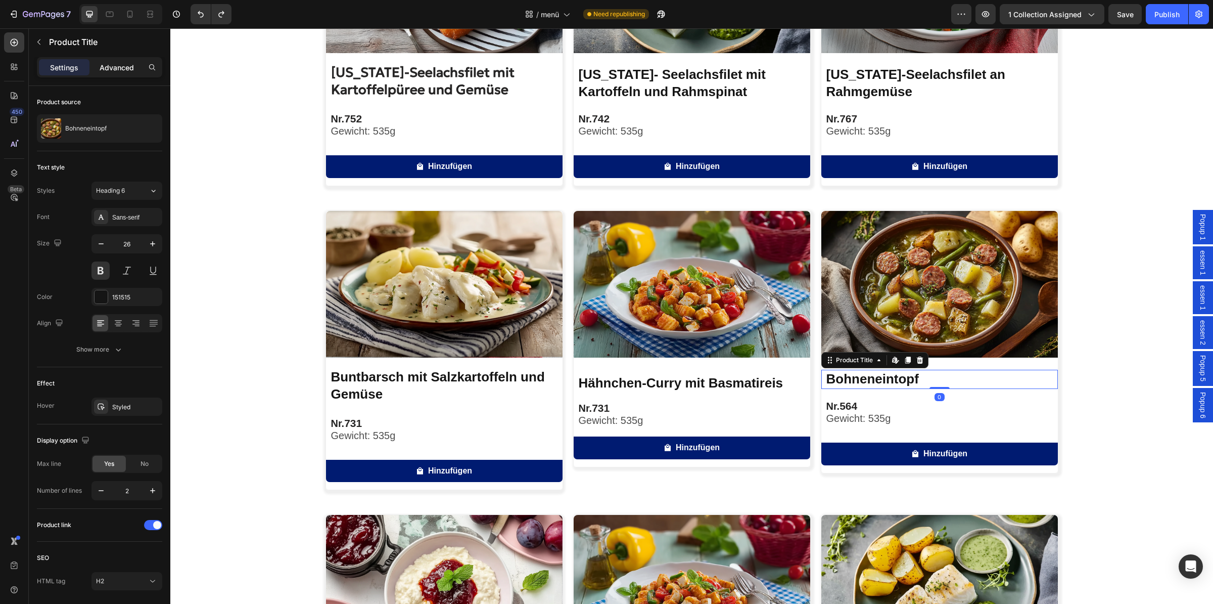
click at [118, 61] on div "Advanced" at bounding box center [117, 67] width 51 height 16
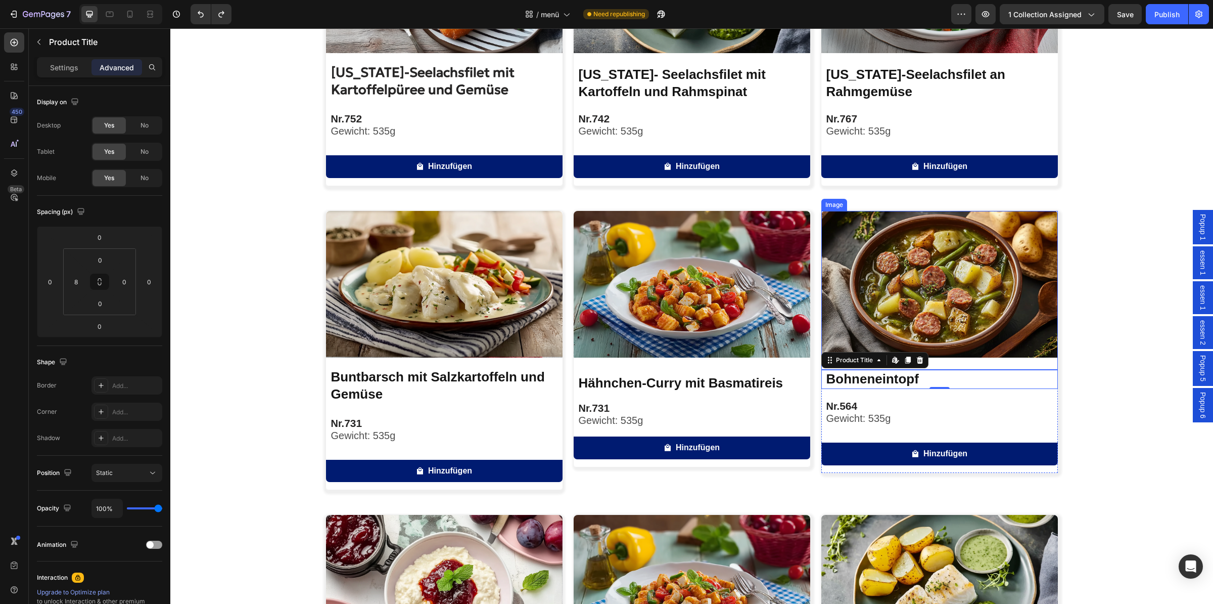
click at [875, 321] on img at bounding box center [940, 284] width 237 height 147
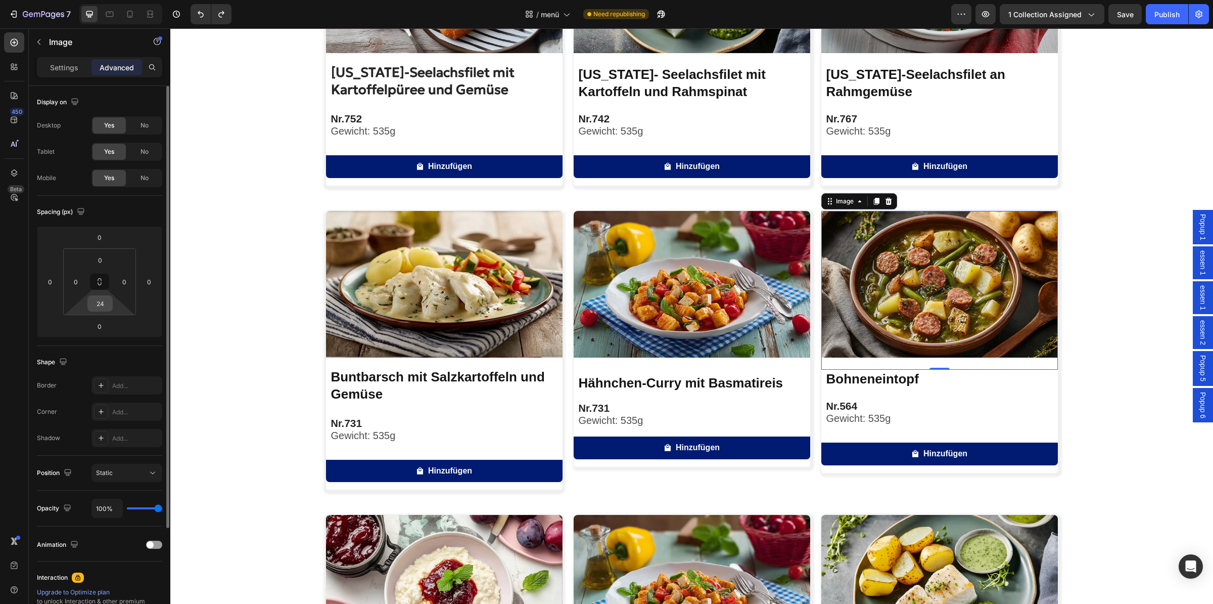
click at [105, 303] on input "24" at bounding box center [100, 303] width 20 height 15
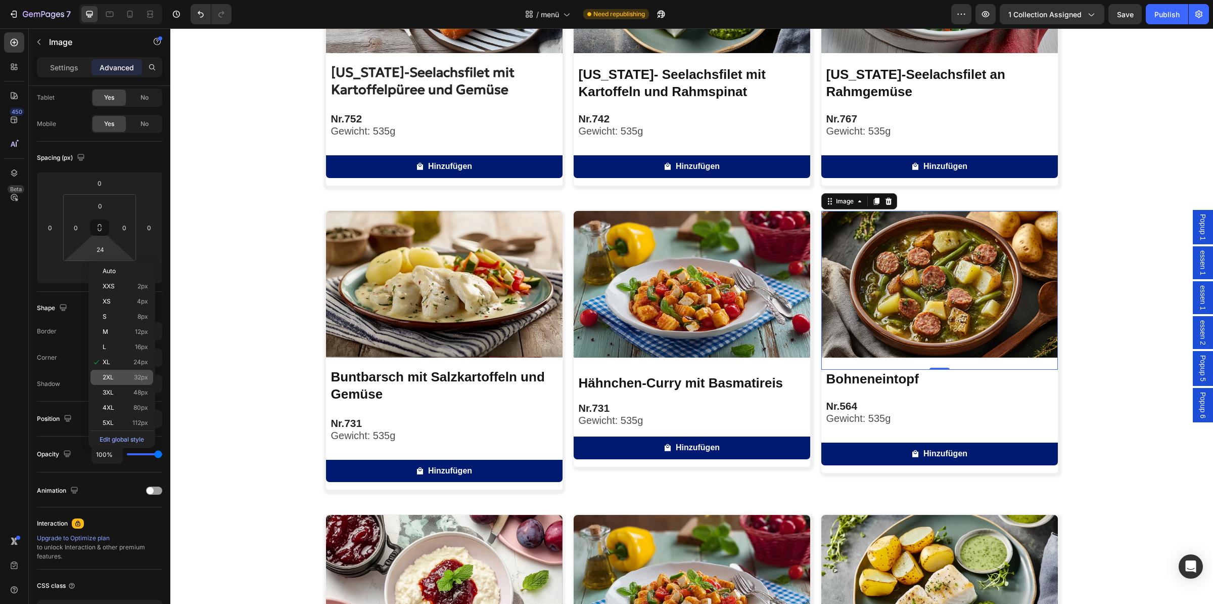
click at [118, 381] on div "2XL 32px" at bounding box center [121, 377] width 63 height 15
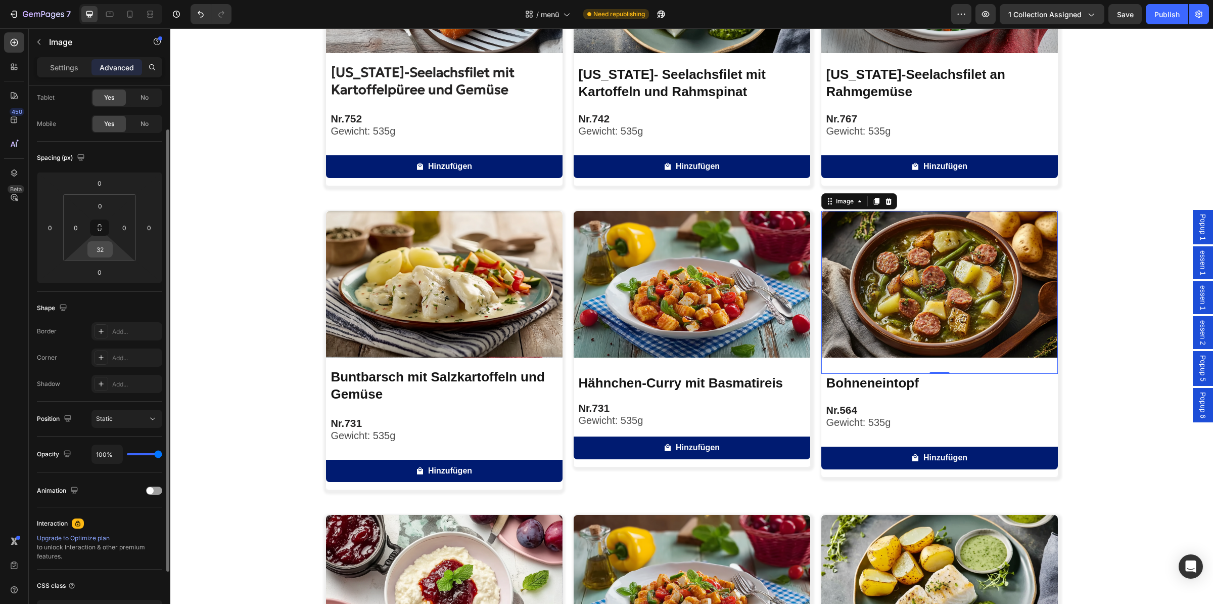
click at [106, 255] on input "32" at bounding box center [100, 249] width 20 height 15
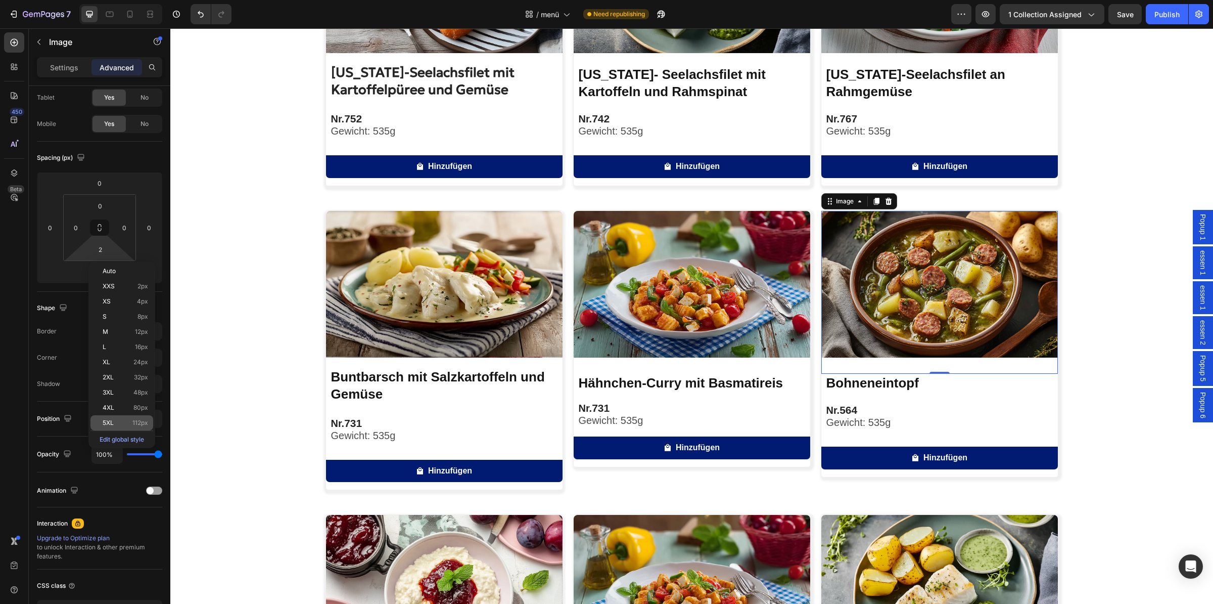
click at [121, 423] on p "5XL 112px" at bounding box center [126, 422] width 46 height 7
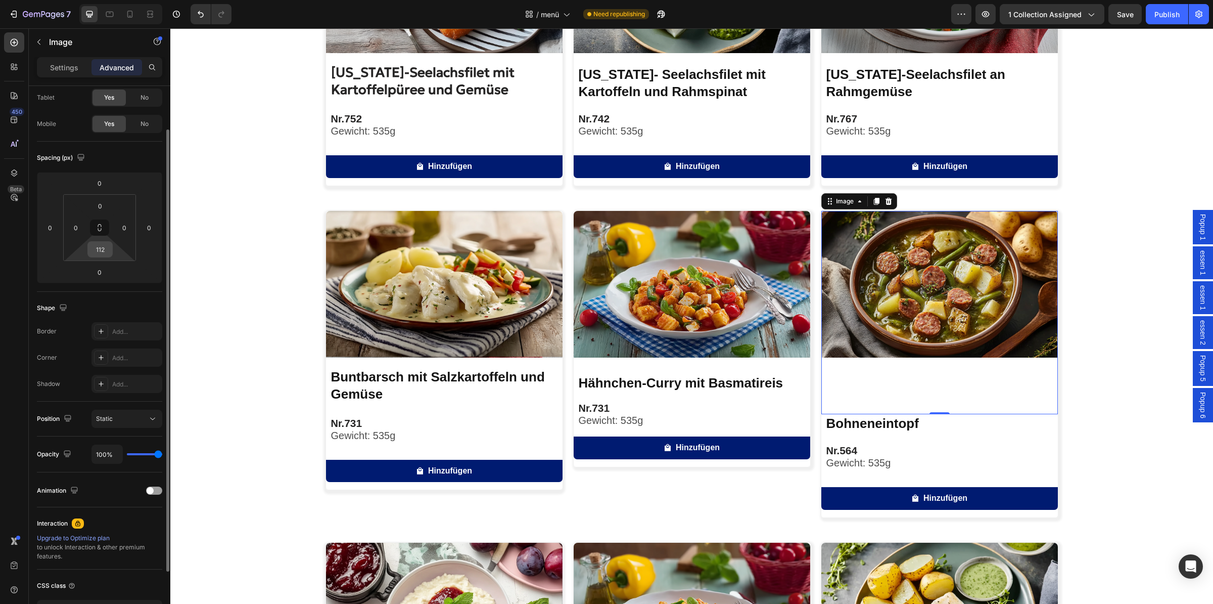
click at [101, 245] on input "112" at bounding box center [100, 249] width 20 height 15
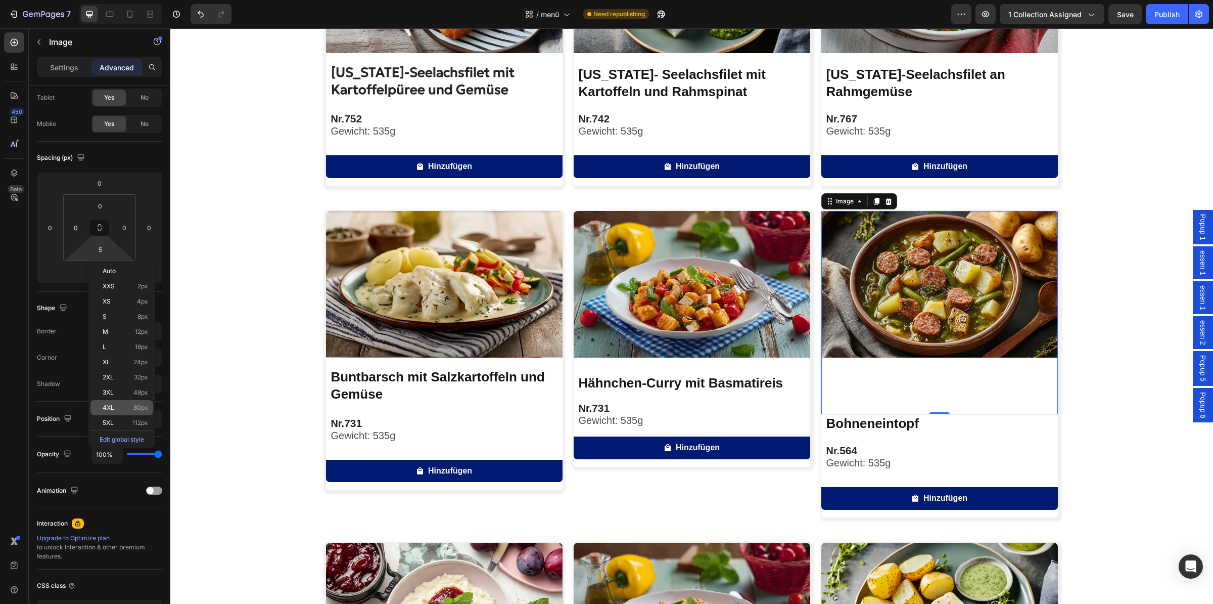
click at [119, 404] on div "4XL 80px" at bounding box center [121, 407] width 63 height 15
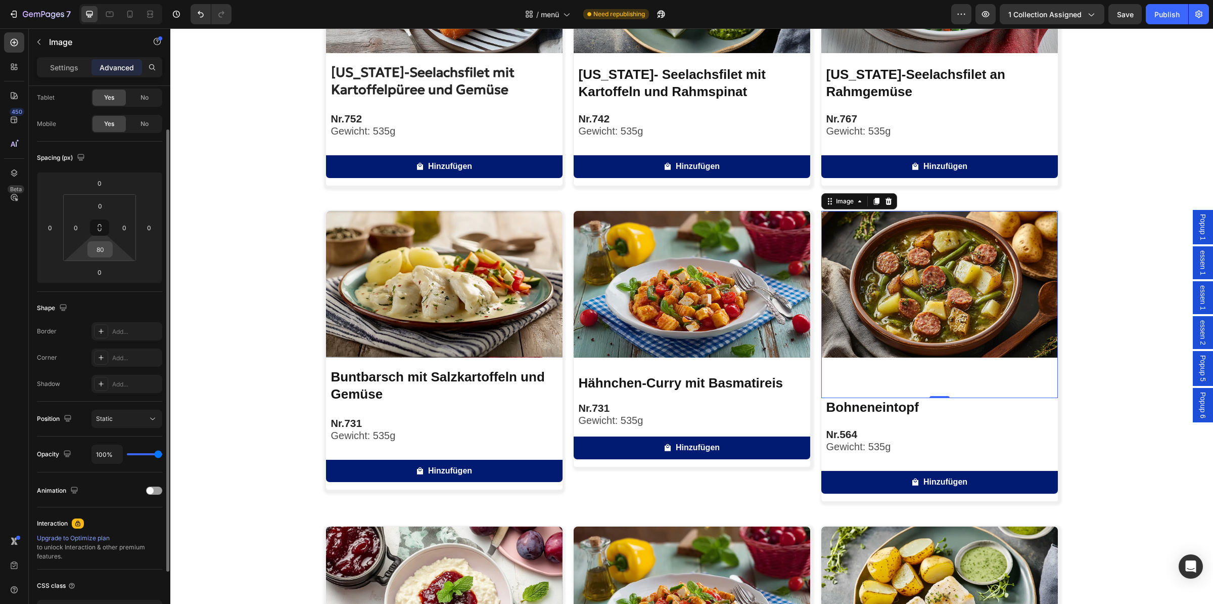
click at [104, 250] on input "80" at bounding box center [100, 249] width 20 height 15
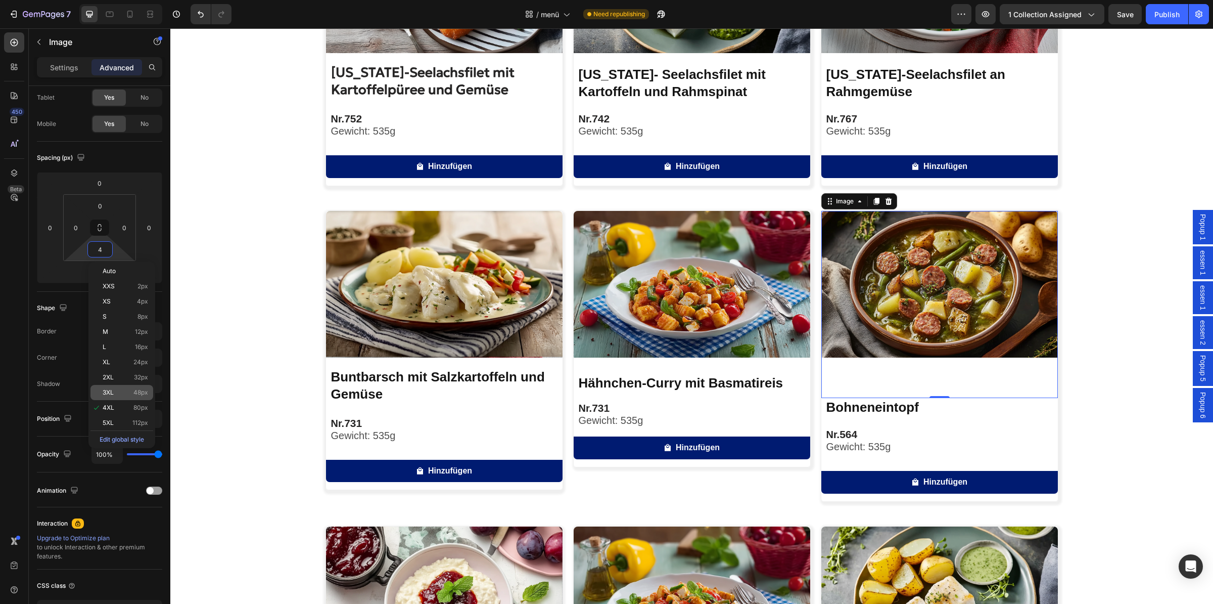
click at [111, 386] on div "3XL 48px" at bounding box center [121, 392] width 63 height 15
type input "48"
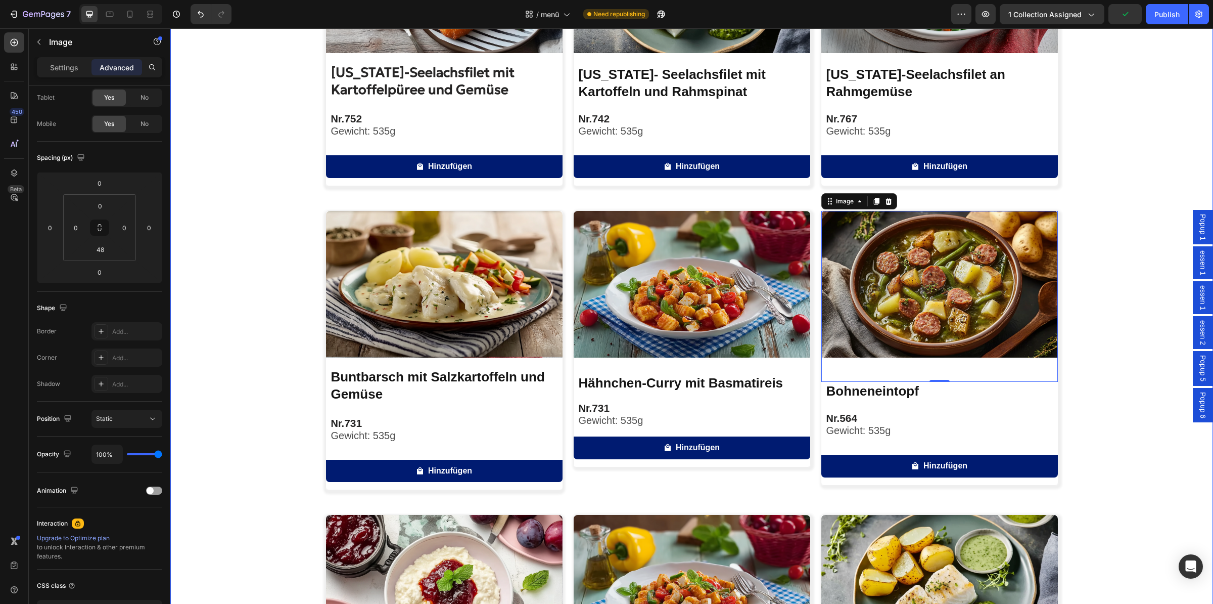
click at [257, 391] on div "Image [US_STATE]-Seelachsfilet mit Kartoffelpüree und Gemüse Product Title Nr. …" at bounding box center [691, 347] width 1043 height 883
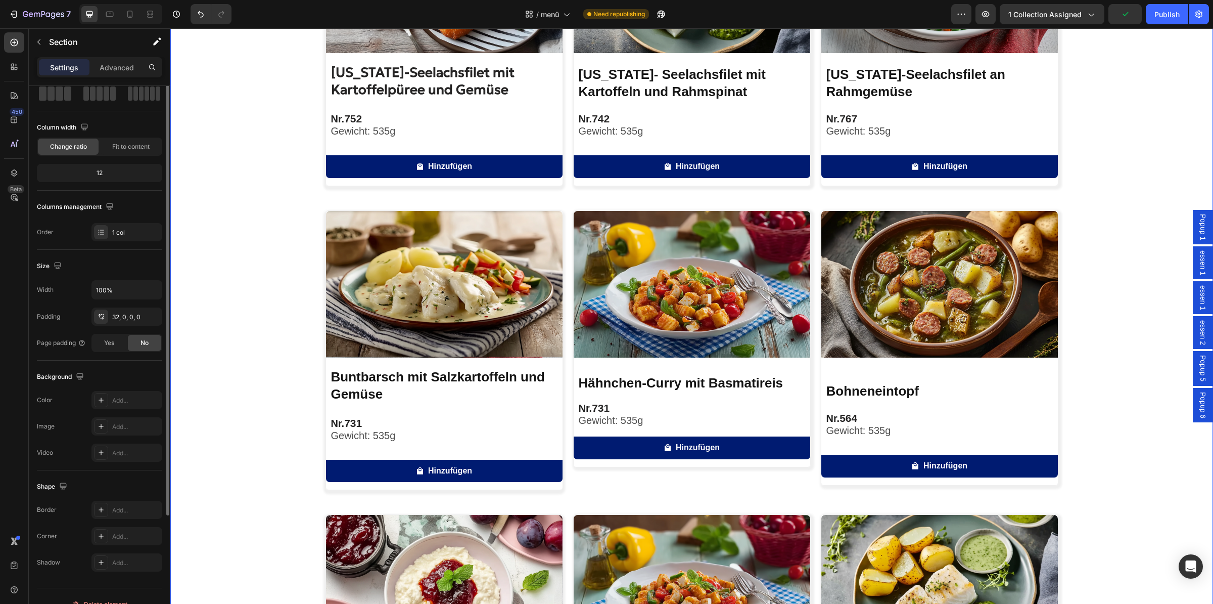
scroll to position [0, 0]
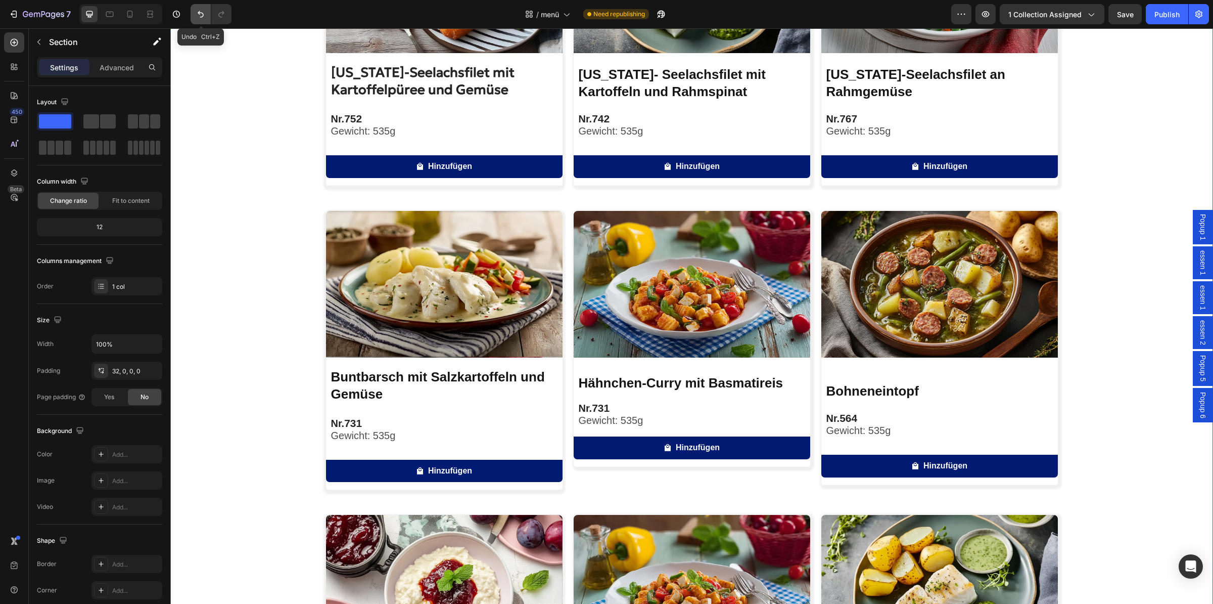
click at [199, 15] on icon "Undo/Redo" at bounding box center [201, 14] width 10 height 10
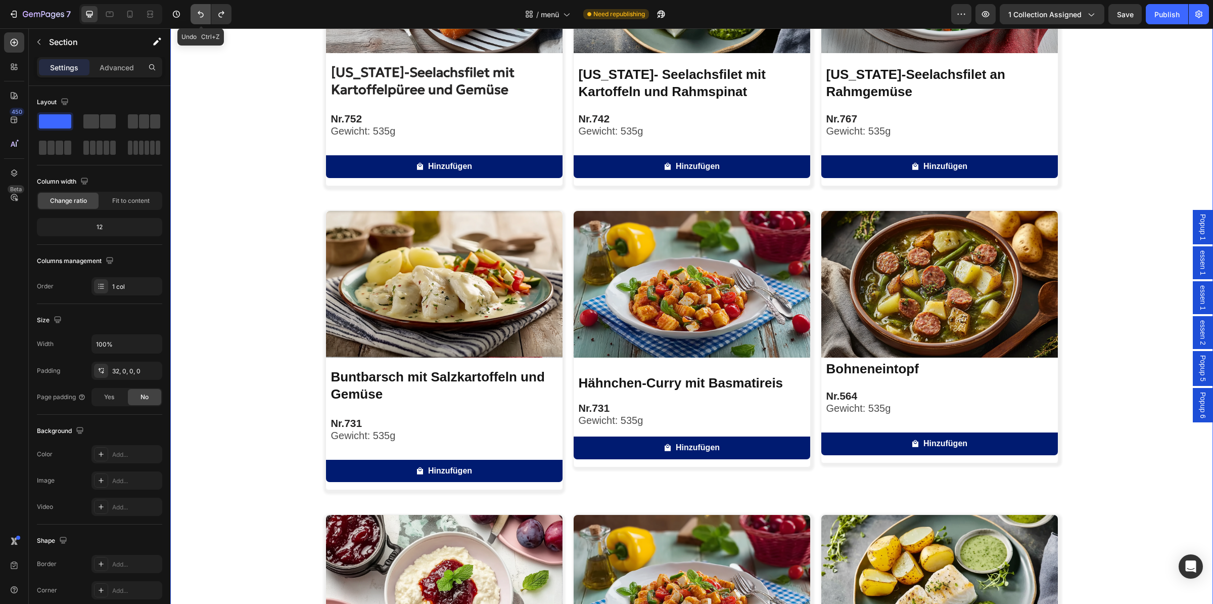
click at [199, 15] on icon "Undo/Redo" at bounding box center [201, 14] width 10 height 10
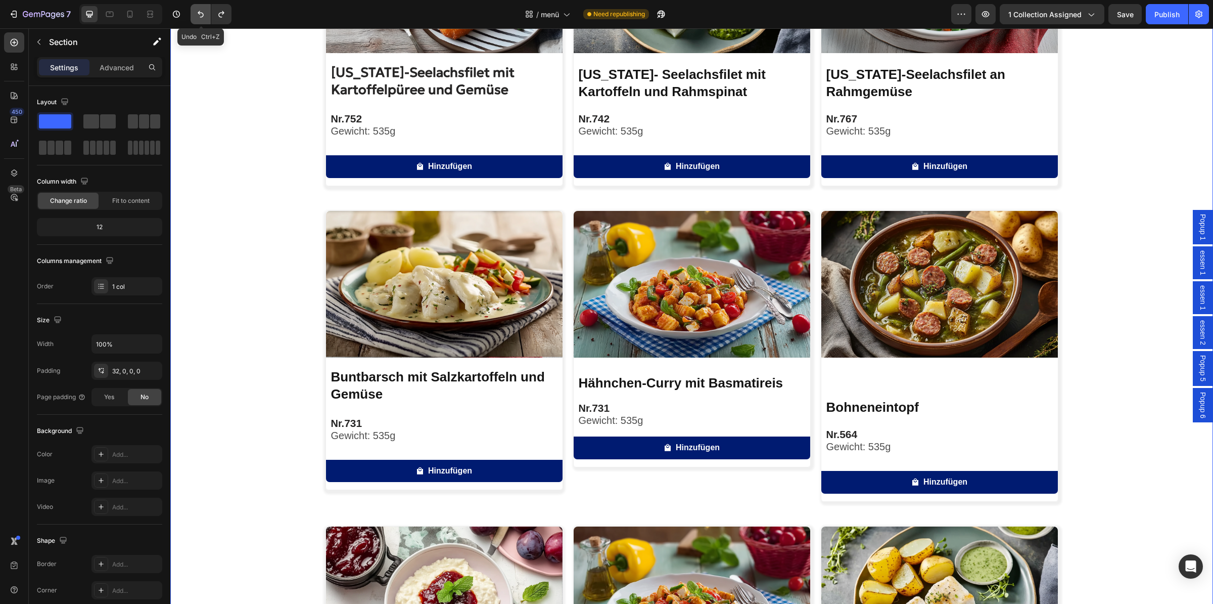
click at [199, 15] on icon "Undo/Redo" at bounding box center [201, 14] width 10 height 10
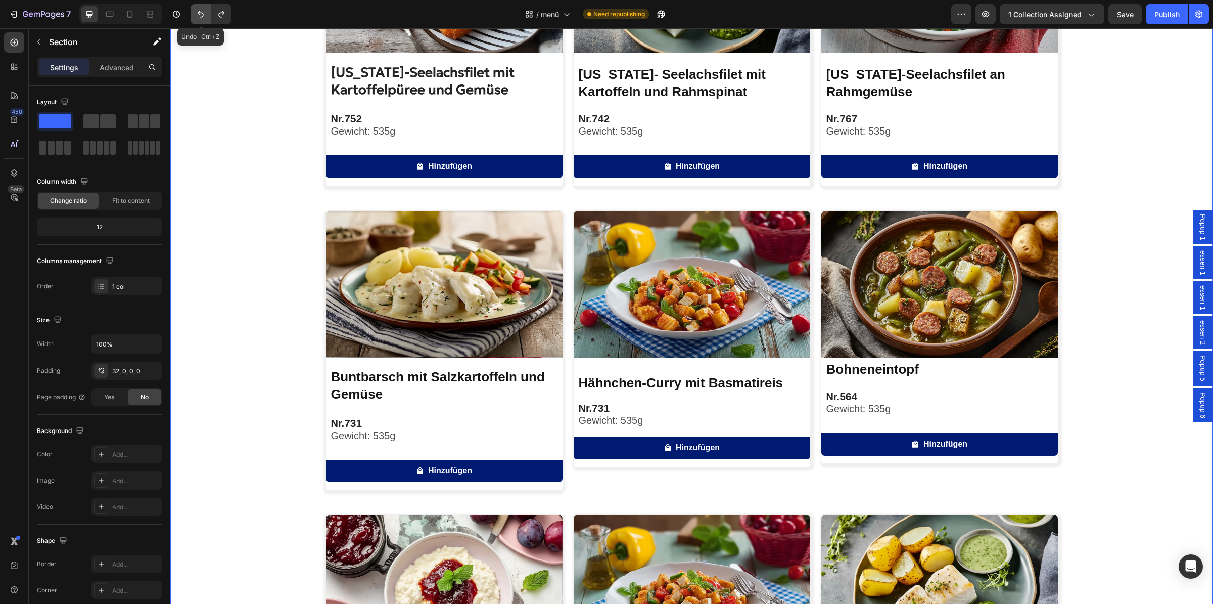
click at [199, 15] on icon "Undo/Redo" at bounding box center [201, 14] width 10 height 10
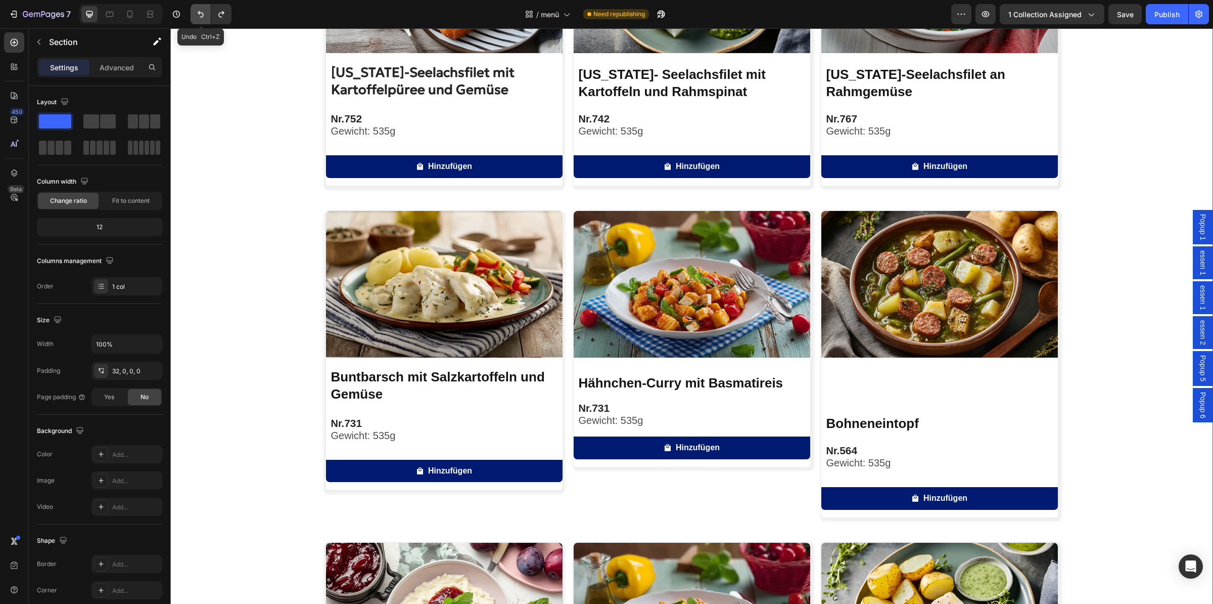
click at [199, 15] on icon "Undo/Redo" at bounding box center [201, 14] width 10 height 10
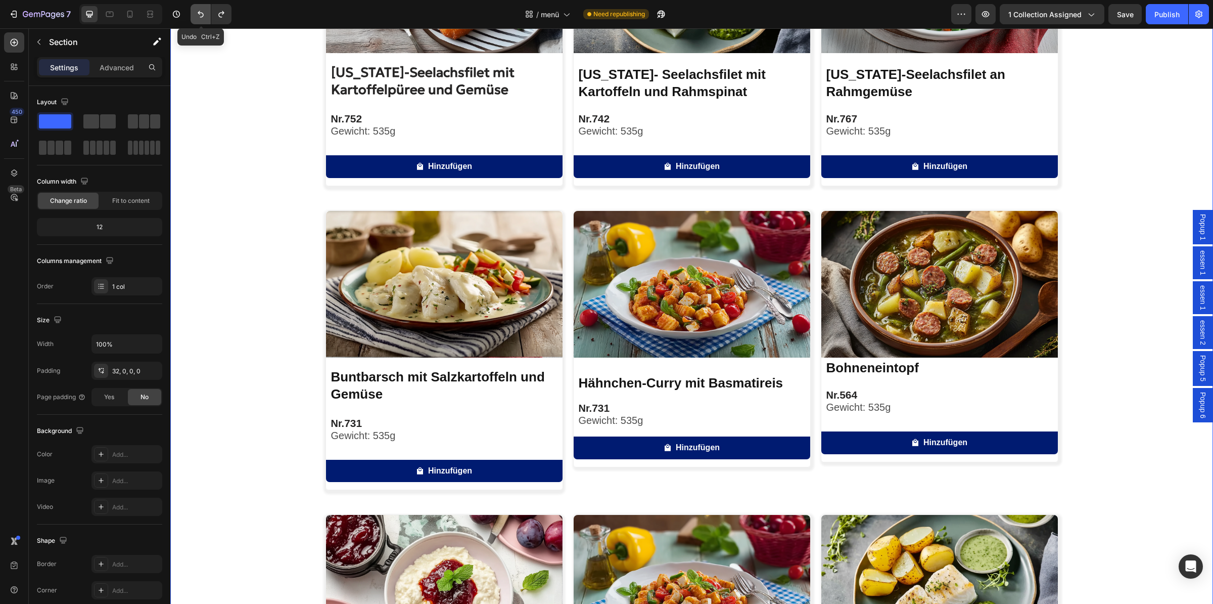
click at [199, 15] on icon "Undo/Redo" at bounding box center [201, 14] width 10 height 10
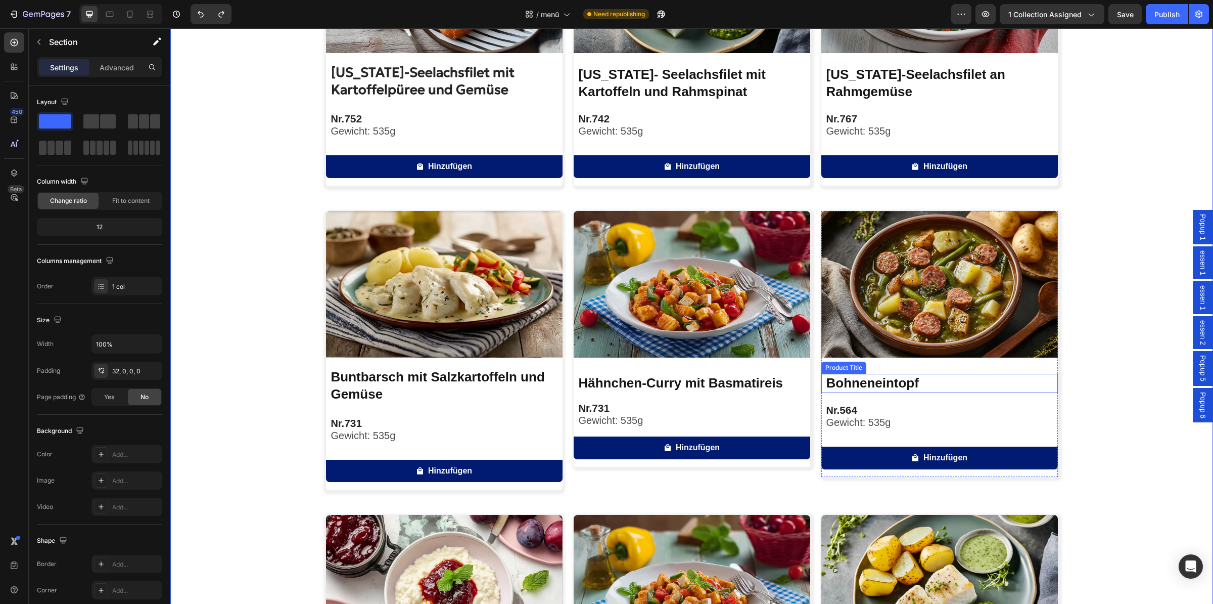
click at [857, 386] on h2 "Bohneneintopf" at bounding box center [942, 383] width 233 height 19
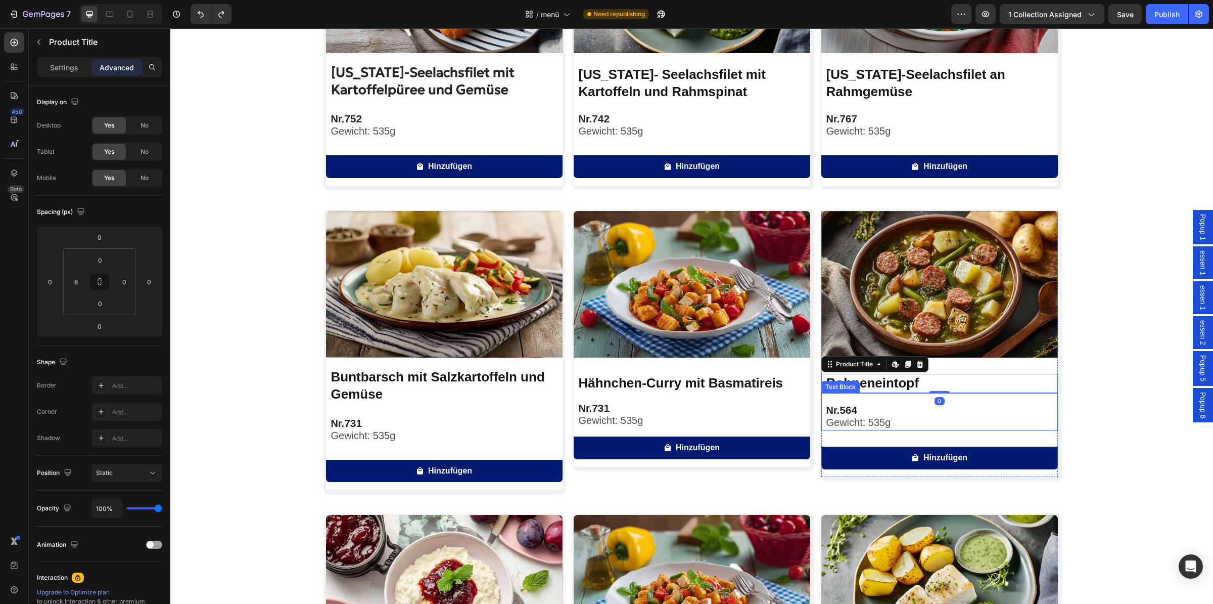
click at [843, 406] on strong "564" at bounding box center [849, 410] width 18 height 12
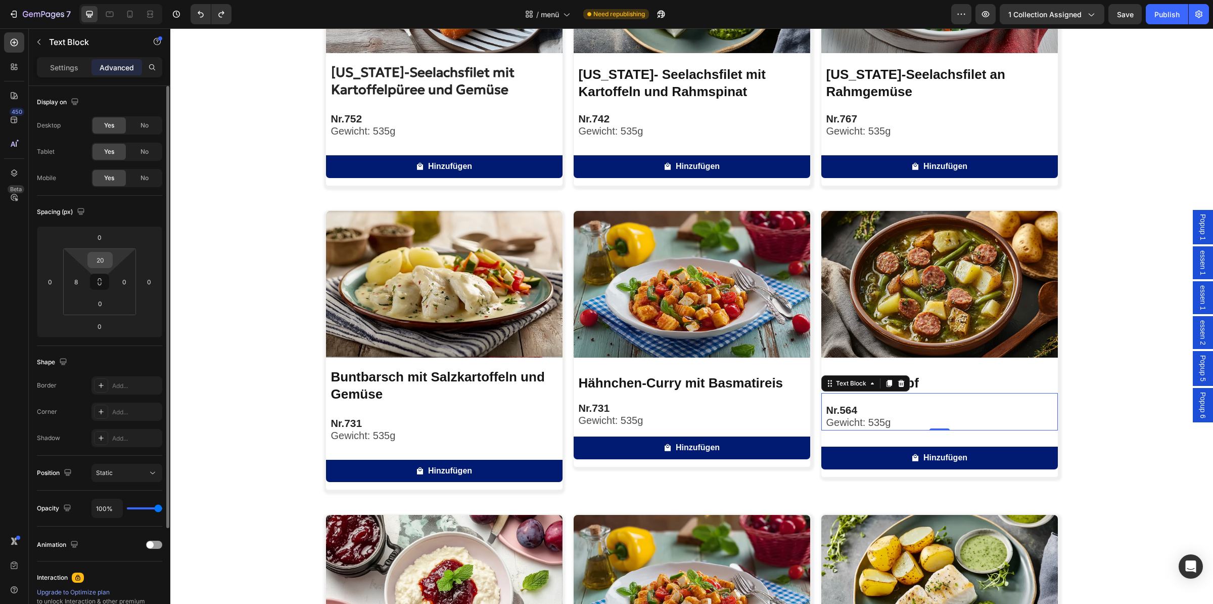
click at [102, 260] on input "20" at bounding box center [100, 259] width 20 height 15
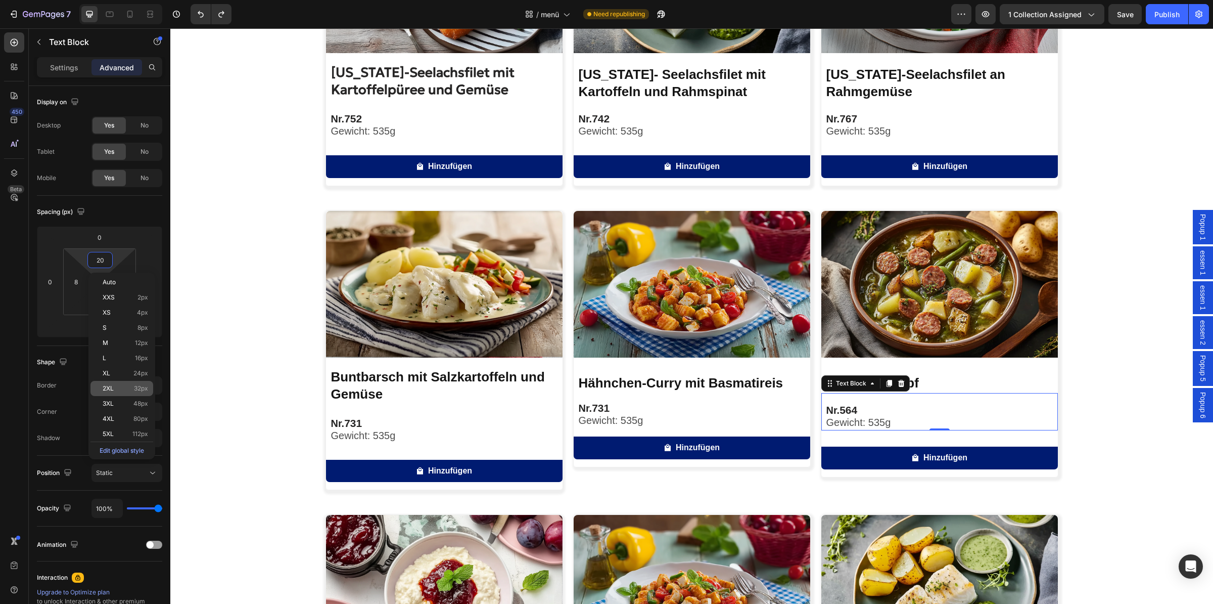
click at [123, 391] on p "2XL 32px" at bounding box center [126, 388] width 46 height 7
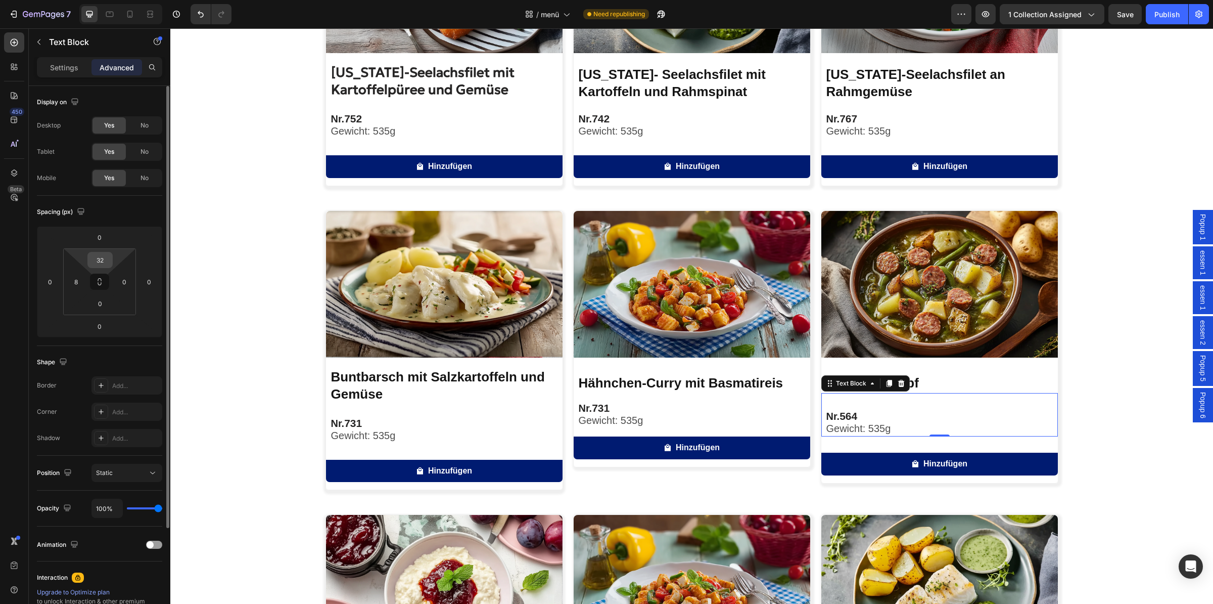
click at [90, 253] on div "32" at bounding box center [99, 260] width 25 height 16
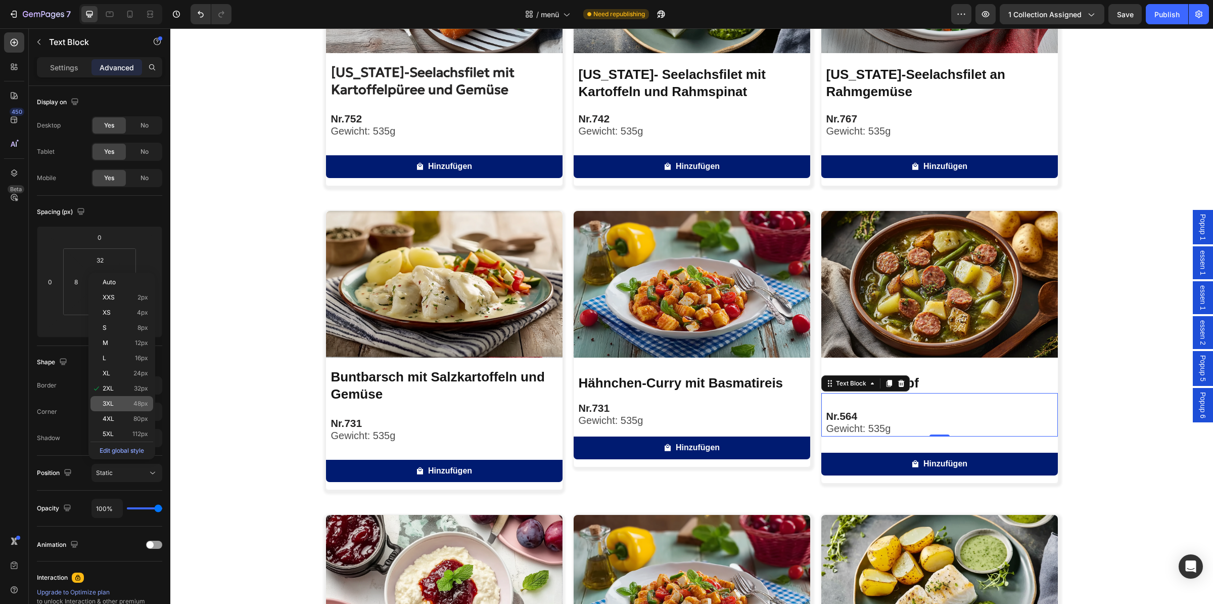
click at [114, 398] on div "3XL 48px" at bounding box center [121, 403] width 63 height 15
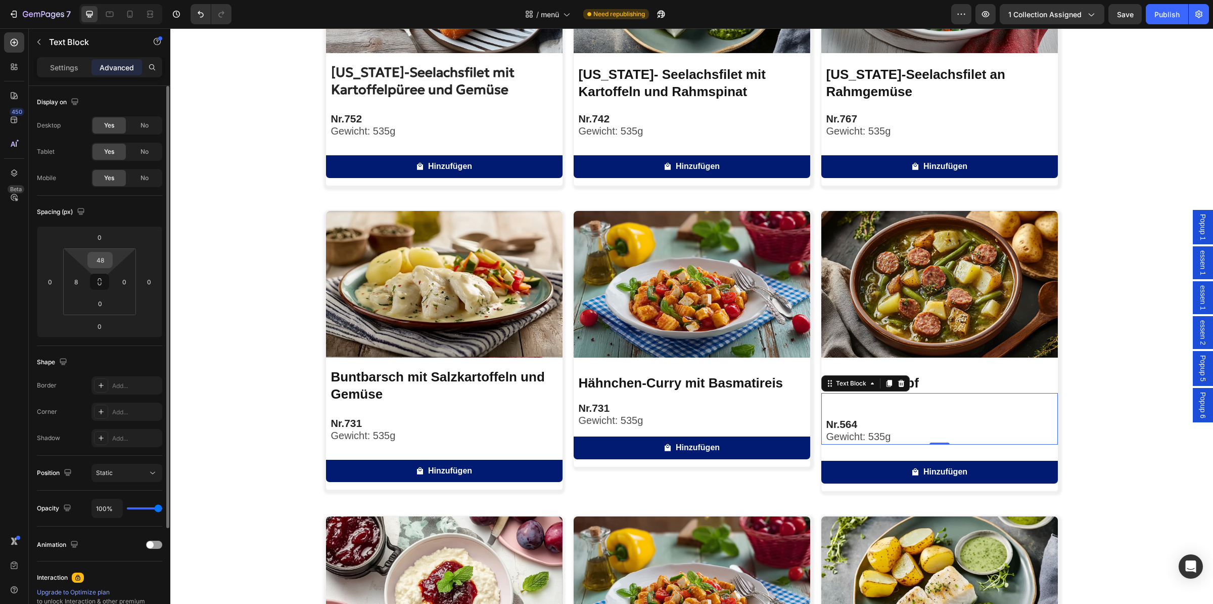
click at [98, 260] on input "48" at bounding box center [100, 259] width 20 height 15
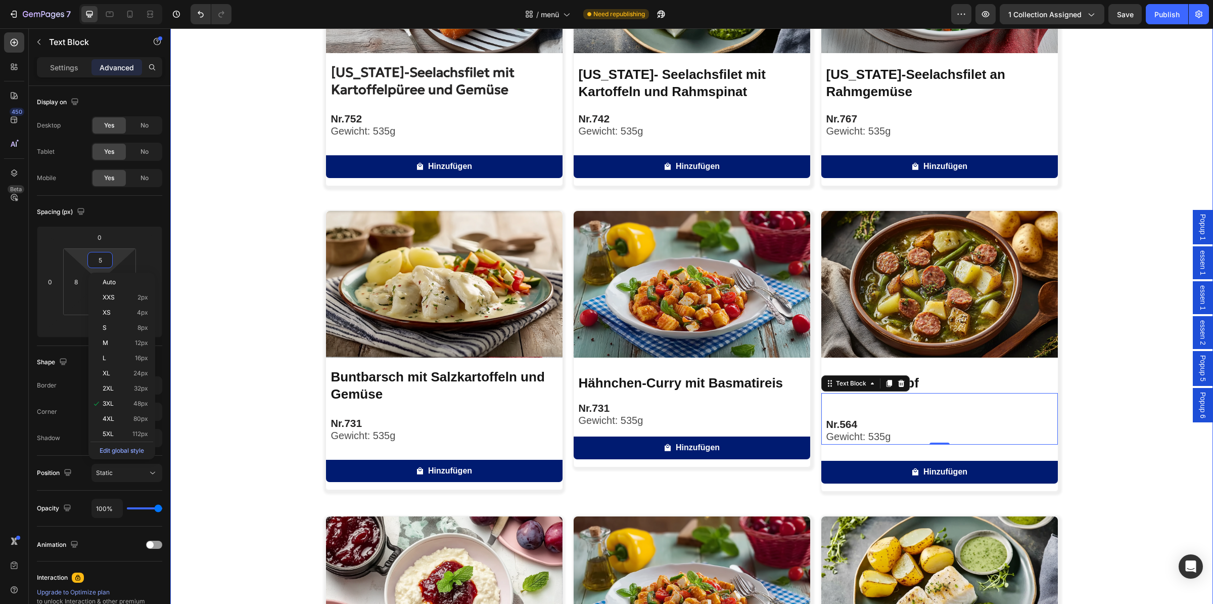
type input "53"
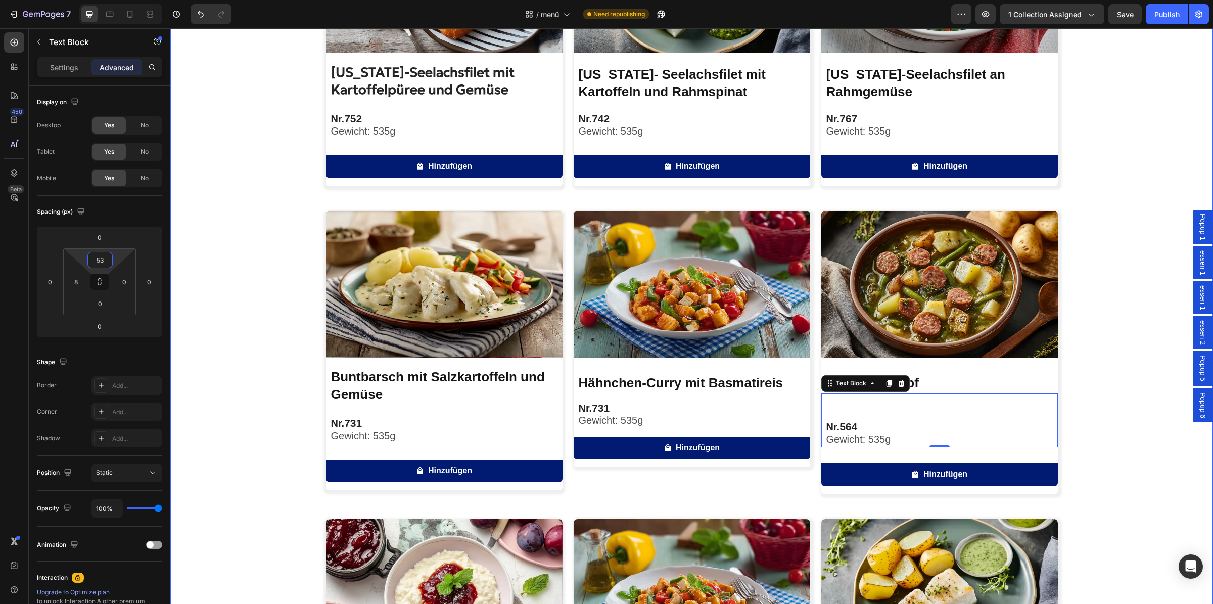
click at [1089, 364] on div "Image [US_STATE]-Seelachsfilet mit Kartoffelpüree und Gemüse Product Title Nr. …" at bounding box center [691, 349] width 1043 height 886
